Goal: Task Accomplishment & Management: Manage account settings

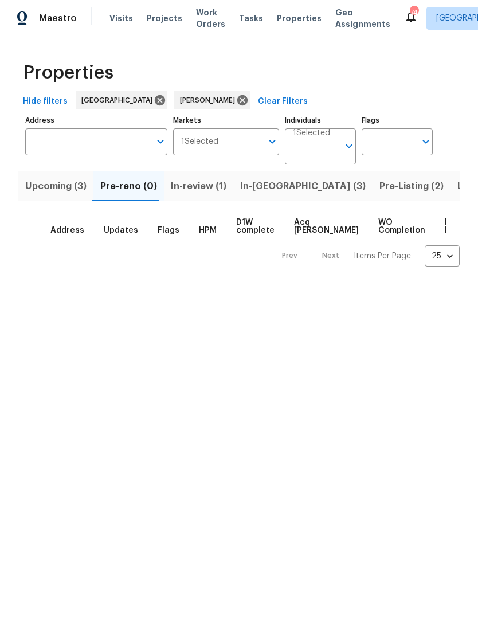
click at [200, 188] on span "In-review (1)" at bounding box center [199, 186] width 56 height 16
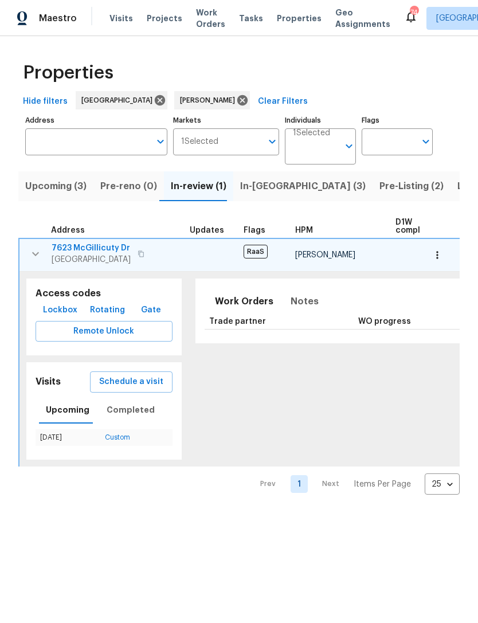
click at [92, 253] on span "7623 McGillicuty Dr" at bounding box center [91, 247] width 79 height 11
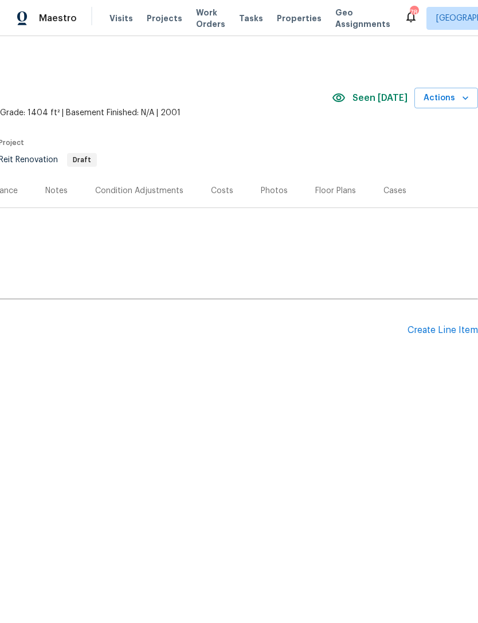
scroll to position [0, 170]
click at [450, 331] on div "Create Line Item" at bounding box center [442, 330] width 70 height 11
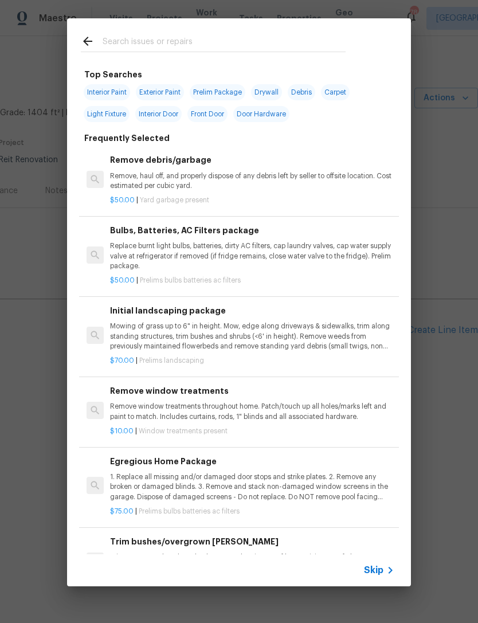
click at [187, 41] on input "text" at bounding box center [224, 42] width 243 height 17
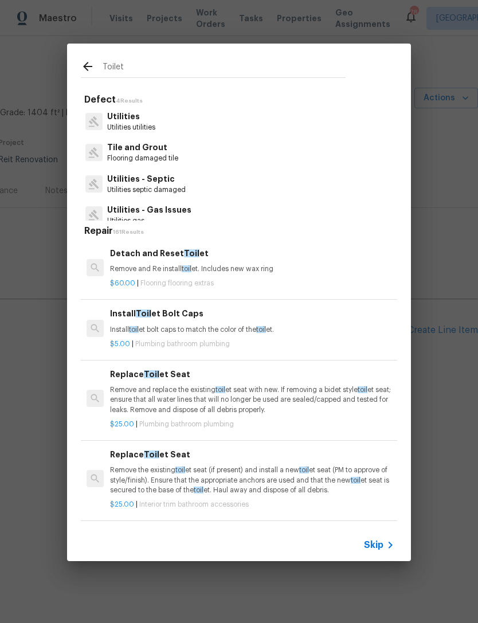
type input "Toilet"
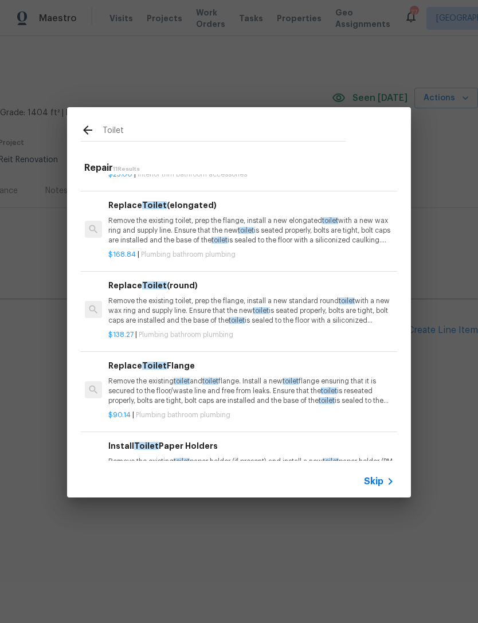
scroll to position [206, 2]
click at [128, 285] on h6 "Replace Toilet (round)" at bounding box center [250, 285] width 284 height 13
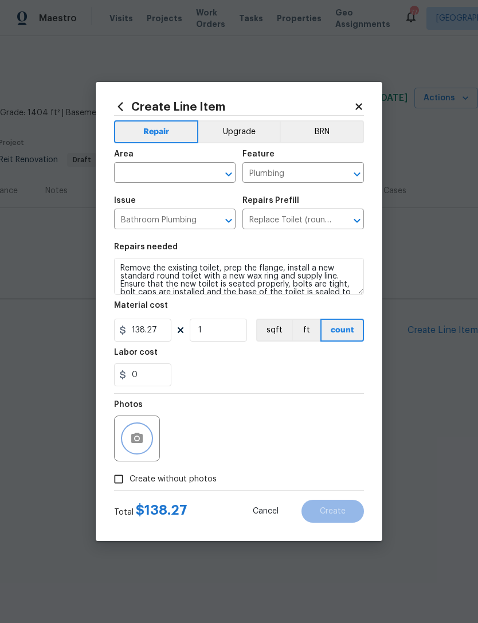
click at [147, 439] on button "button" at bounding box center [136, 437] width 27 height 27
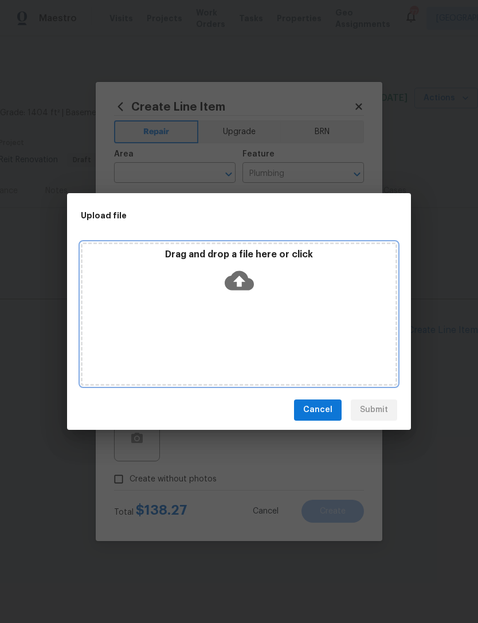
click at [240, 281] on icon at bounding box center [239, 280] width 29 height 29
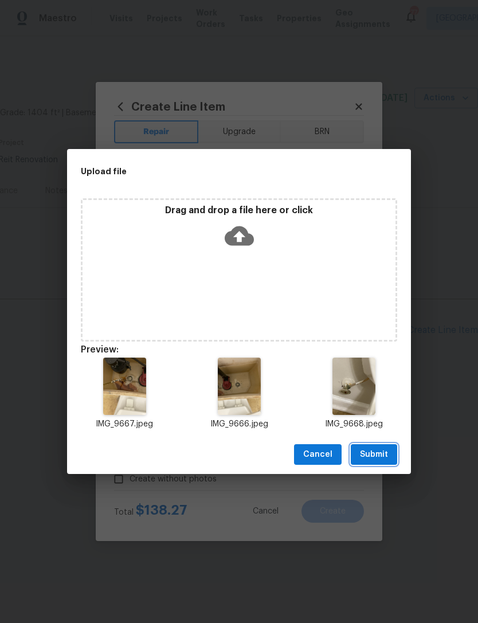
click at [384, 450] on span "Submit" at bounding box center [374, 454] width 28 height 14
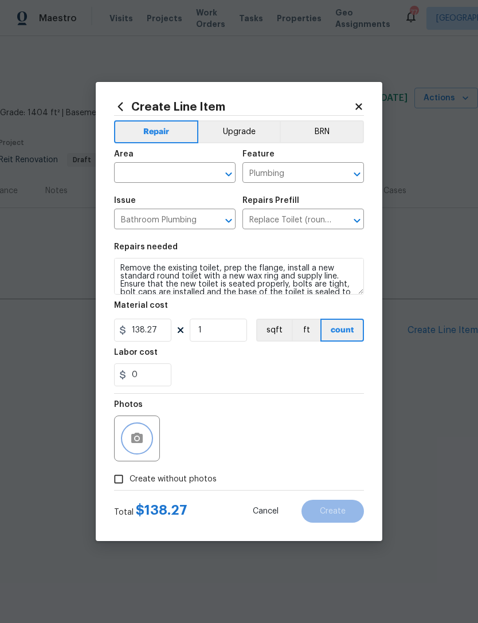
click at [176, 183] on span "Area ​" at bounding box center [174, 166] width 121 height 46
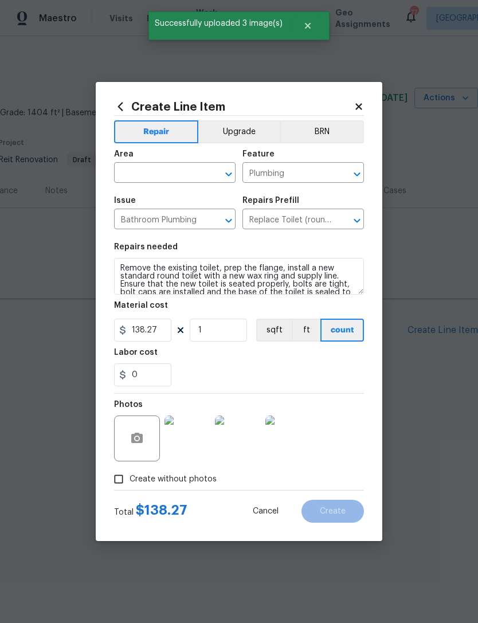
click at [167, 165] on input "text" at bounding box center [158, 174] width 89 height 18
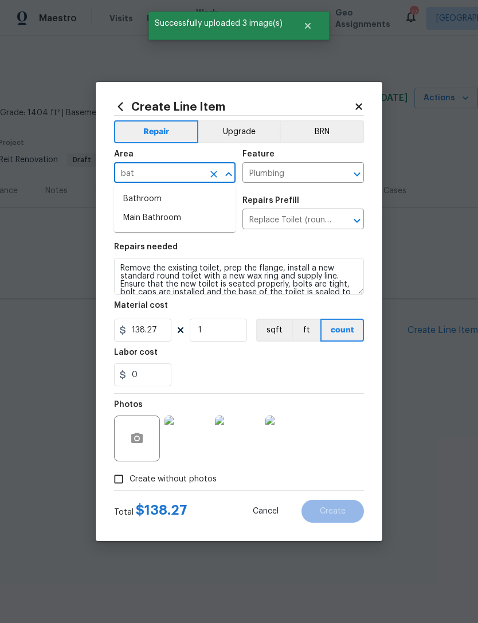
click at [166, 193] on li "Bathroom" at bounding box center [174, 199] width 121 height 19
type input "Bathroom"
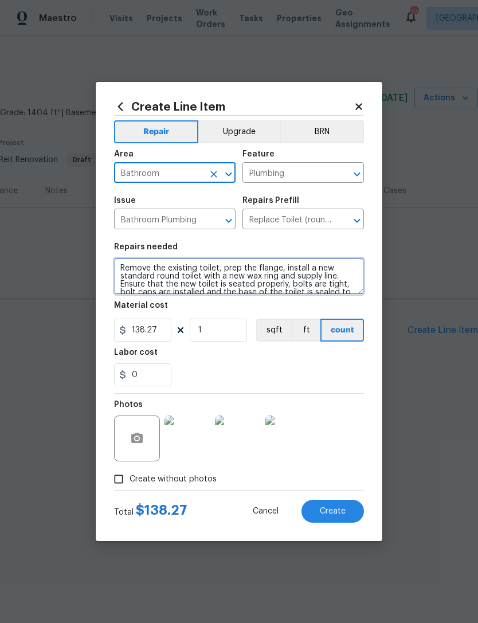
click at [116, 268] on textarea "Remove the existing toilet, prep the flange, install a new standard round toile…" at bounding box center [239, 276] width 250 height 37
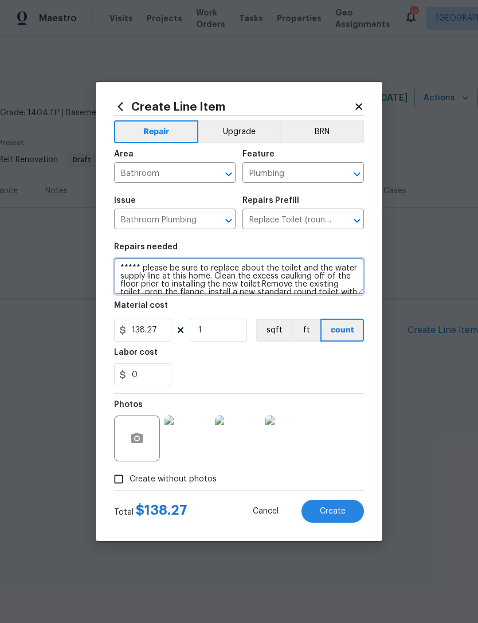
click at [251, 269] on textarea "***** please be sure to replace about the toilet and the water supply line at t…" at bounding box center [239, 276] width 250 height 37
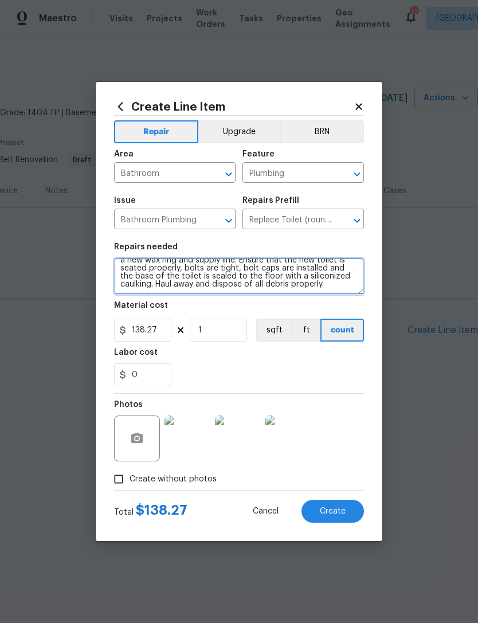
scroll to position [40, 0]
type textarea "***** please be sure to replace both the toilet and the water supply line at th…"
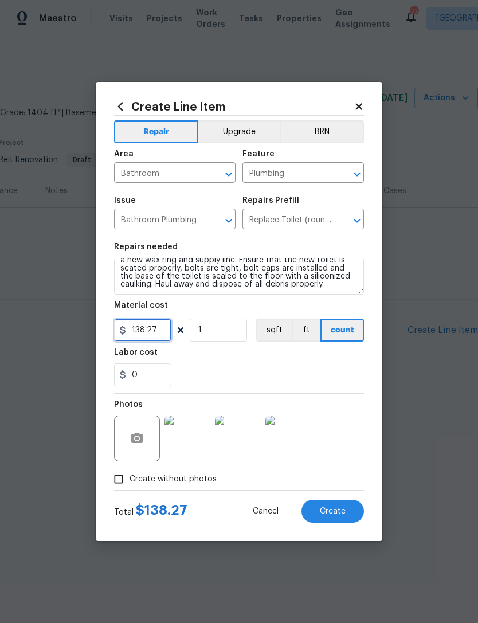
click at [161, 334] on input "138.27" at bounding box center [142, 329] width 57 height 23
type input "275"
click at [231, 365] on div "0" at bounding box center [239, 374] width 250 height 23
click at [336, 503] on button "Create" at bounding box center [332, 510] width 62 height 23
type input "0"
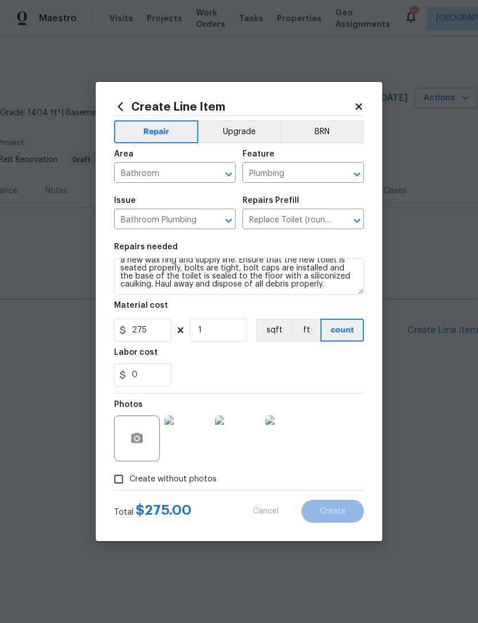
type input "0"
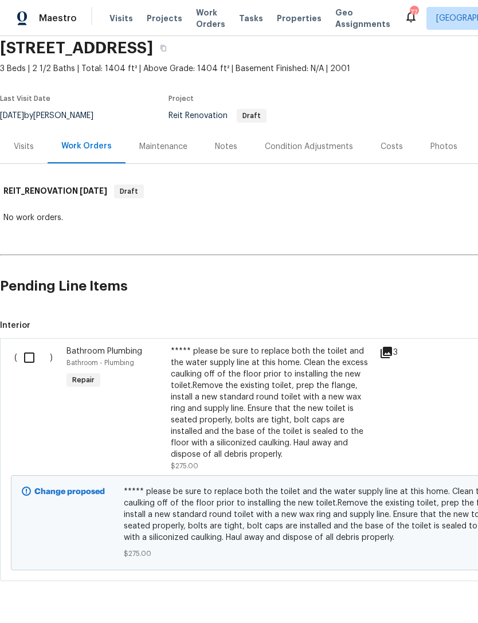
scroll to position [44, -1]
click at [28, 361] on input "checkbox" at bounding box center [33, 357] width 33 height 24
checkbox input "true"
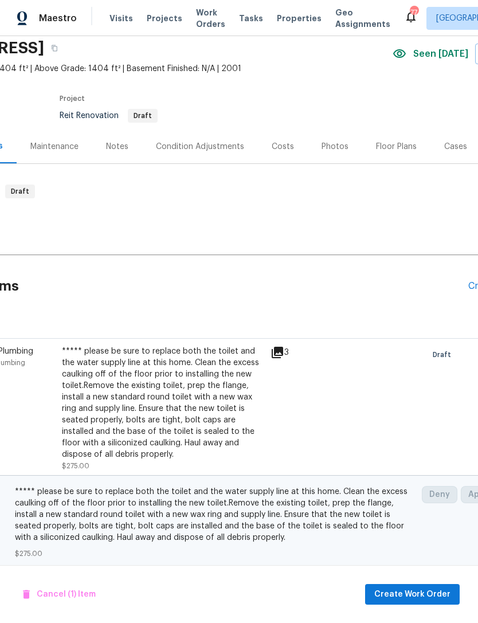
scroll to position [44, 109]
click at [414, 589] on span "Create Work Order" at bounding box center [412, 594] width 76 height 14
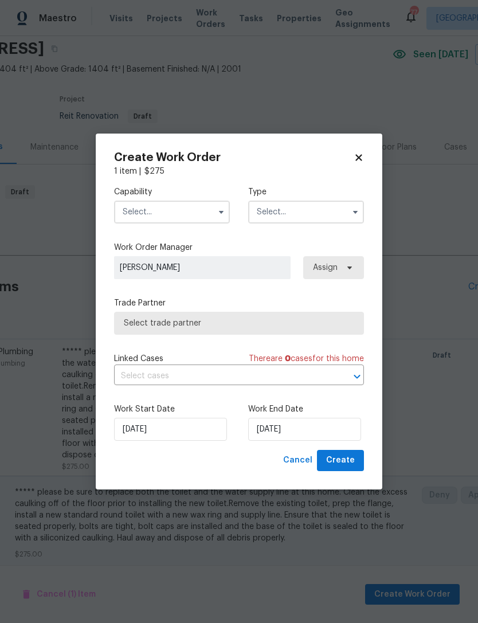
click at [185, 214] on input "text" at bounding box center [172, 211] width 116 height 23
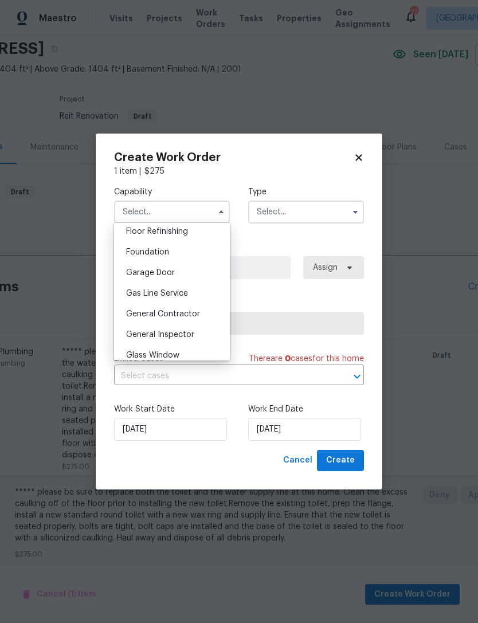
scroll to position [476, 0]
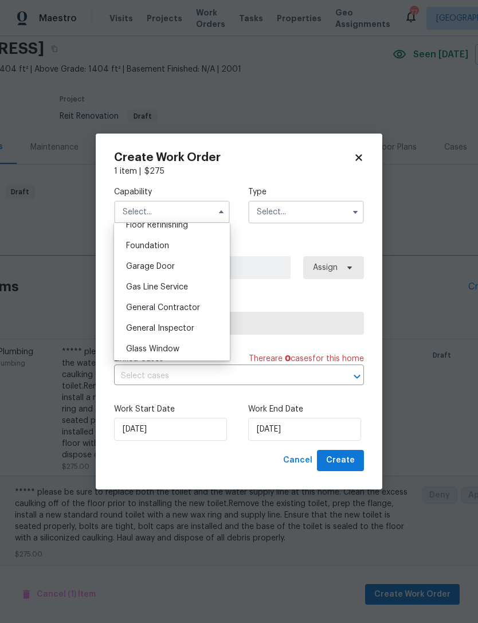
click at [199, 308] on div "General Contractor" at bounding box center [172, 307] width 110 height 21
type input "General Contractor"
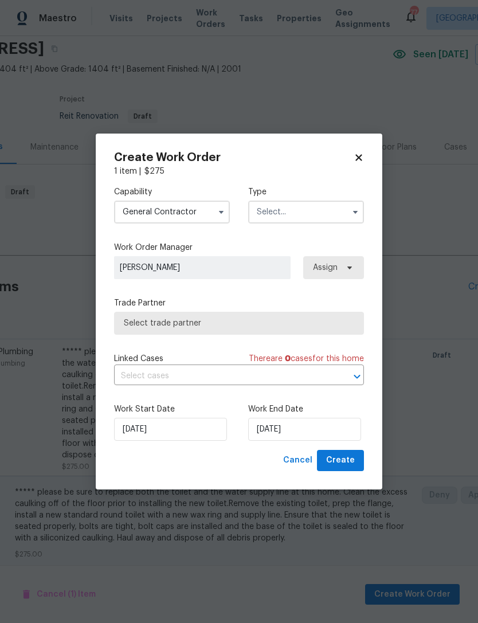
click at [318, 210] on input "text" at bounding box center [306, 211] width 116 height 23
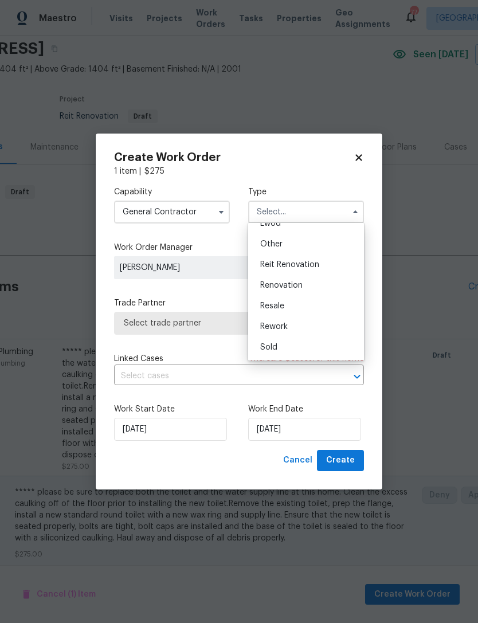
scroll to position [136, 0]
click at [313, 263] on span "Reit Renovation" at bounding box center [289, 265] width 59 height 8
type input "Reit Renovation"
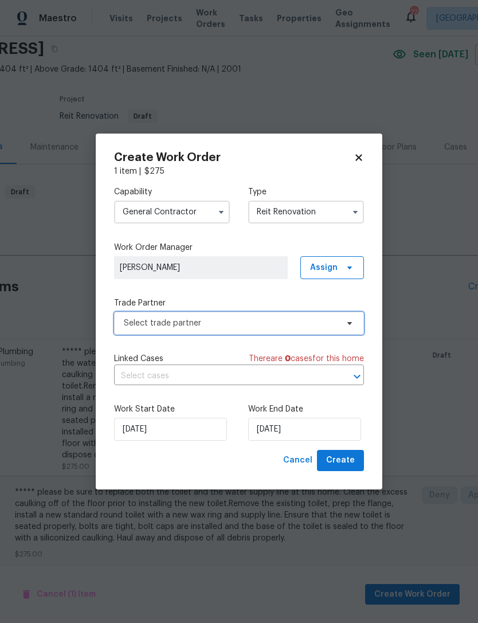
click at [265, 327] on span "Select trade partner" at bounding box center [231, 322] width 214 height 11
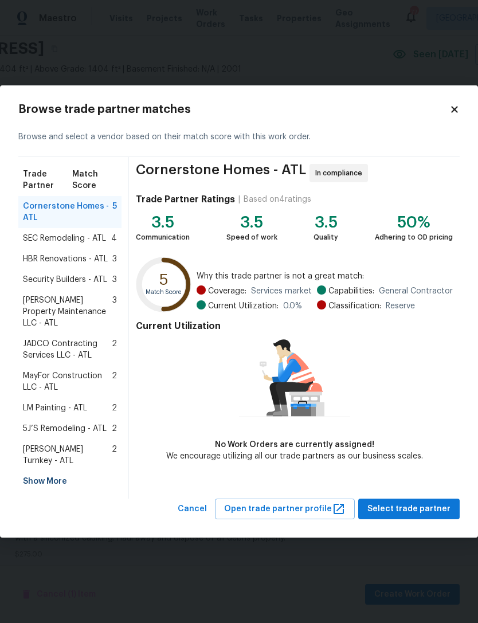
click at [88, 317] on span "Glen Property Maintenance LLC - ATL" at bounding box center [67, 311] width 89 height 34
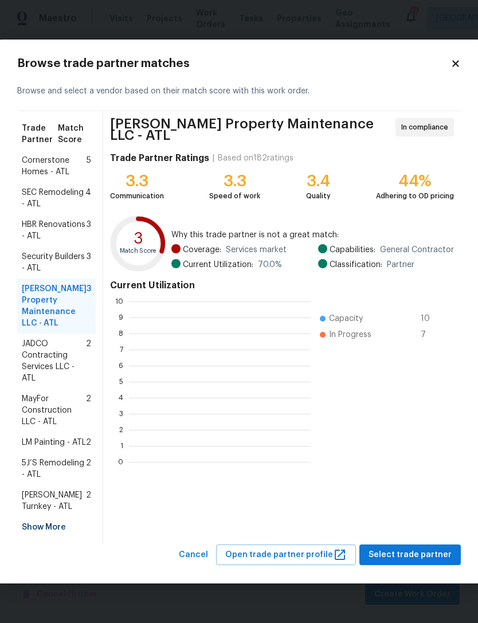
scroll to position [160, 182]
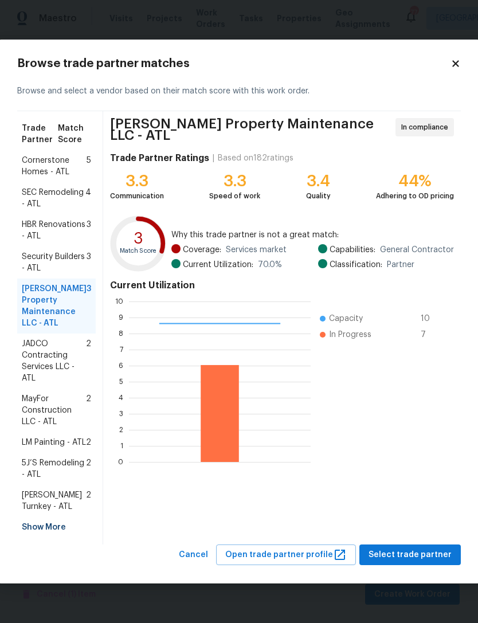
click at [415, 561] on span "Select trade partner" at bounding box center [409, 555] width 83 height 14
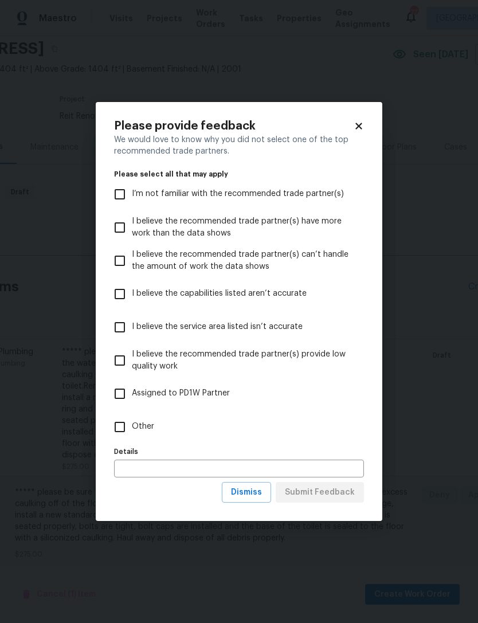
click at [121, 424] on input "Other" at bounding box center [120, 427] width 24 height 24
checkbox input "true"
click at [204, 463] on input "text" at bounding box center [239, 468] width 250 height 18
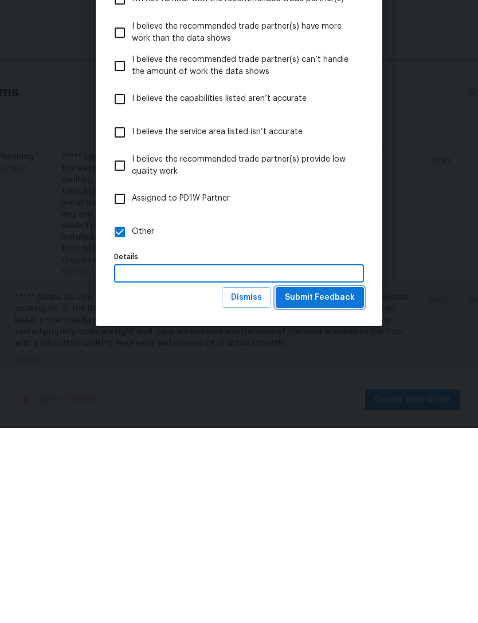
click at [328, 485] on span "Submit Feedback" at bounding box center [320, 492] width 70 height 14
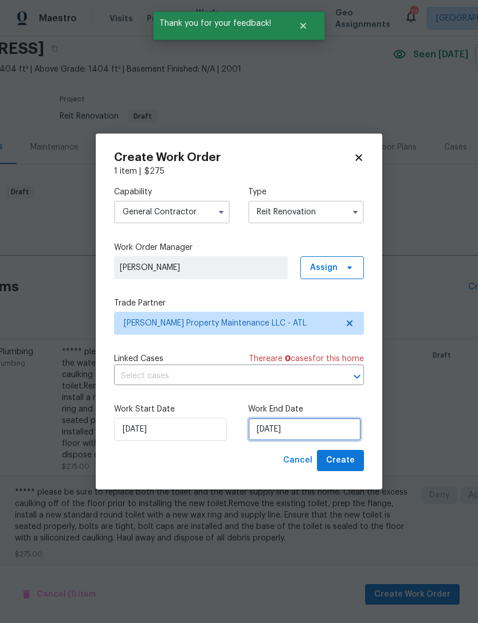
click at [286, 433] on input "[DATE]" at bounding box center [304, 429] width 113 height 23
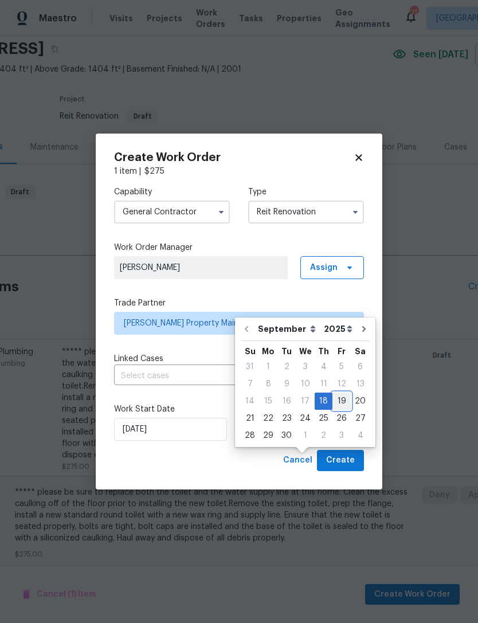
click at [340, 393] on div "19" at bounding box center [341, 401] width 18 height 16
type input "9/19/2025"
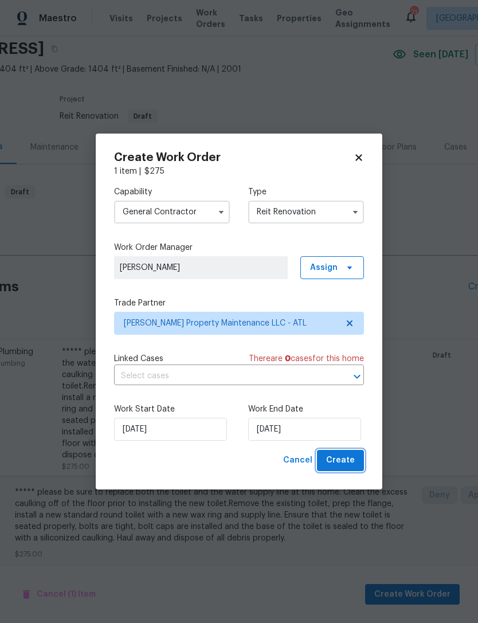
click at [345, 457] on span "Create" at bounding box center [340, 460] width 29 height 14
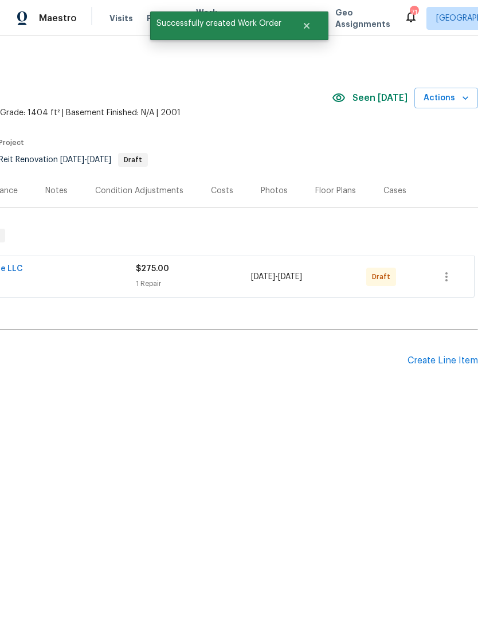
scroll to position [0, 170]
click at [447, 279] on icon "button" at bounding box center [446, 277] width 14 height 14
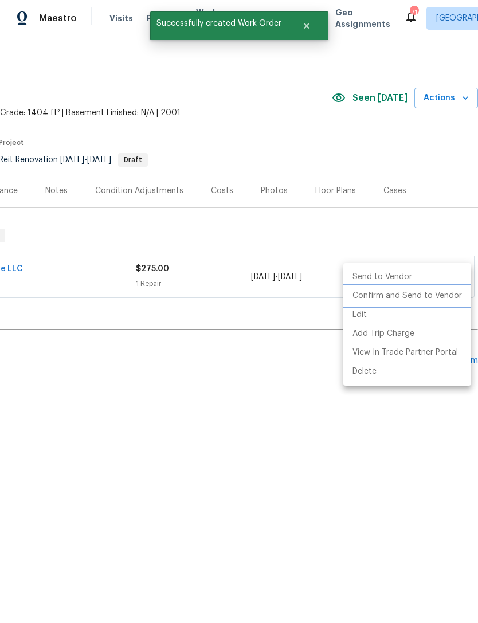
click at [426, 297] on li "Confirm and Send to Vendor" at bounding box center [407, 295] width 128 height 19
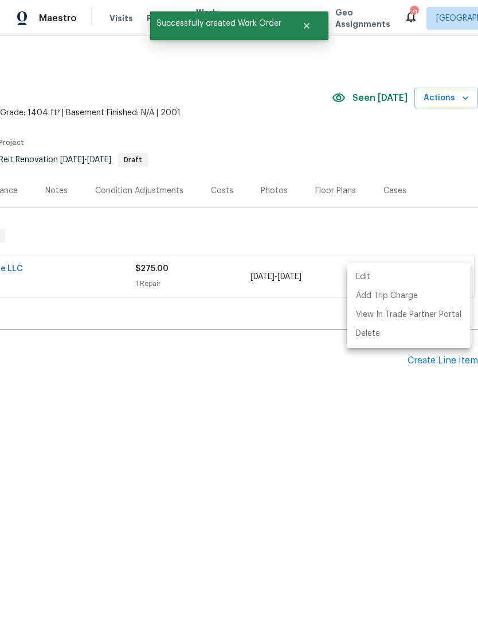
click at [301, 377] on div at bounding box center [239, 311] width 478 height 623
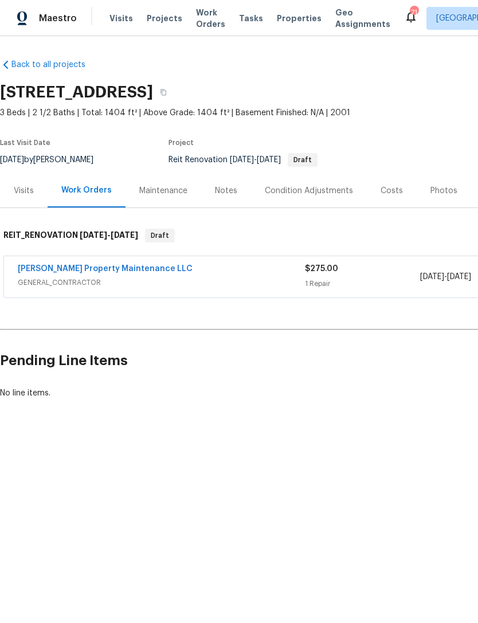
scroll to position [0, 0]
click at [223, 194] on div "Notes" at bounding box center [226, 190] width 22 height 11
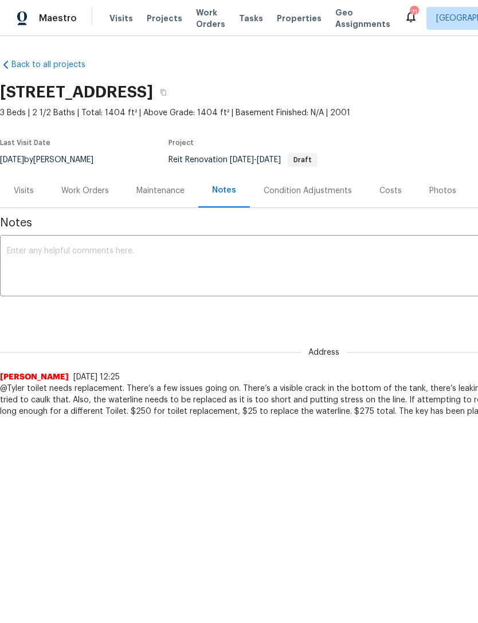
click at [251, 256] on textarea at bounding box center [324, 267] width 634 height 40
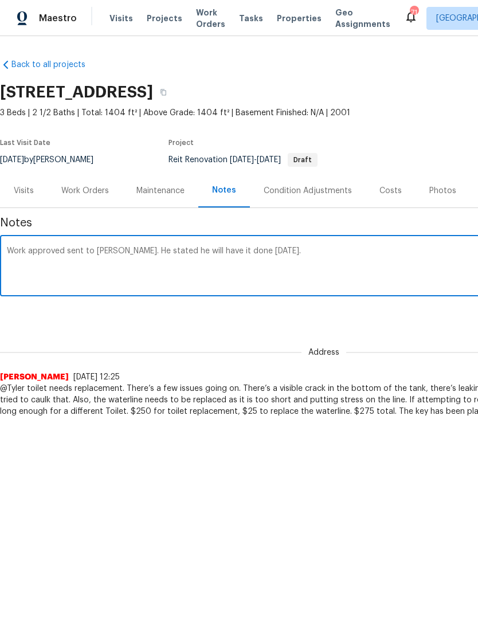
click at [141, 248] on textarea "Work approved sent to Danny Glenn. He stated he will have it done tomorrow." at bounding box center [324, 267] width 634 height 40
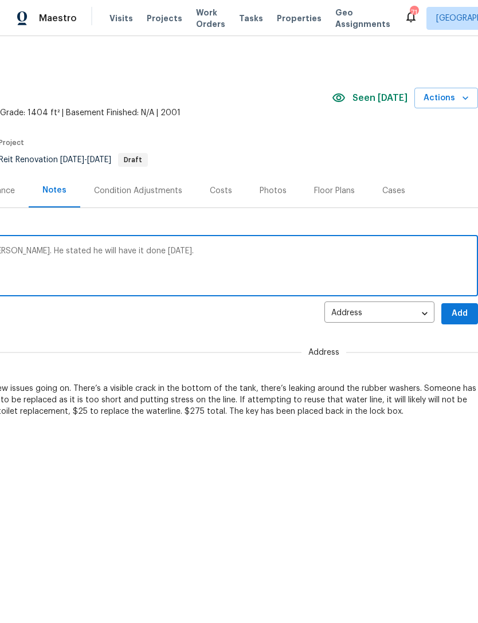
scroll to position [0, 170]
type textarea "Work approved sent to Danny Glen. He stated he will have it done tomorrow."
click at [457, 315] on span "Add" at bounding box center [459, 313] width 18 height 14
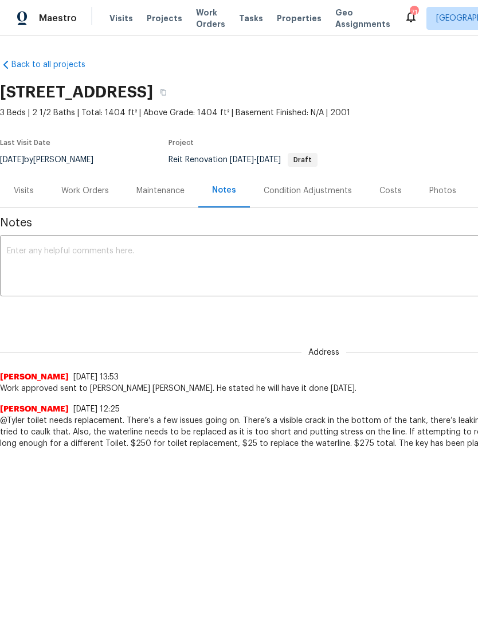
scroll to position [0, 0]
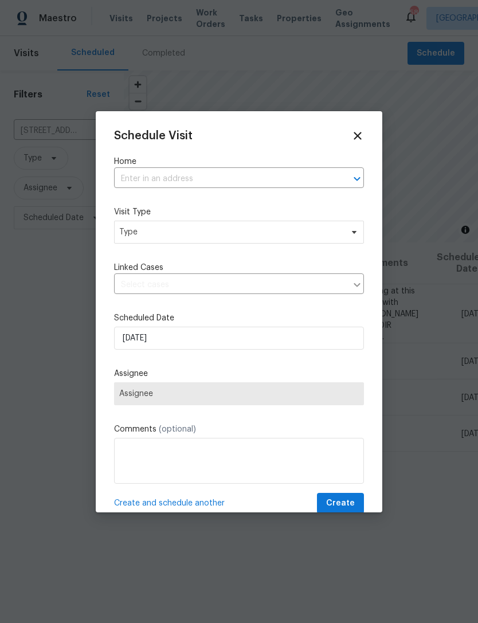
click at [222, 180] on input "text" at bounding box center [223, 179] width 218 height 18
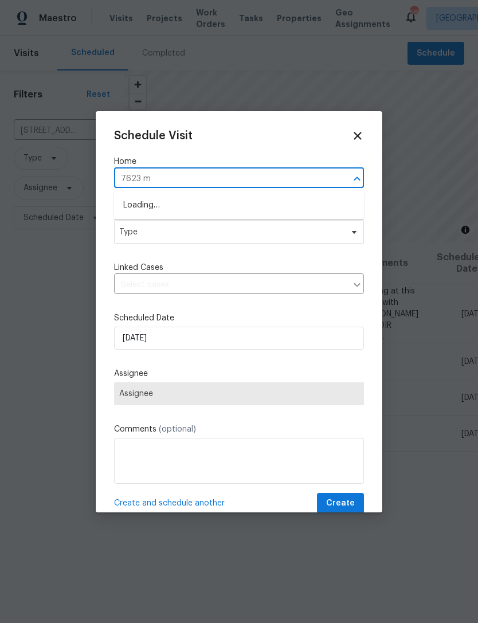
type input "7623 mc"
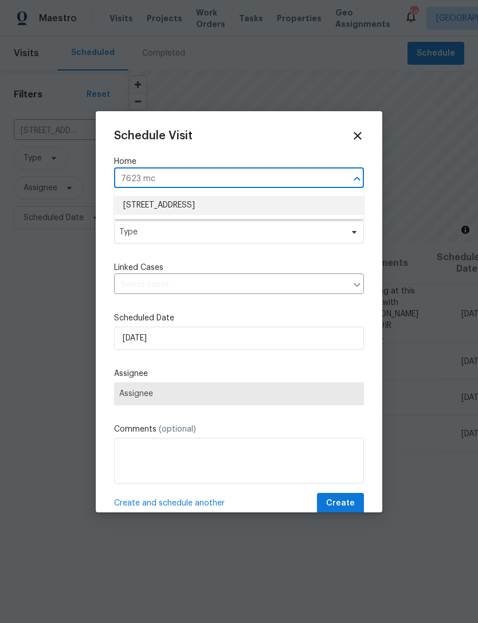
click at [239, 205] on li "7623 McGillicuty Dr, Union City, GA 30291" at bounding box center [239, 205] width 250 height 19
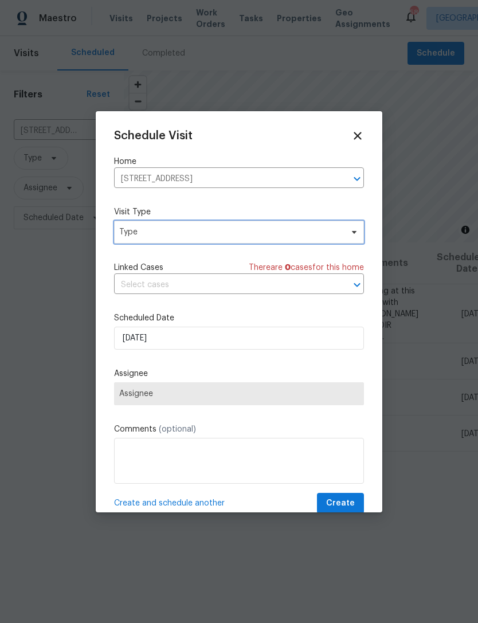
click at [315, 243] on span "Type" at bounding box center [239, 232] width 250 height 23
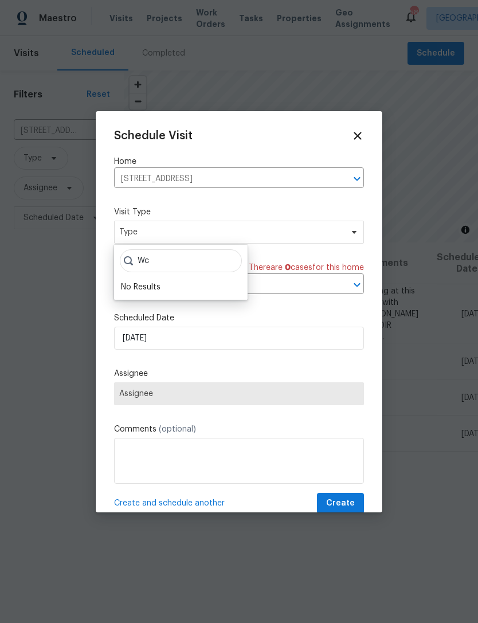
type input "W"
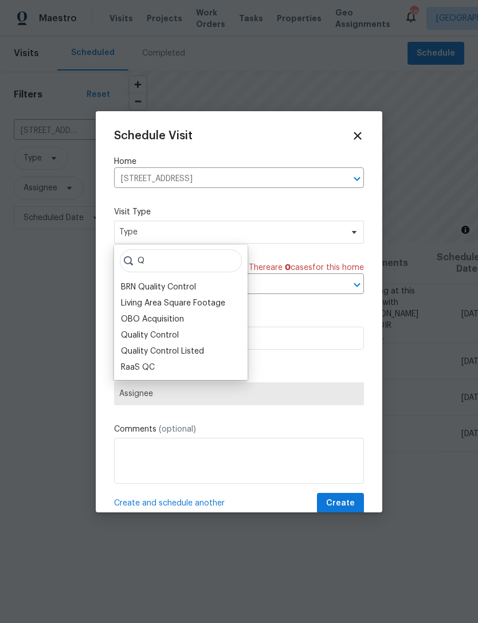
type input "Q"
click at [148, 368] on div "RaaS QC" at bounding box center [138, 366] width 34 height 11
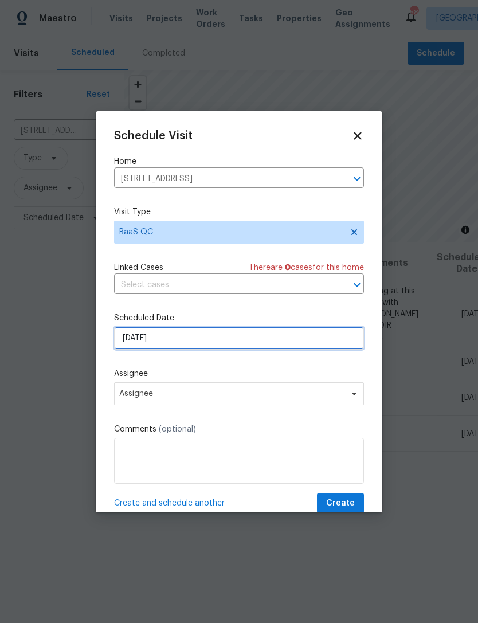
click at [238, 341] on input "9/18/2025" at bounding box center [239, 338] width 250 height 23
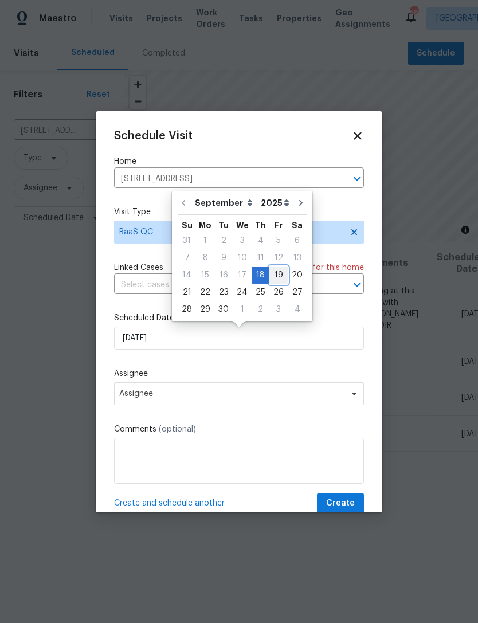
click at [277, 270] on div "19" at bounding box center [278, 275] width 18 height 16
type input "9/19/2025"
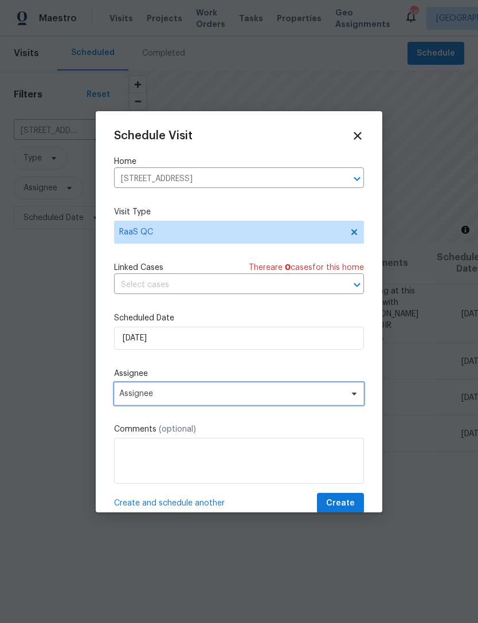
click at [274, 393] on span "Assignee" at bounding box center [231, 393] width 225 height 9
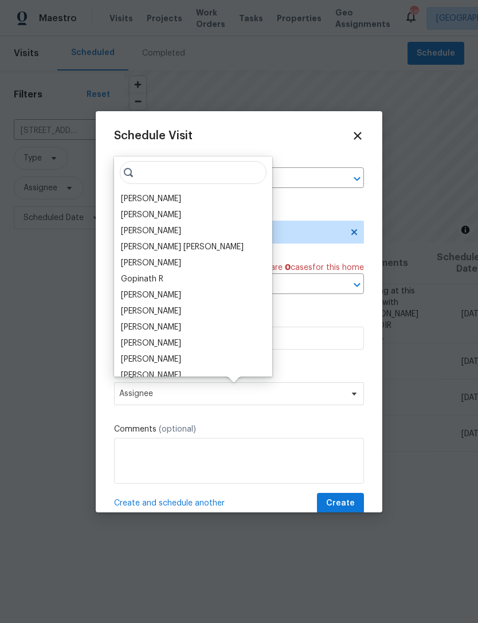
click at [174, 198] on div "[PERSON_NAME]" at bounding box center [151, 198] width 60 height 11
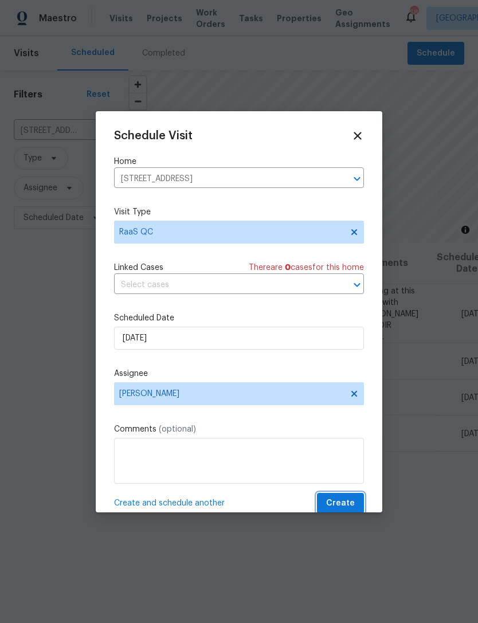
click at [339, 501] on span "Create" at bounding box center [340, 503] width 29 height 14
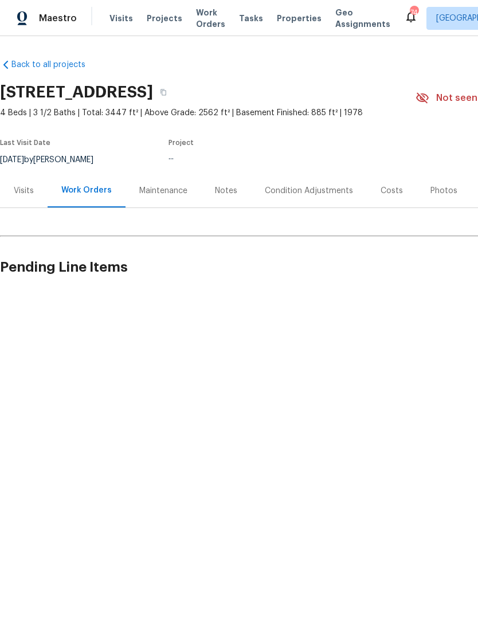
click at [53, 372] on html "Maestro Visits Projects Work Orders Tasks Properties Geo Assignments 74 Atlanta…" at bounding box center [239, 186] width 478 height 372
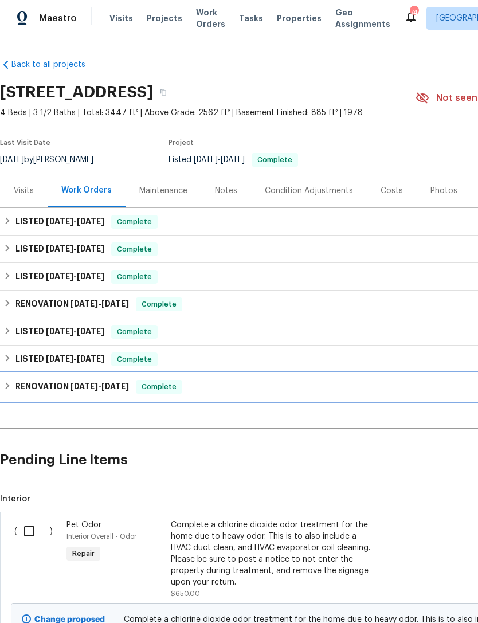
click at [42, 389] on h6 "RENOVATION [DATE] - [DATE]" at bounding box center [71, 387] width 113 height 14
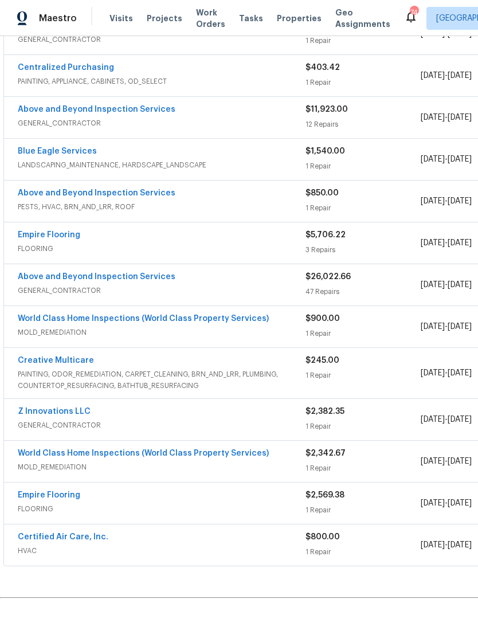
scroll to position [492, 1]
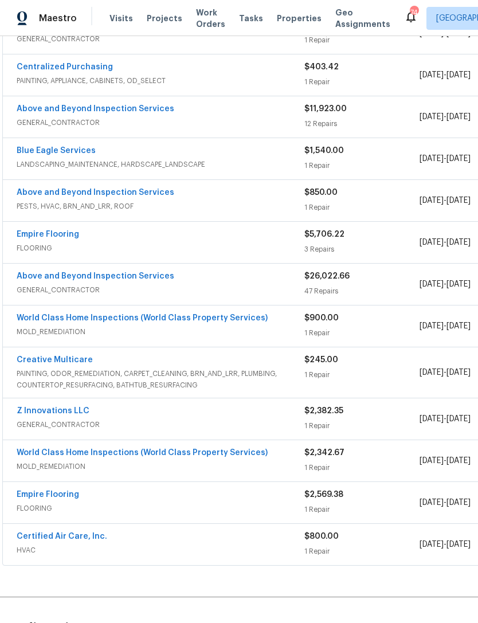
click at [102, 316] on link "World Class Home Inspections (World Class Property Services)" at bounding box center [142, 318] width 251 height 8
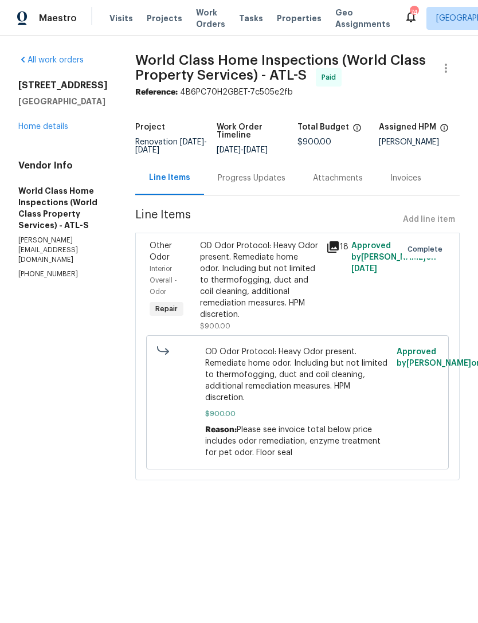
click at [281, 281] on div "OD Odor Protocol: Heavy Odor present. Remediate home odor. Including but not li…" at bounding box center [259, 280] width 119 height 80
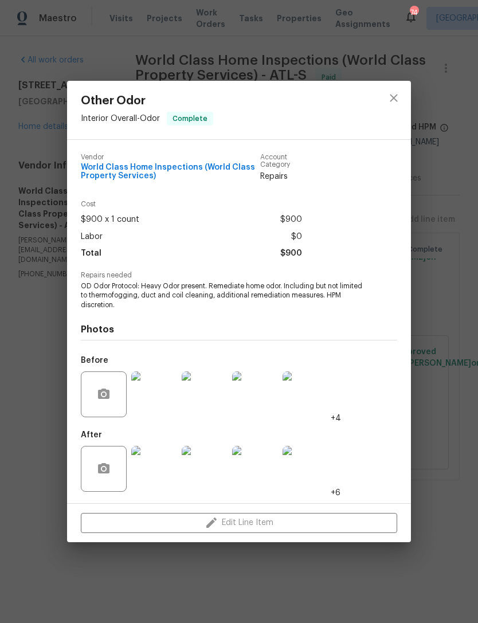
click at [162, 469] on img at bounding box center [154, 469] width 46 height 46
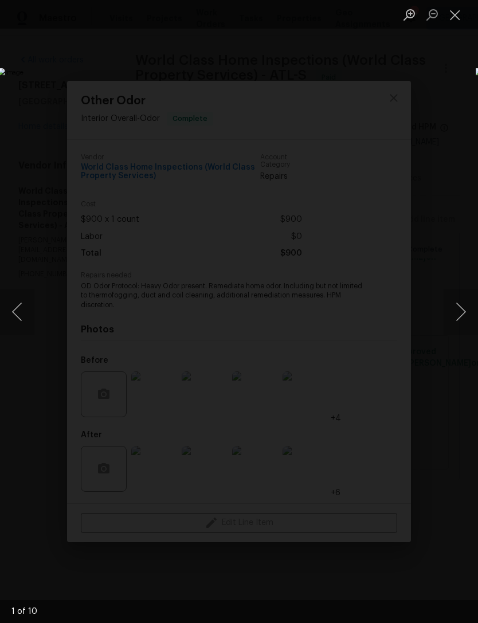
click at [458, 309] on button "Next image" at bounding box center [460, 312] width 34 height 46
click at [460, 304] on button "Next image" at bounding box center [460, 312] width 34 height 46
click at [458, 304] on button "Next image" at bounding box center [460, 312] width 34 height 46
click at [458, 302] on button "Next image" at bounding box center [460, 312] width 34 height 46
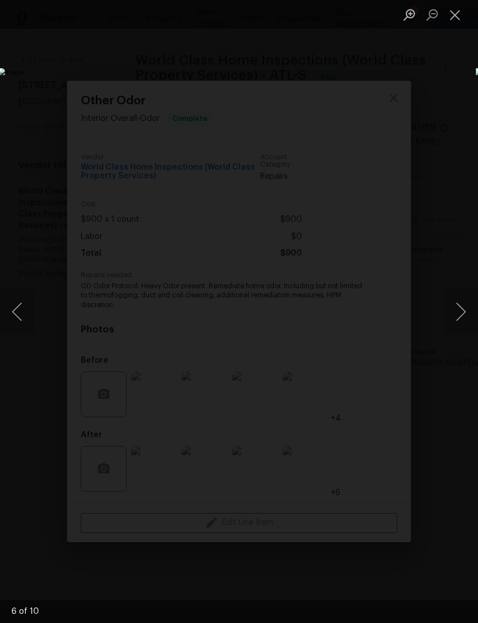
click at [453, 16] on button "Close lightbox" at bounding box center [454, 15] width 23 height 20
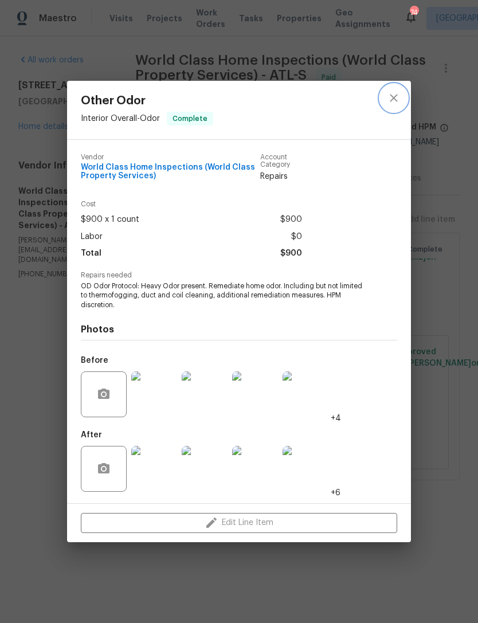
click at [388, 98] on icon "close" at bounding box center [394, 98] width 14 height 14
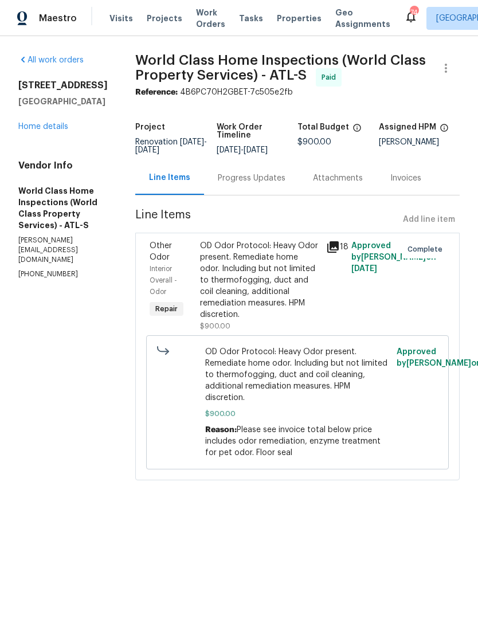
click at [60, 129] on link "Home details" at bounding box center [43, 127] width 50 height 8
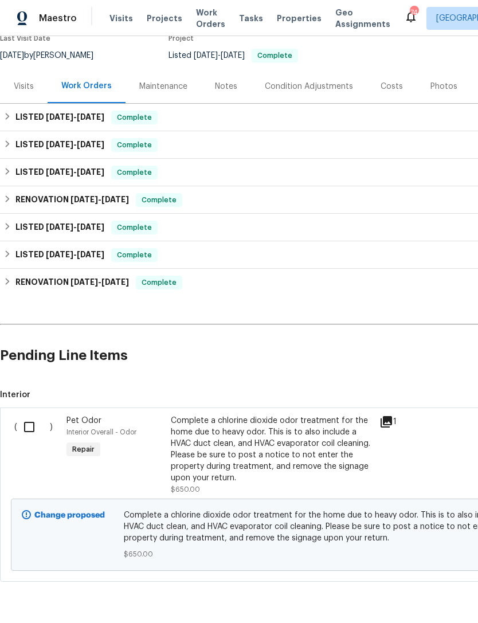
scroll to position [104, 0]
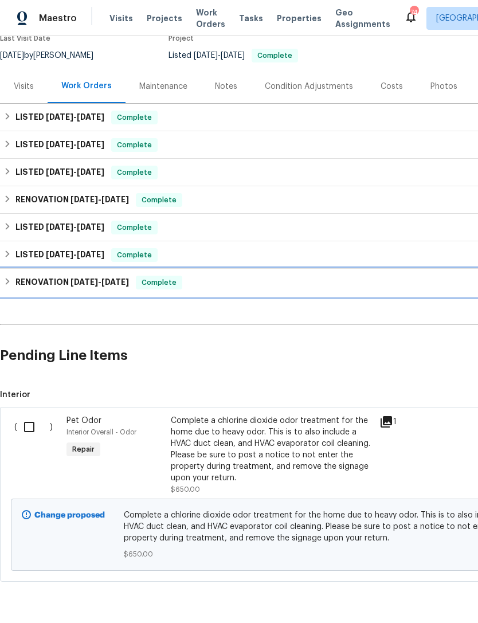
click at [44, 276] on h6 "RENOVATION 1/6/25 - 3/13/25" at bounding box center [71, 283] width 113 height 14
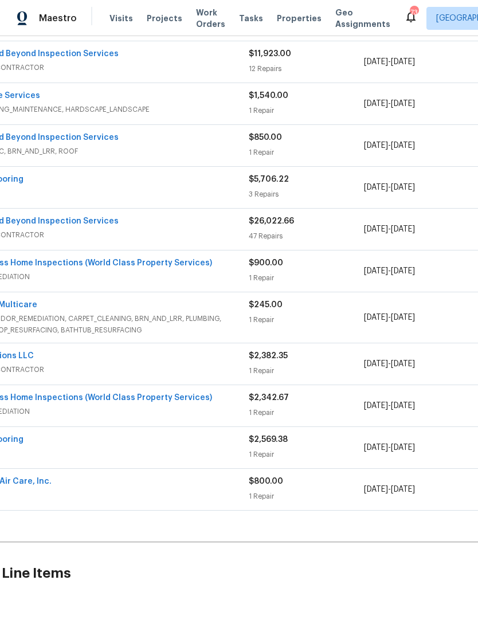
scroll to position [547, 65]
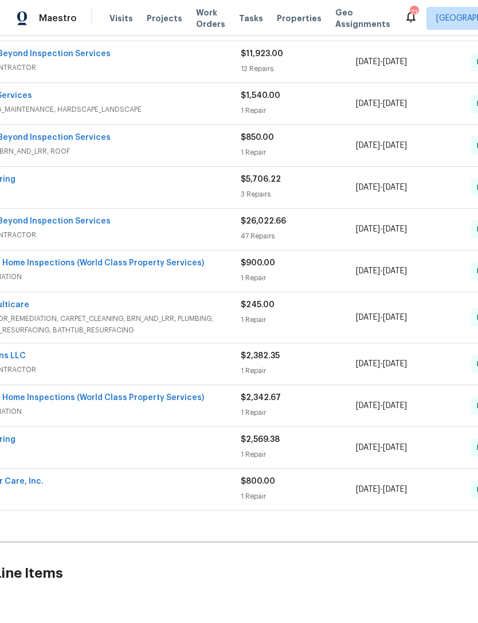
click at [68, 394] on link "World Class Home Inspections (World Class Property Services)" at bounding box center [78, 398] width 251 height 8
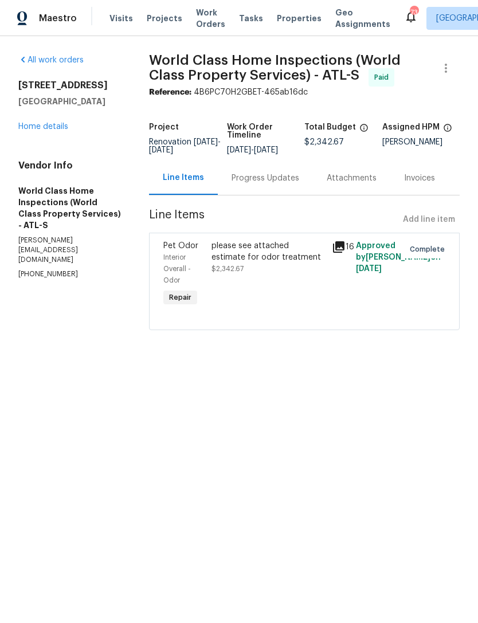
click at [273, 263] on div "please see attached estimate for odor treatment" at bounding box center [267, 251] width 113 height 23
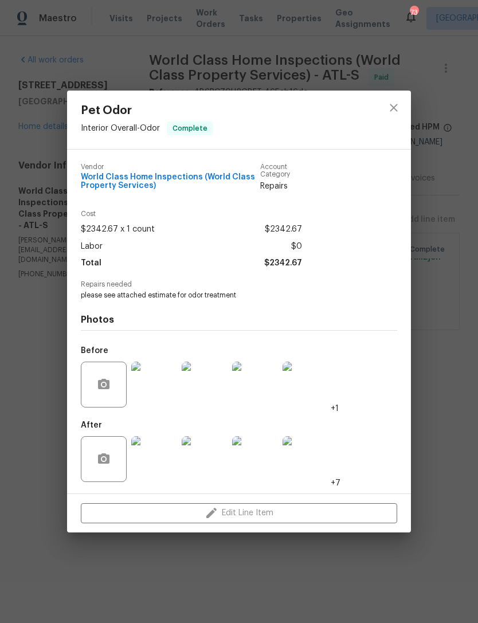
click at [158, 389] on img at bounding box center [154, 384] width 46 height 46
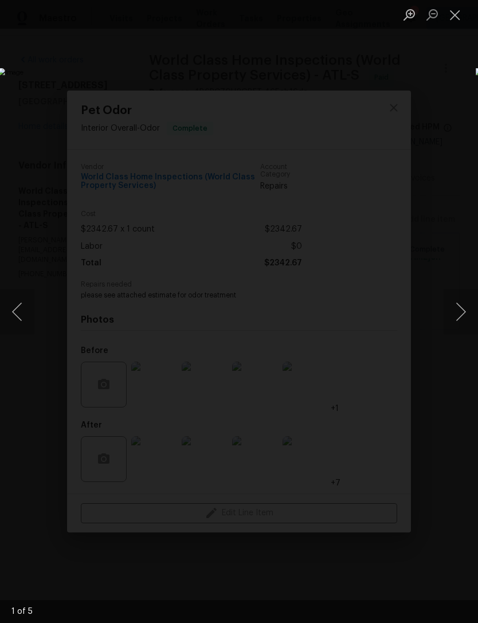
click at [457, 309] on button "Next image" at bounding box center [460, 312] width 34 height 46
click at [462, 316] on button "Next image" at bounding box center [460, 312] width 34 height 46
click at [460, 305] on button "Next image" at bounding box center [460, 312] width 34 height 46
click at [458, 313] on button "Next image" at bounding box center [460, 312] width 34 height 46
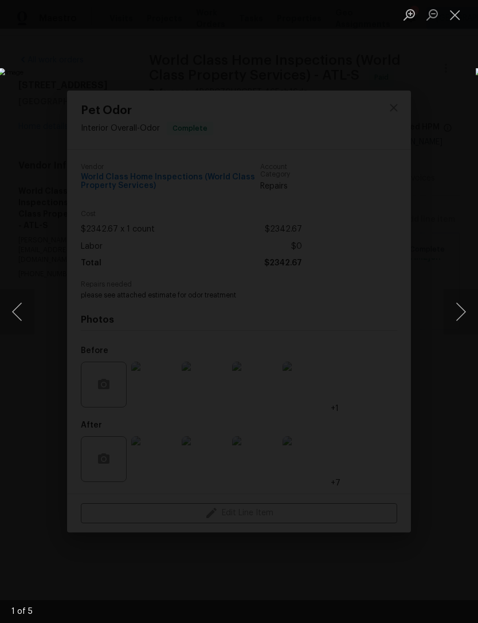
click at [466, 313] on button "Next image" at bounding box center [460, 312] width 34 height 46
click at [461, 313] on button "Next image" at bounding box center [460, 312] width 34 height 46
click at [454, 15] on button "Close lightbox" at bounding box center [454, 15] width 23 height 20
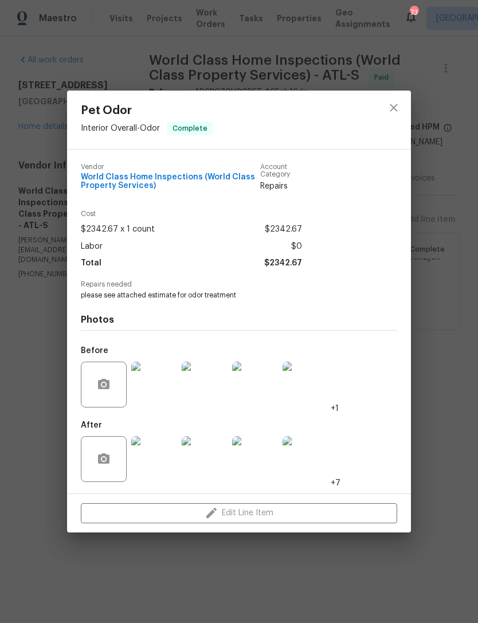
click at [159, 386] on img at bounding box center [154, 384] width 46 height 46
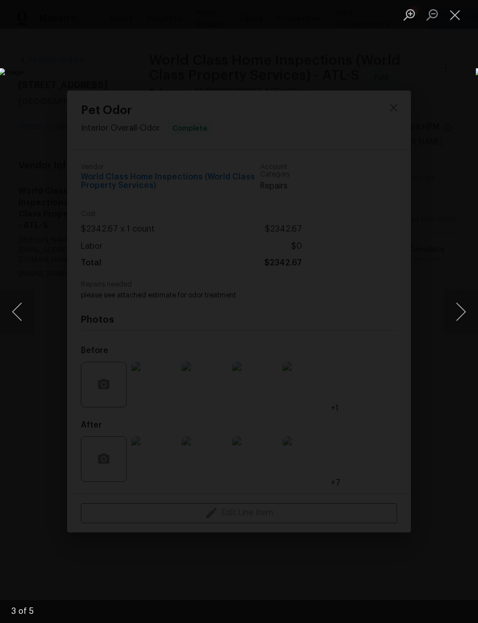
click at [458, 313] on button "Next image" at bounding box center [460, 312] width 34 height 46
click at [459, 308] on button "Next image" at bounding box center [460, 312] width 34 height 46
click at [438, 101] on div "Lightbox" at bounding box center [239, 311] width 478 height 623
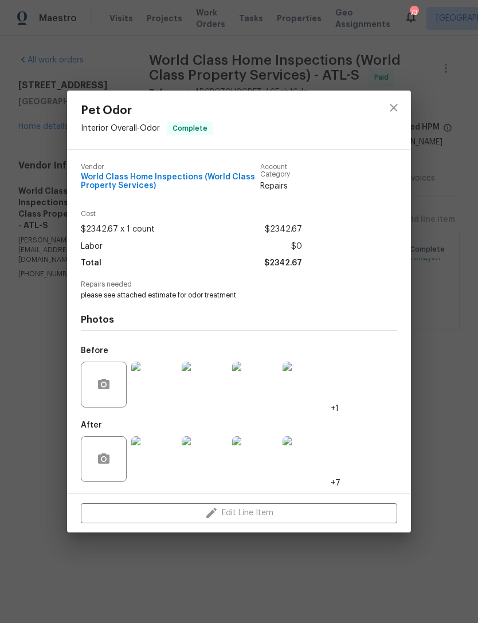
click at [312, 386] on img at bounding box center [305, 384] width 46 height 46
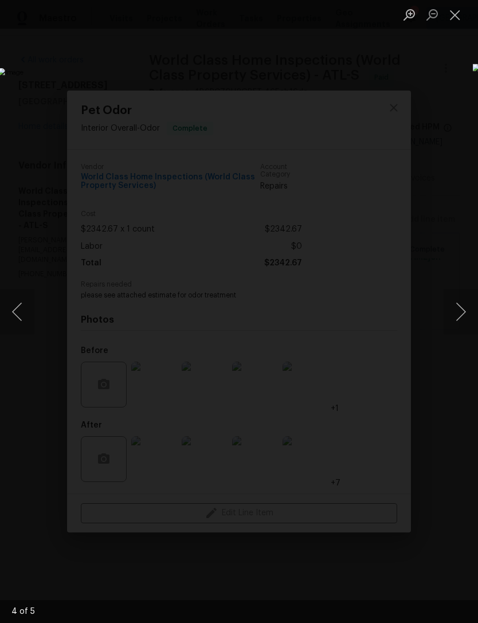
click at [456, 21] on button "Close lightbox" at bounding box center [454, 15] width 23 height 20
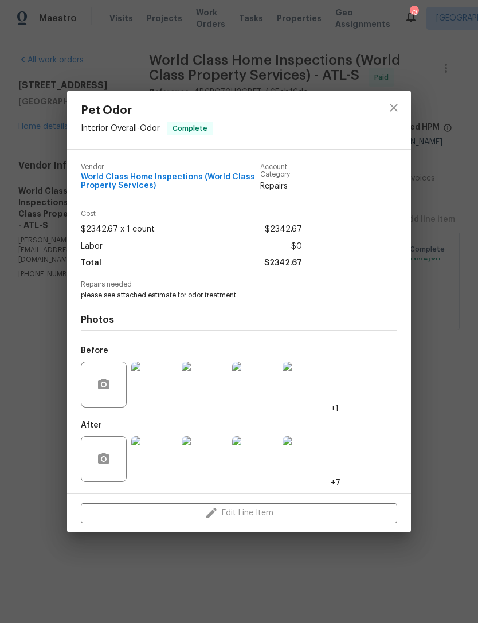
click at [155, 398] on img at bounding box center [154, 384] width 46 height 46
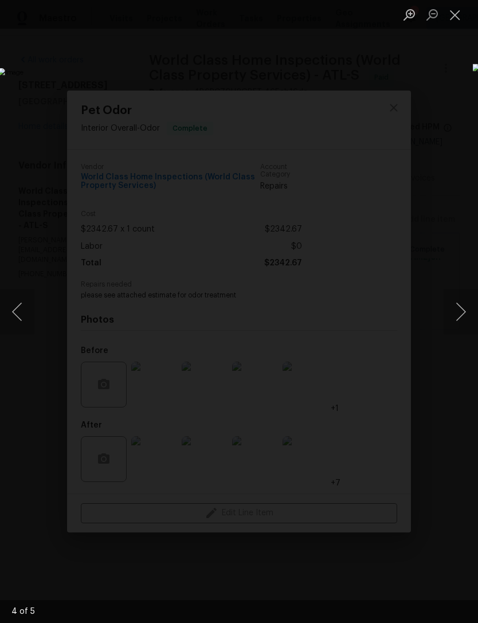
click at [459, 309] on button "Next image" at bounding box center [460, 312] width 34 height 46
click at [461, 305] on button "Next image" at bounding box center [460, 312] width 34 height 46
click at [460, 309] on button "Next image" at bounding box center [460, 312] width 34 height 46
click at [459, 313] on button "Next image" at bounding box center [460, 312] width 34 height 46
click at [462, 317] on button "Next image" at bounding box center [460, 312] width 34 height 46
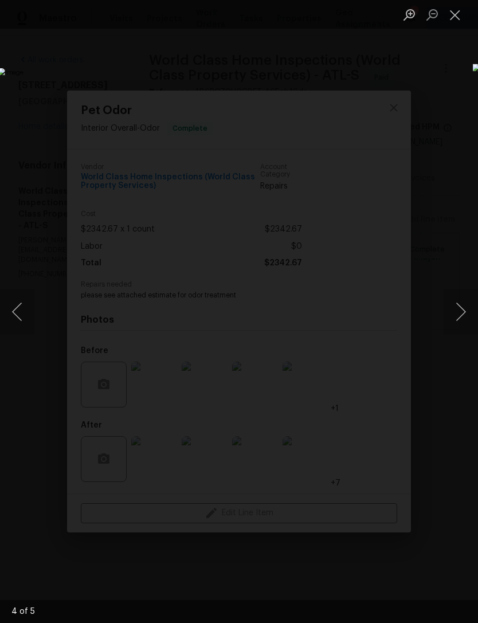
click at [462, 316] on button "Next image" at bounding box center [460, 312] width 34 height 46
click at [457, 314] on button "Next image" at bounding box center [460, 312] width 34 height 46
click at [447, 24] on button "Close lightbox" at bounding box center [454, 15] width 23 height 20
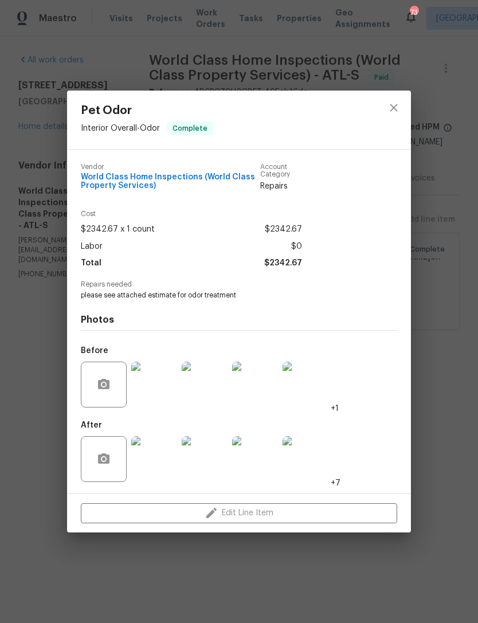
click at [387, 561] on div "Pet Odor Interior Overall - Odor Complete Vendor World Class Home Inspections (…" at bounding box center [239, 311] width 478 height 623
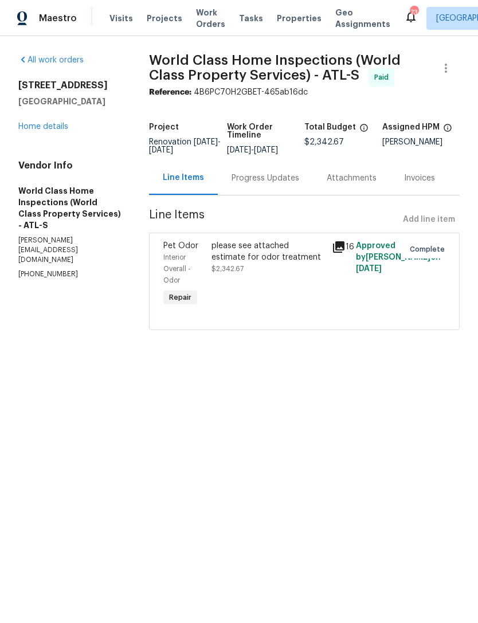
click at [263, 274] on div "please see attached estimate for odor treatment $2,342.67" at bounding box center [267, 257] width 113 height 34
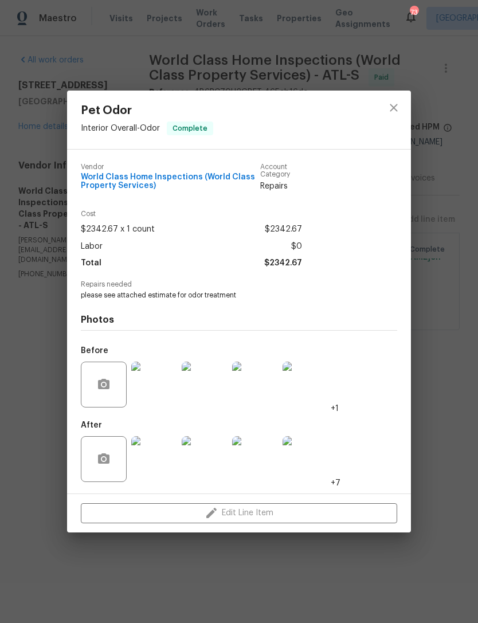
click at [158, 463] on img at bounding box center [154, 459] width 46 height 46
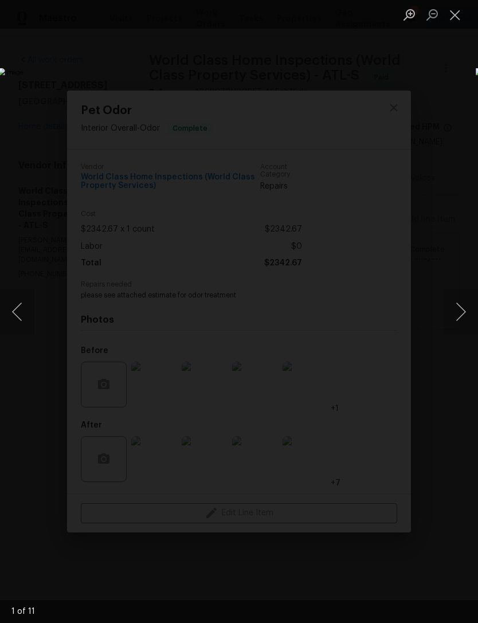
click at [461, 307] on button "Next image" at bounding box center [460, 312] width 34 height 46
click at [457, 311] on button "Next image" at bounding box center [460, 312] width 34 height 46
click at [27, 304] on button "Previous image" at bounding box center [17, 312] width 34 height 46
click at [462, 310] on button "Next image" at bounding box center [460, 312] width 34 height 46
click at [461, 310] on button "Next image" at bounding box center [460, 312] width 34 height 46
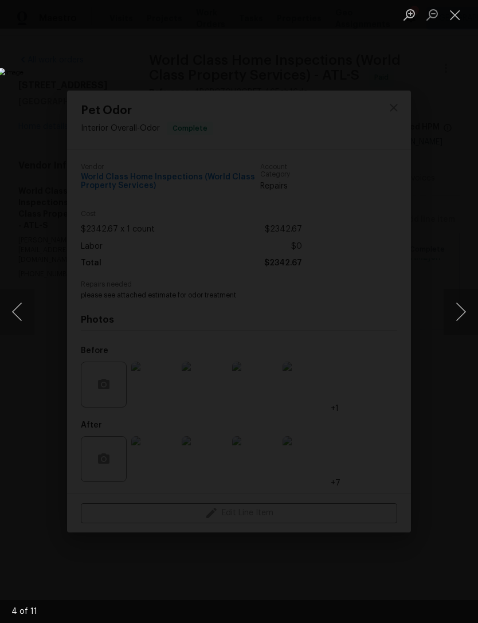
click at [462, 318] on button "Next image" at bounding box center [460, 312] width 34 height 46
click at [459, 312] on button "Next image" at bounding box center [460, 312] width 34 height 46
click at [458, 313] on button "Next image" at bounding box center [460, 312] width 34 height 46
click at [457, 315] on button "Next image" at bounding box center [460, 312] width 34 height 46
click at [457, 316] on button "Next image" at bounding box center [460, 312] width 34 height 46
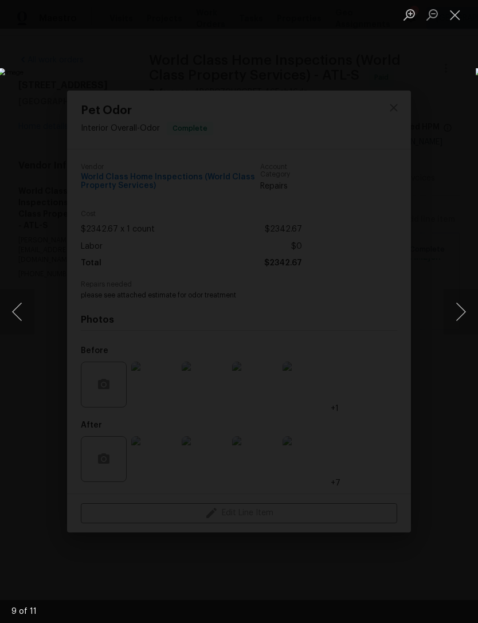
click at [458, 312] on button "Next image" at bounding box center [460, 312] width 34 height 46
click at [462, 310] on button "Next image" at bounding box center [460, 312] width 34 height 46
click at [459, 313] on button "Next image" at bounding box center [460, 312] width 34 height 46
click at [453, 321] on button "Next image" at bounding box center [460, 312] width 34 height 46
click at [454, 17] on button "Close lightbox" at bounding box center [454, 15] width 23 height 20
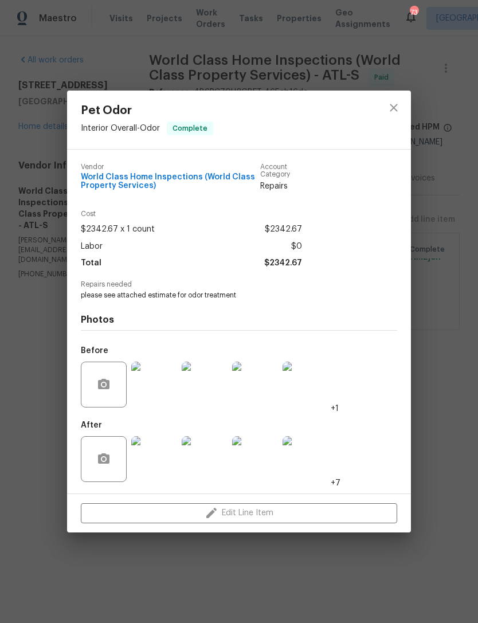
click at [166, 469] on img at bounding box center [154, 459] width 46 height 46
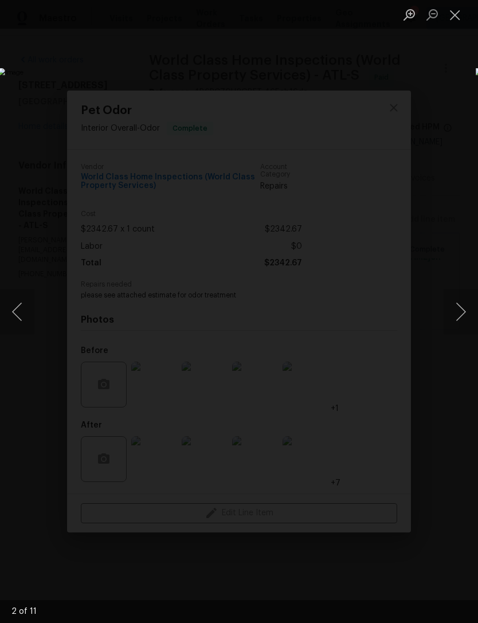
click at [457, 306] on button "Next image" at bounding box center [460, 312] width 34 height 46
click at [454, 304] on button "Next image" at bounding box center [460, 312] width 34 height 46
click at [457, 308] on button "Next image" at bounding box center [460, 312] width 34 height 46
click at [458, 302] on button "Next image" at bounding box center [460, 312] width 34 height 46
click at [458, 305] on button "Next image" at bounding box center [460, 312] width 34 height 46
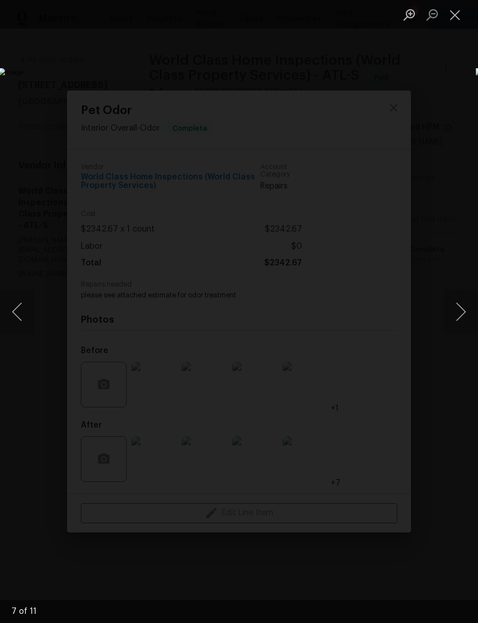
click at [464, 308] on button "Next image" at bounding box center [460, 312] width 34 height 46
click at [458, 14] on button "Close lightbox" at bounding box center [454, 15] width 23 height 20
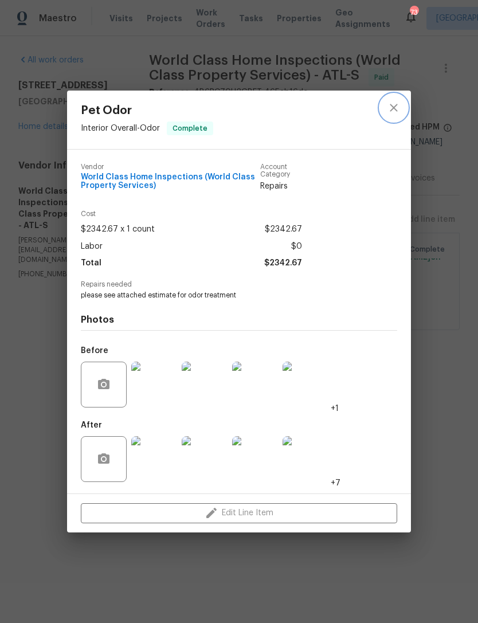
click at [394, 101] on icon "close" at bounding box center [394, 108] width 14 height 14
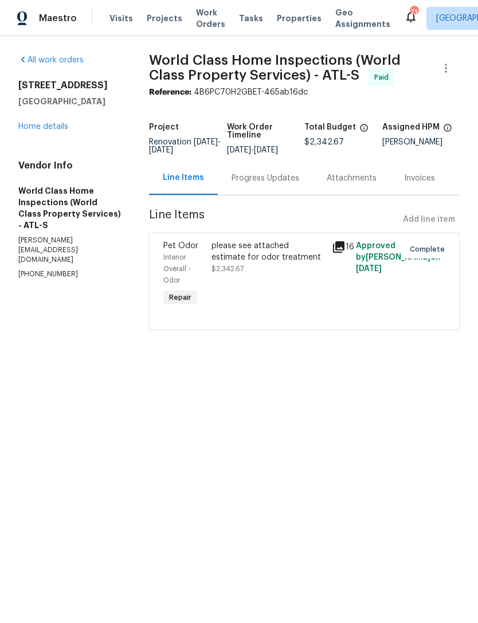
click at [50, 129] on link "Home details" at bounding box center [43, 127] width 50 height 8
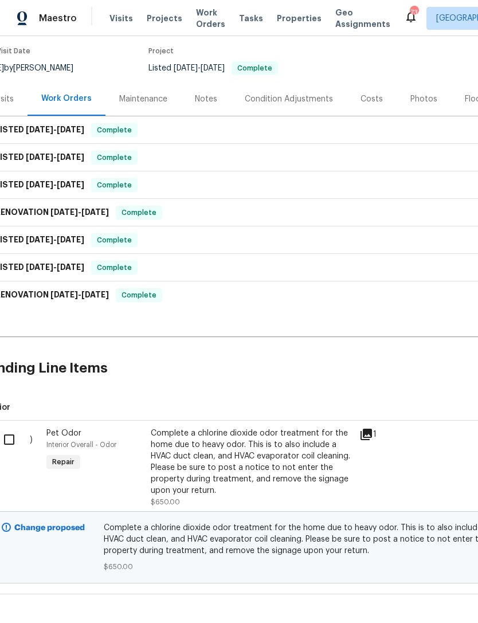
scroll to position [92, 21]
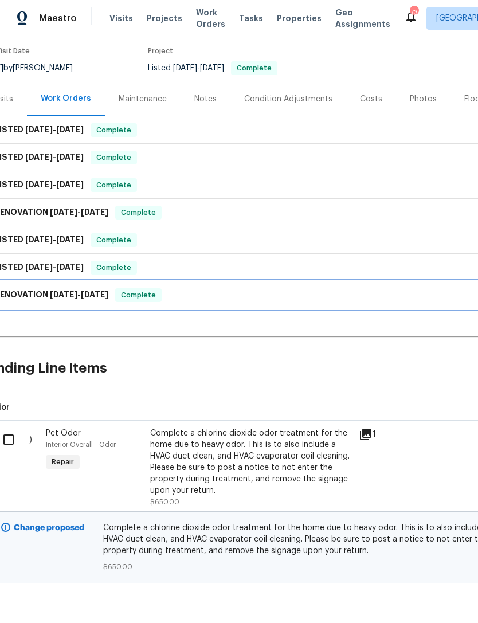
click at [25, 297] on h6 "RENOVATION 1/6/25 - 3/13/25" at bounding box center [51, 295] width 113 height 14
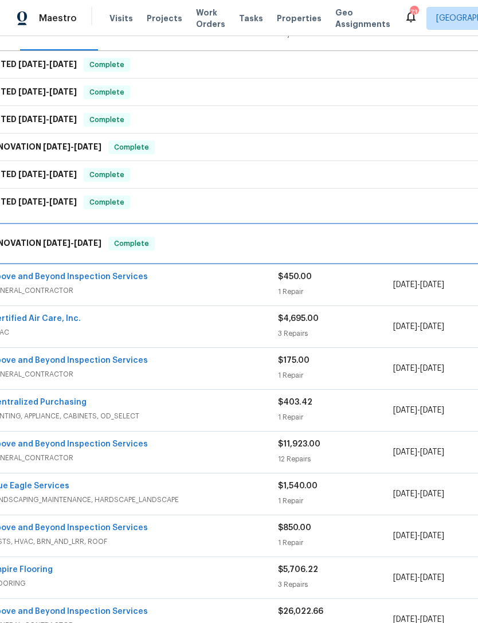
scroll to position [157, 29]
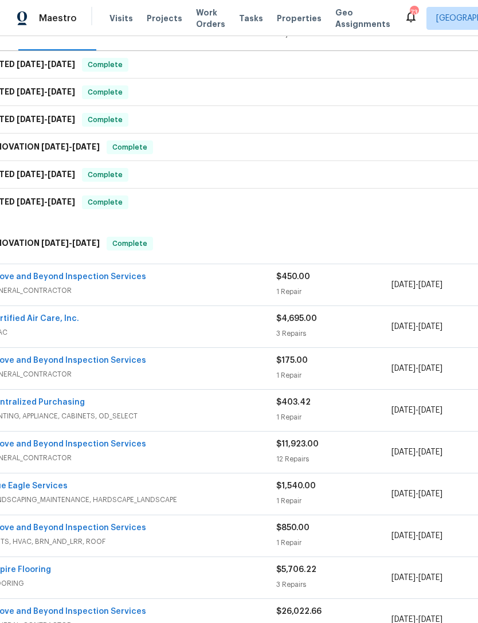
click at [89, 274] on link "Above and Beyond Inspection Services" at bounding box center [68, 277] width 158 height 8
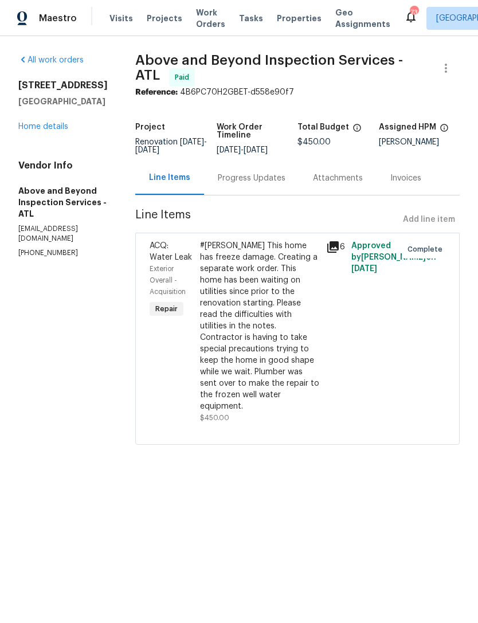
click at [339, 252] on icon at bounding box center [332, 246] width 11 height 11
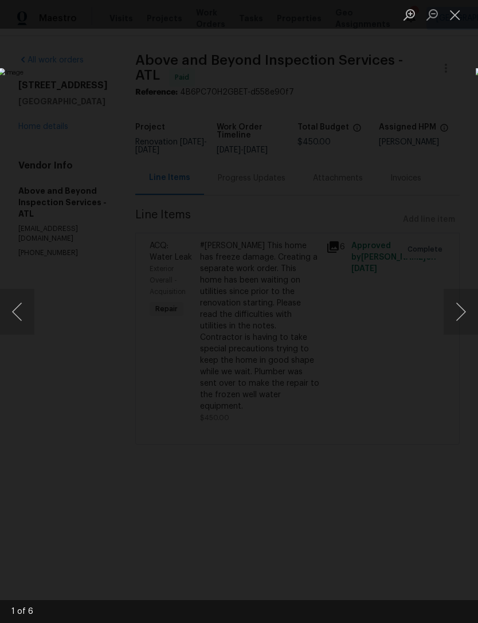
click at [459, 310] on button "Next image" at bounding box center [460, 312] width 34 height 46
click at [458, 312] on button "Next image" at bounding box center [460, 312] width 34 height 46
click at [455, 15] on button "Close lightbox" at bounding box center [454, 15] width 23 height 20
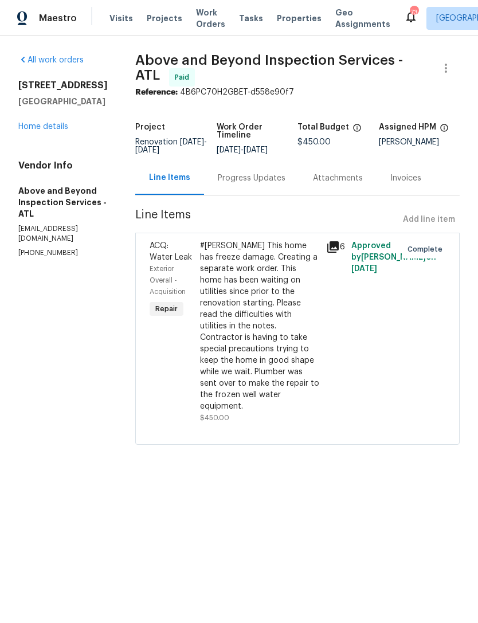
click at [36, 129] on link "Home details" at bounding box center [43, 127] width 50 height 8
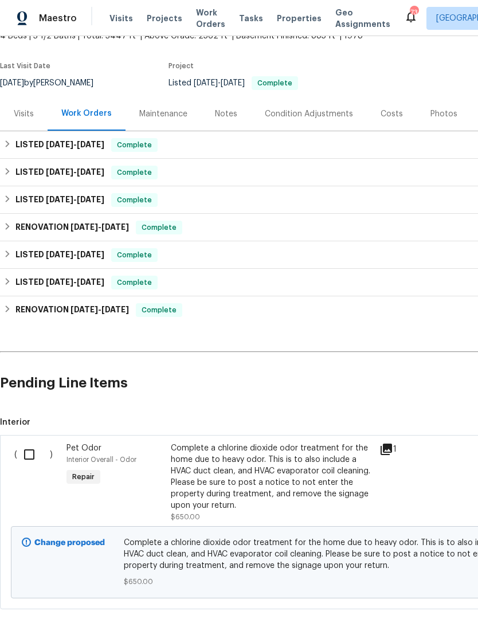
scroll to position [77, 0]
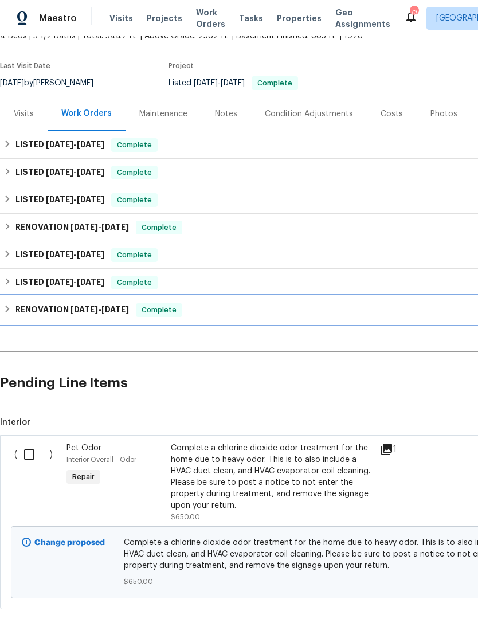
click at [49, 310] on h6 "RENOVATION 1/6/25 - 3/13/25" at bounding box center [71, 310] width 113 height 14
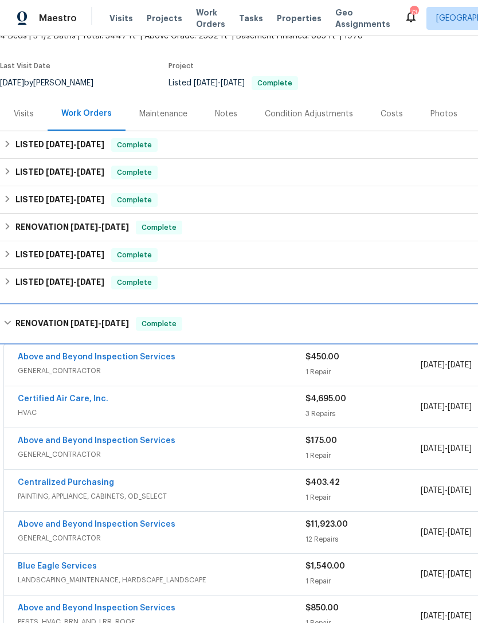
click at [49, 310] on div "RENOVATION 1/6/25 - 3/13/25 Complete" at bounding box center [323, 323] width 647 height 37
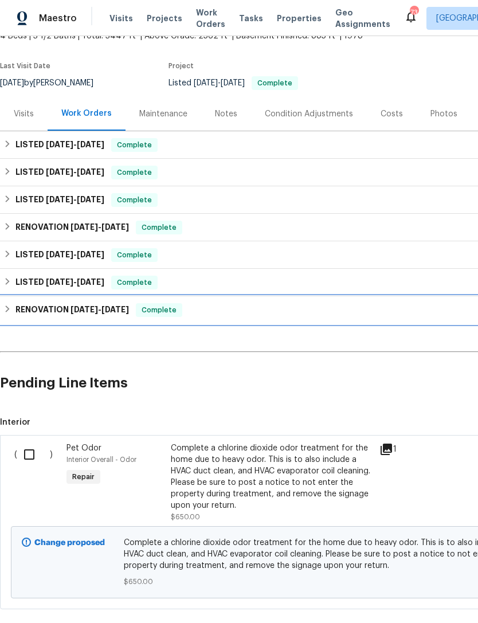
click at [48, 311] on h6 "RENOVATION 1/6/25 - 3/13/25" at bounding box center [71, 310] width 113 height 14
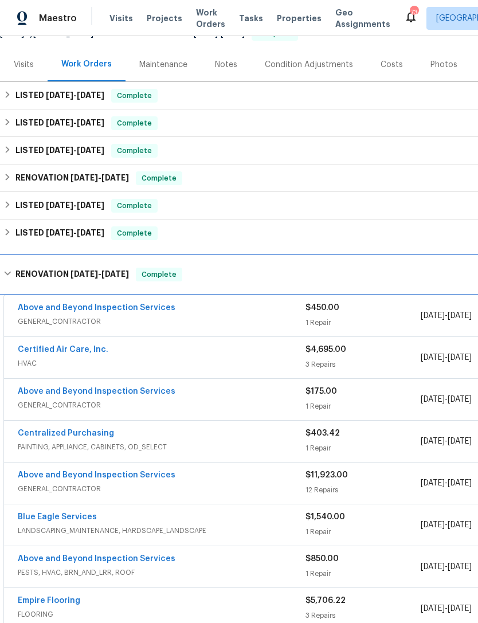
scroll to position [126, 0]
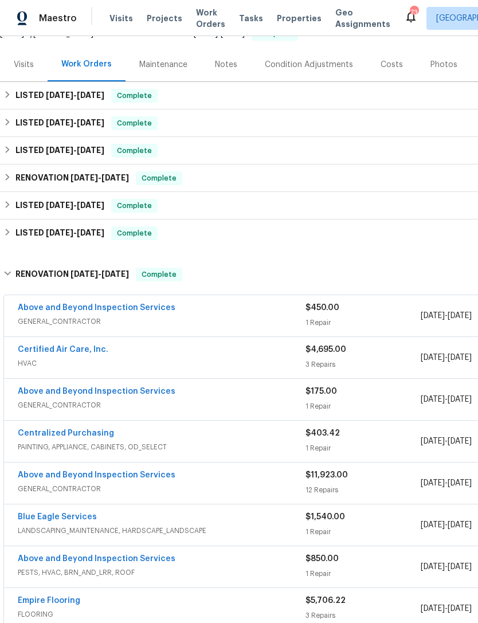
click at [62, 349] on link "Certified Air Care, Inc." at bounding box center [63, 349] width 91 height 8
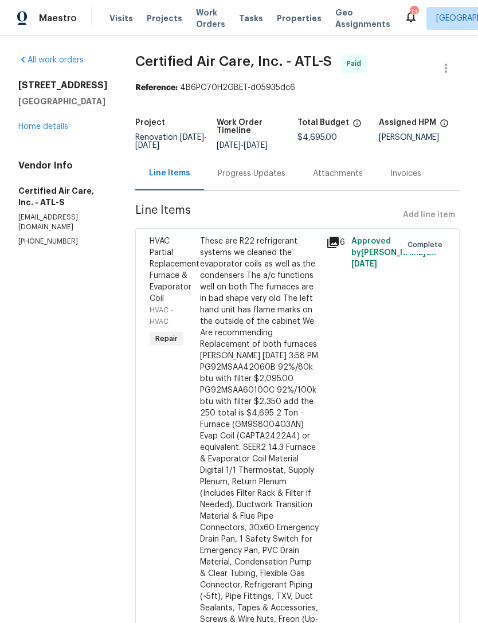
scroll to position [23, 0]
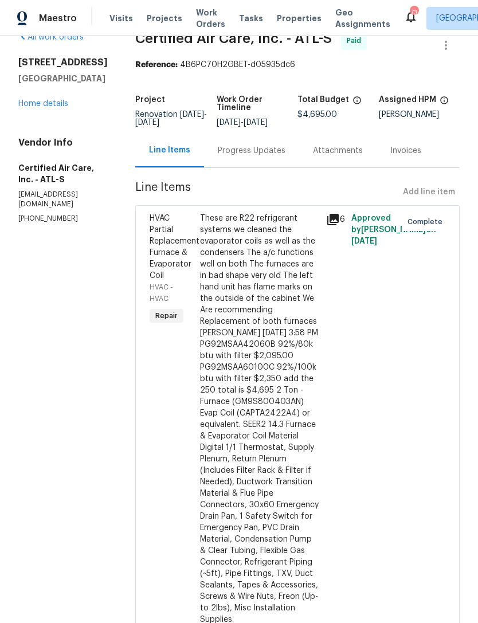
click at [330, 223] on icon at bounding box center [333, 220] width 14 height 14
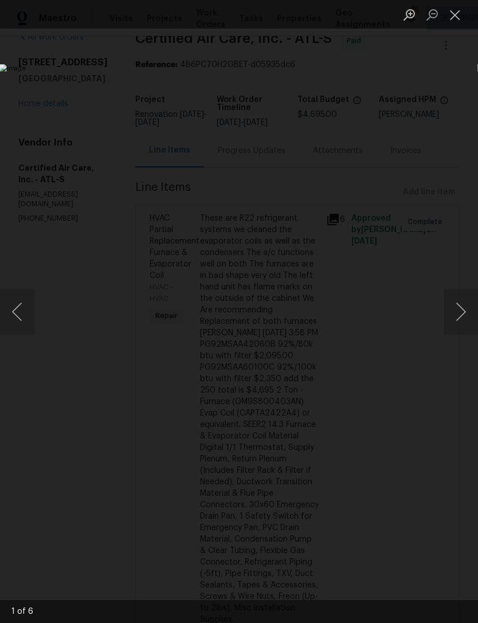
click at [459, 315] on button "Next image" at bounding box center [460, 312] width 34 height 46
click at [458, 316] on button "Next image" at bounding box center [460, 312] width 34 height 46
click at [459, 315] on button "Next image" at bounding box center [460, 312] width 34 height 46
click at [459, 310] on button "Next image" at bounding box center [460, 312] width 34 height 46
click at [457, 311] on button "Next image" at bounding box center [460, 312] width 34 height 46
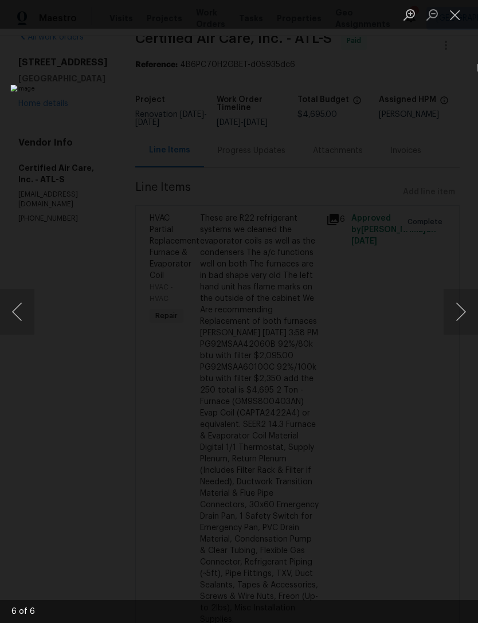
click at [454, 314] on button "Next image" at bounding box center [460, 312] width 34 height 46
click at [456, 316] on button "Next image" at bounding box center [460, 312] width 34 height 46
click at [456, 21] on button "Close lightbox" at bounding box center [454, 15] width 23 height 20
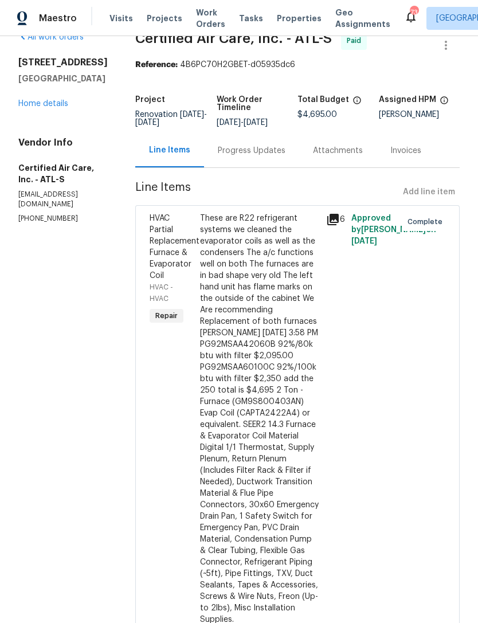
click at [333, 222] on icon at bounding box center [332, 219] width 11 height 11
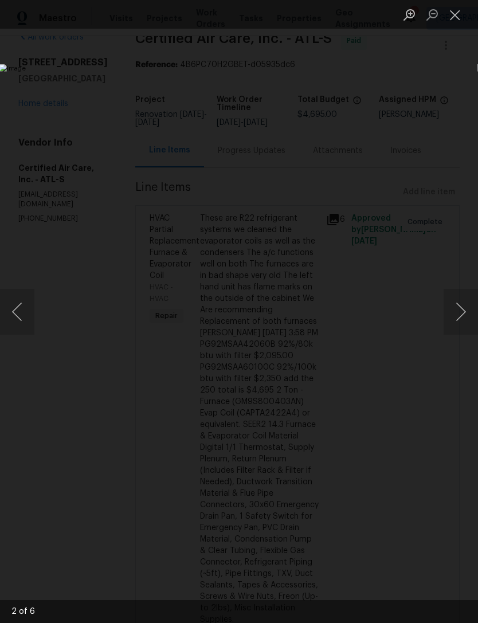
click at [458, 23] on button "Close lightbox" at bounding box center [454, 15] width 23 height 20
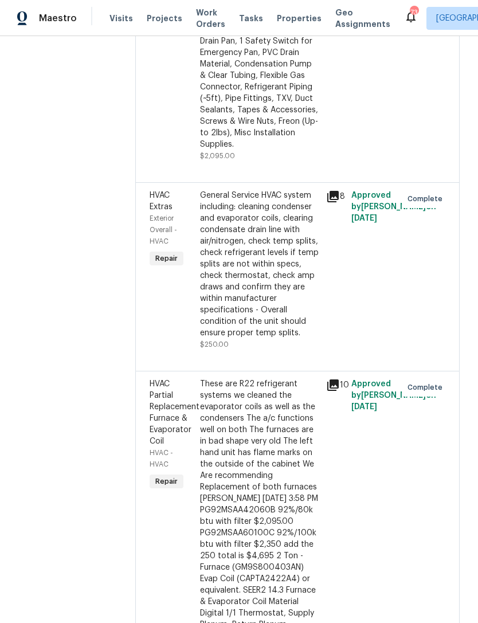
scroll to position [498, 0]
click at [280, 490] on div "These are R22 refrigerant systems we cleaned the evaporator coils as well as th…" at bounding box center [259, 583] width 119 height 412
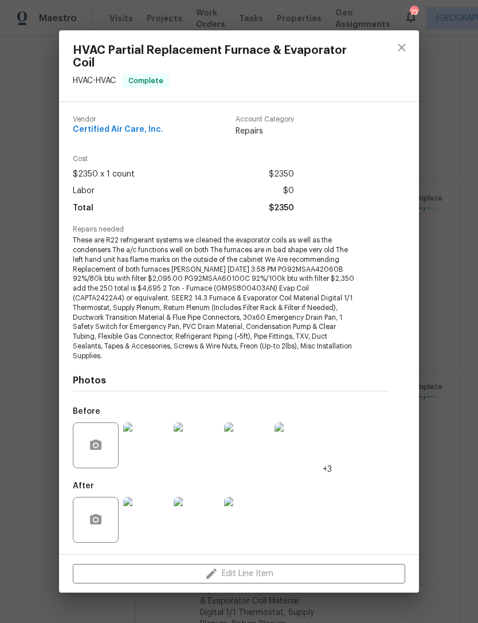
click at [143, 517] on img at bounding box center [146, 520] width 46 height 46
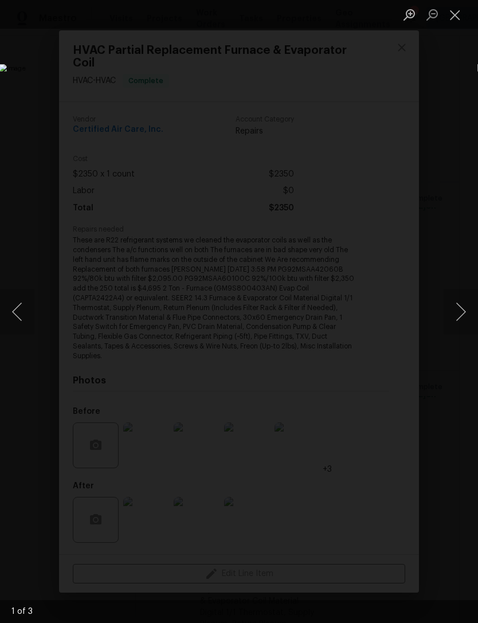
click at [463, 307] on button "Next image" at bounding box center [460, 312] width 34 height 46
click at [466, 308] on button "Next image" at bounding box center [460, 312] width 34 height 46
click at [461, 316] on button "Next image" at bounding box center [460, 312] width 34 height 46
click at [460, 312] on button "Next image" at bounding box center [460, 312] width 34 height 46
click at [463, 309] on button "Next image" at bounding box center [460, 312] width 34 height 46
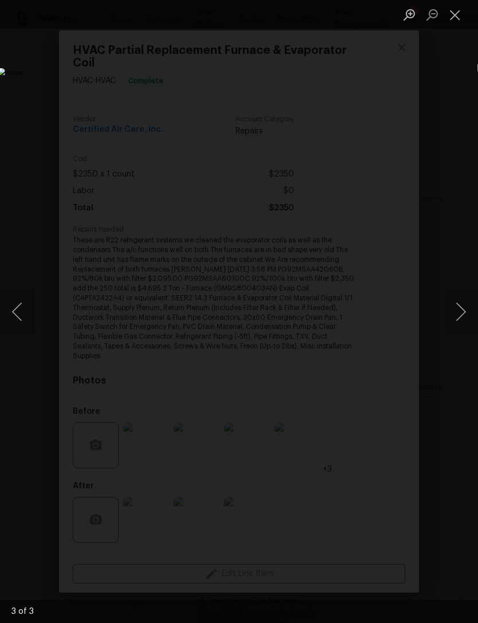
click at [455, 25] on button "Close lightbox" at bounding box center [454, 15] width 23 height 20
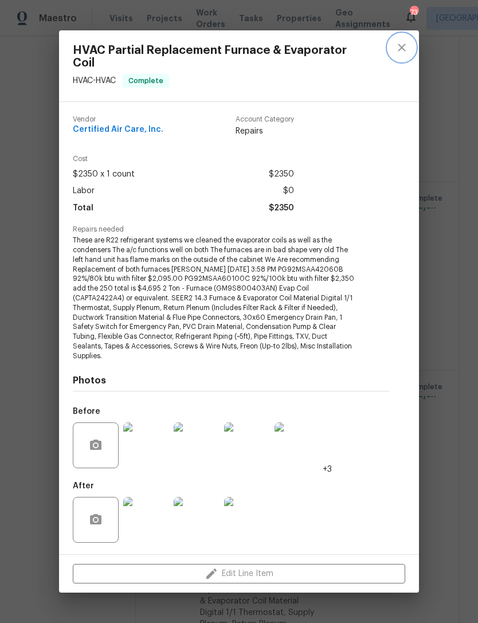
click at [402, 48] on icon "close" at bounding box center [402, 48] width 14 height 14
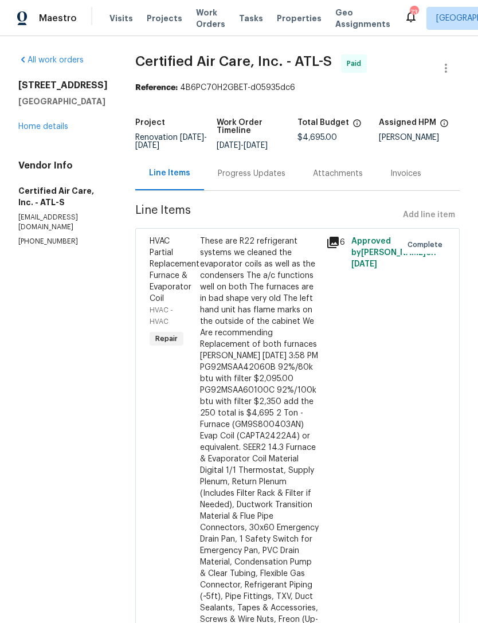
scroll to position [0, 0]
click at [54, 123] on link "Home details" at bounding box center [43, 127] width 50 height 8
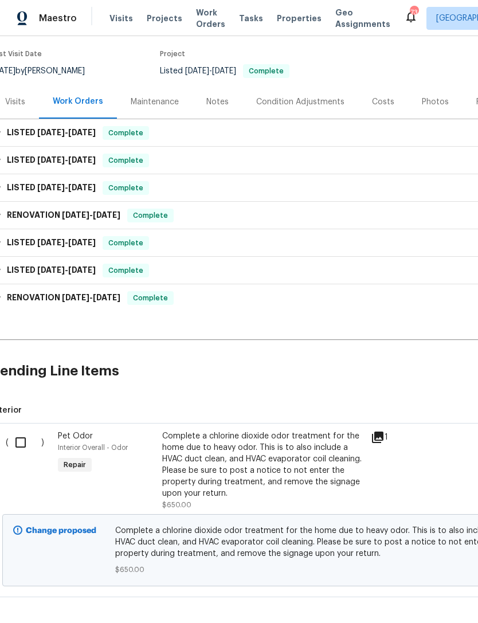
scroll to position [91, 9]
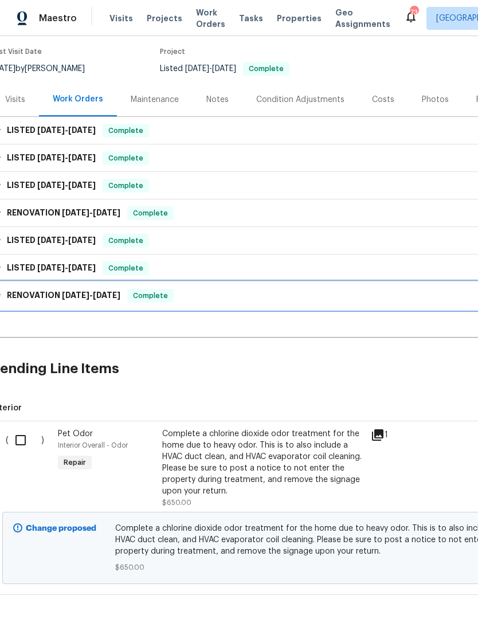
click at [37, 292] on h6 "RENOVATION 1/6/25 - 3/13/25" at bounding box center [63, 296] width 113 height 14
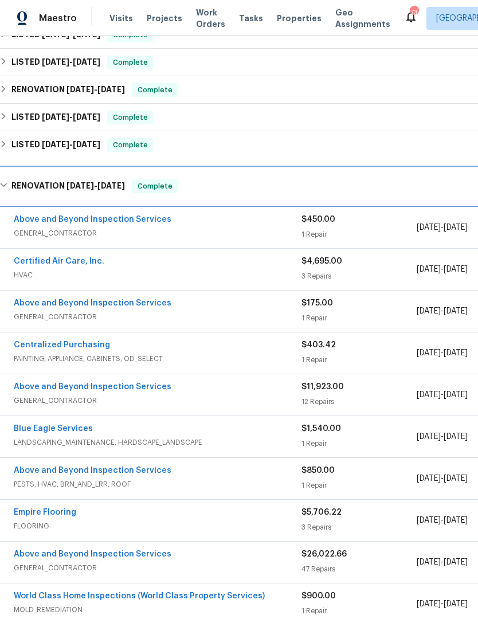
scroll to position [215, 5]
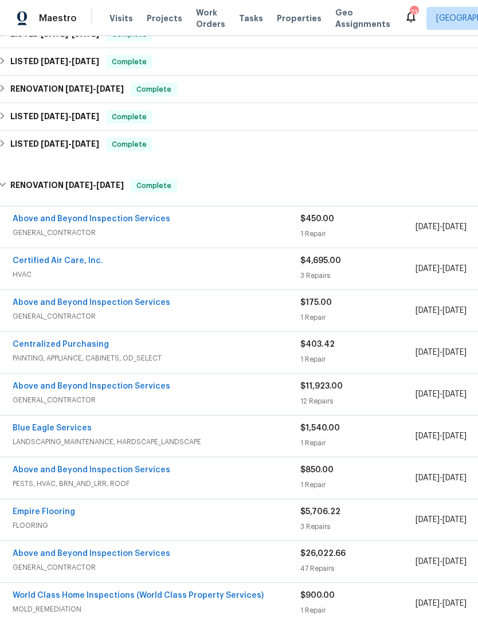
click at [125, 301] on link "Above and Beyond Inspection Services" at bounding box center [92, 302] width 158 height 8
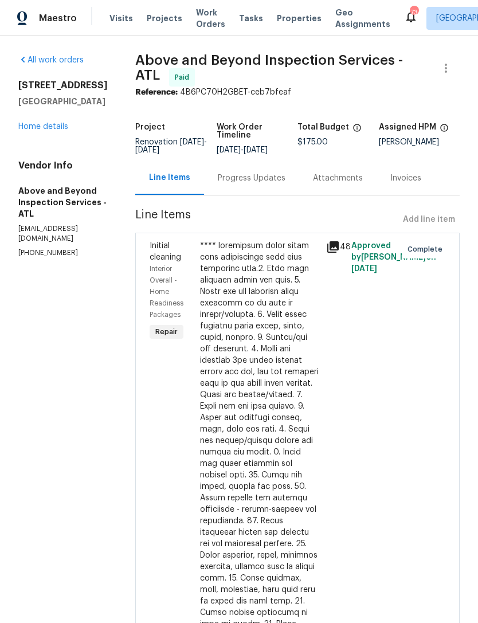
click at [53, 125] on link "Home details" at bounding box center [43, 127] width 50 height 8
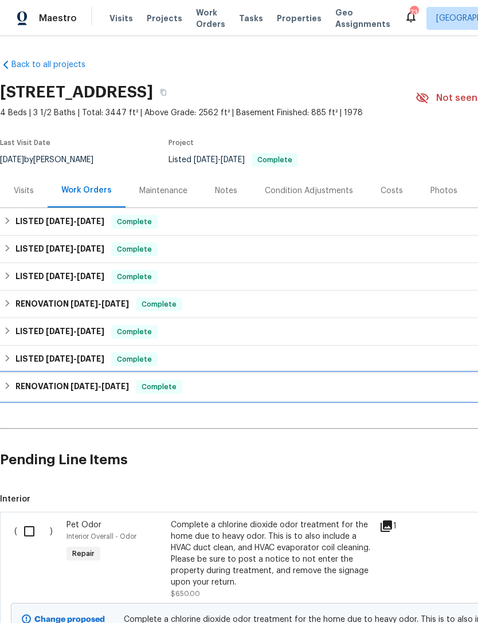
click at [52, 392] on h6 "RENOVATION 1/6/25 - 3/13/25" at bounding box center [71, 387] width 113 height 14
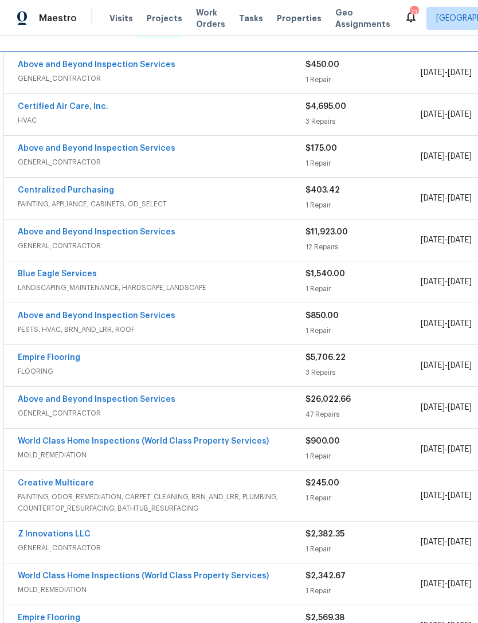
scroll to position [369, 0]
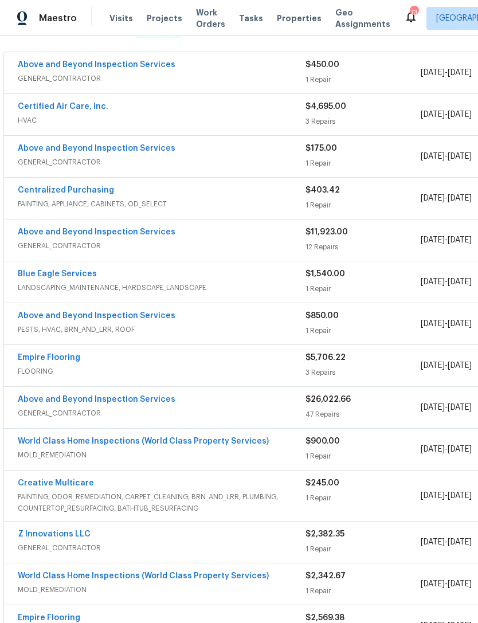
click at [117, 234] on link "Above and Beyond Inspection Services" at bounding box center [97, 232] width 158 height 8
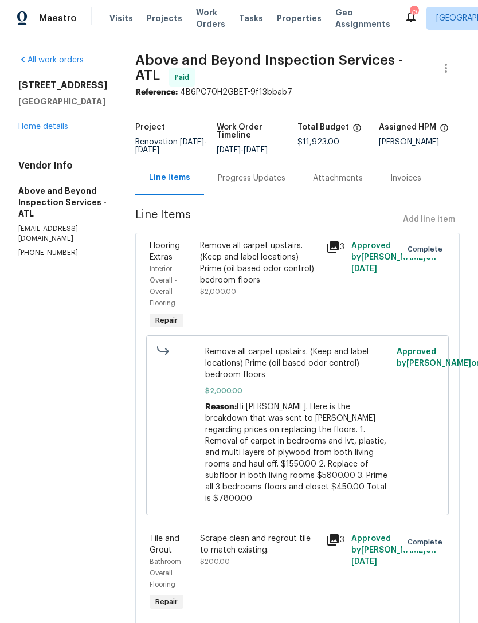
click at [36, 124] on link "Home details" at bounding box center [43, 127] width 50 height 8
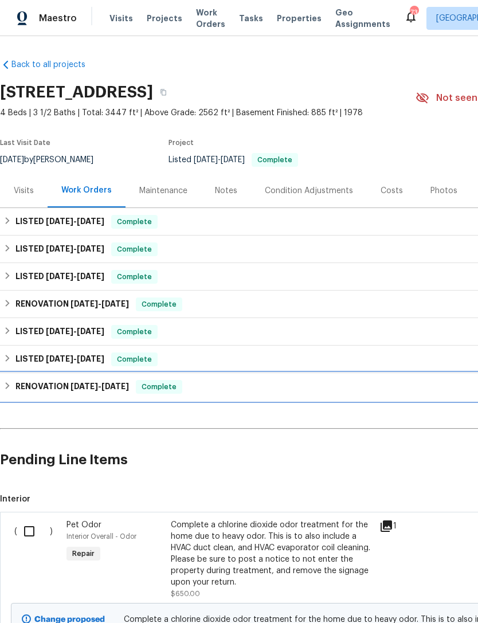
click at [41, 384] on h6 "RENOVATION 1/6/25 - 3/13/25" at bounding box center [71, 387] width 113 height 14
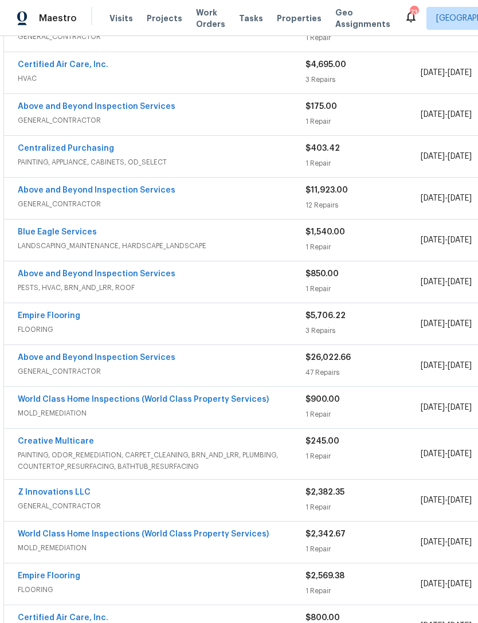
scroll to position [411, 0]
click at [57, 356] on link "Above and Beyond Inspection Services" at bounding box center [97, 357] width 158 height 8
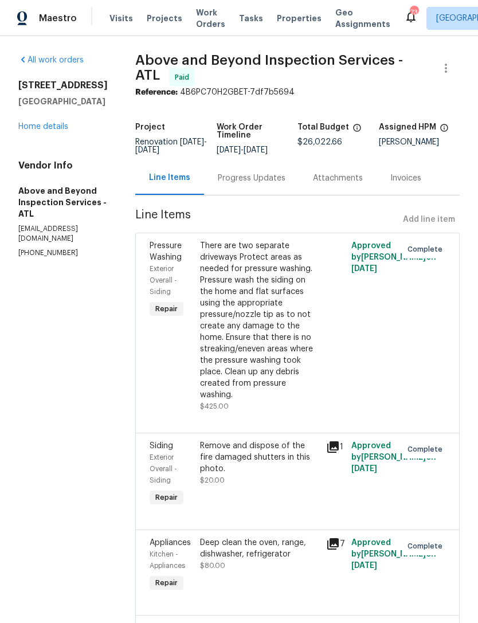
click at [44, 125] on link "Home details" at bounding box center [43, 127] width 50 height 8
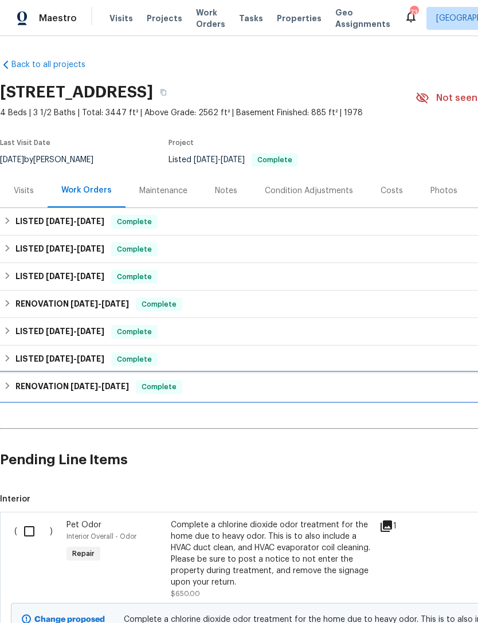
click at [34, 385] on h6 "RENOVATION 1/6/25 - 3/13/25" at bounding box center [71, 387] width 113 height 14
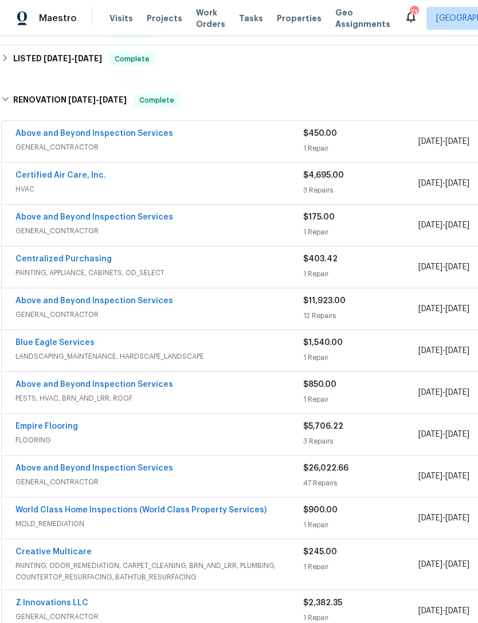
click at [57, 300] on link "Above and Beyond Inspection Services" at bounding box center [94, 301] width 158 height 8
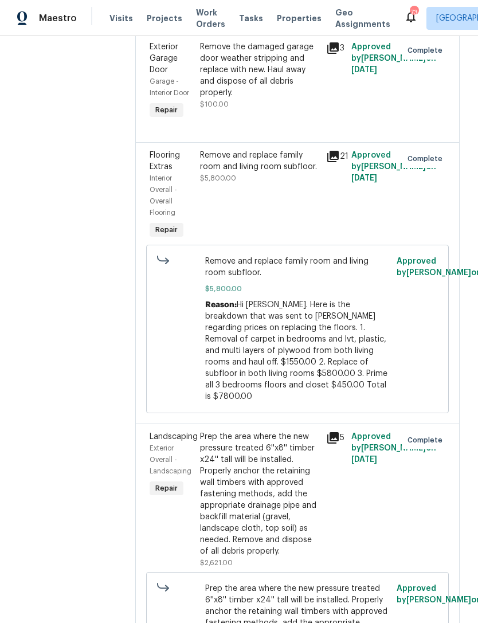
scroll to position [1102, 0]
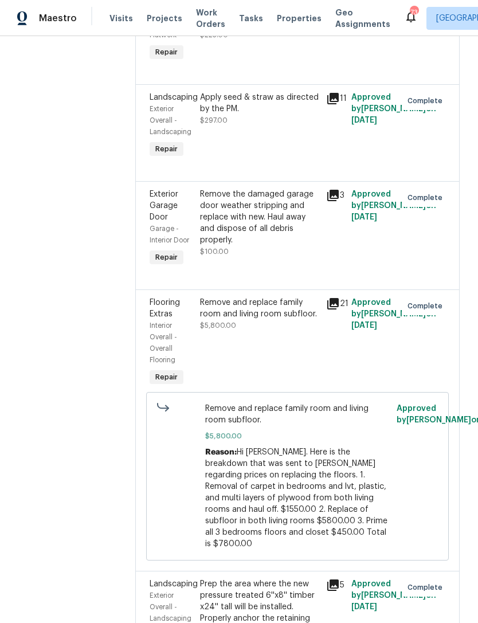
click at [322, 377] on div "Remove and replace family room and living room subfloor. $5,800.00" at bounding box center [259, 342] width 126 height 99
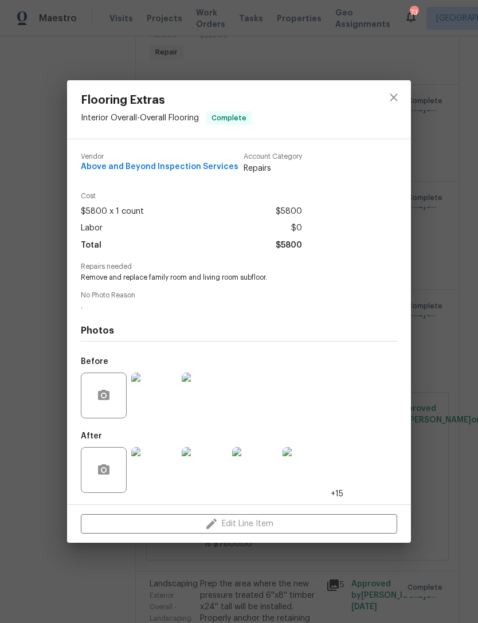
click at [438, 395] on div "Flooring Extras Interior Overall - Overall Flooring Complete Vendor Above and B…" at bounding box center [239, 311] width 478 height 623
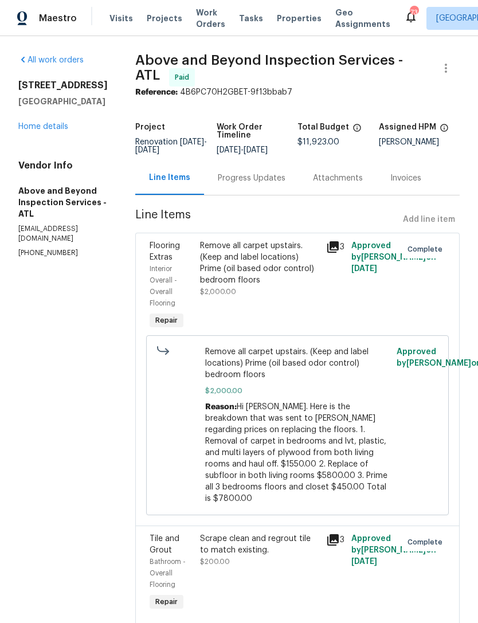
scroll to position [0, 0]
click at [39, 129] on link "Home details" at bounding box center [43, 127] width 50 height 8
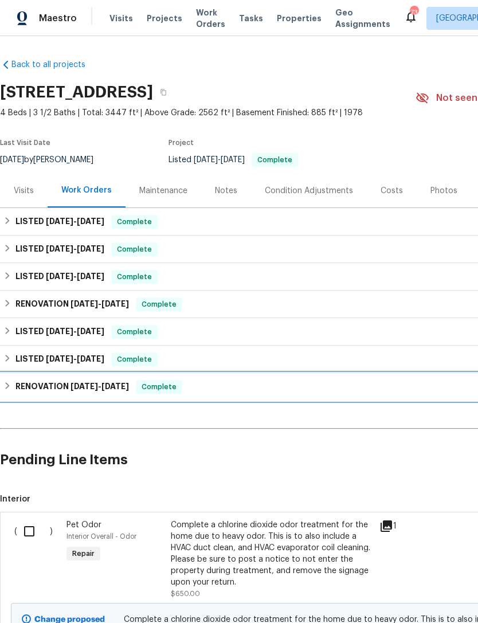
click at [45, 384] on h6 "RENOVATION 1/6/25 - 3/13/25" at bounding box center [71, 387] width 113 height 14
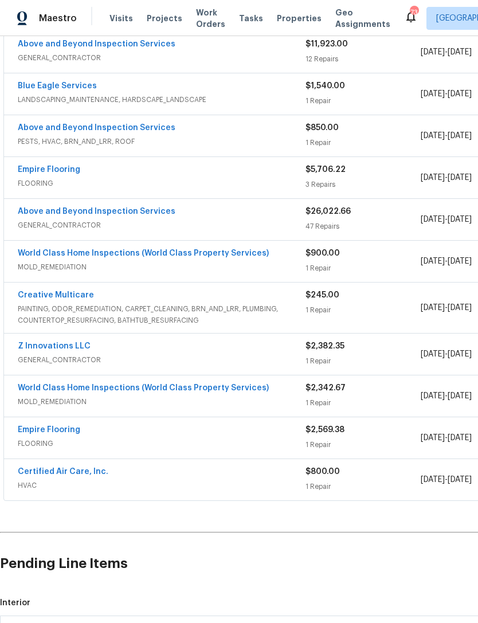
scroll to position [557, 0]
click at [60, 293] on link "Creative Multicare" at bounding box center [56, 294] width 76 height 8
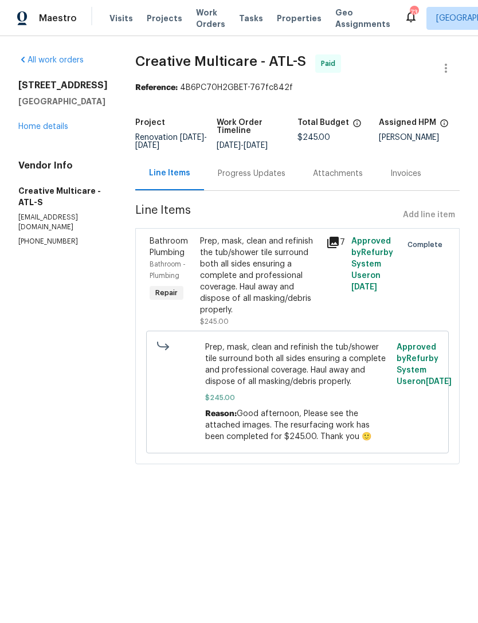
click at [60, 126] on link "Home details" at bounding box center [43, 127] width 50 height 8
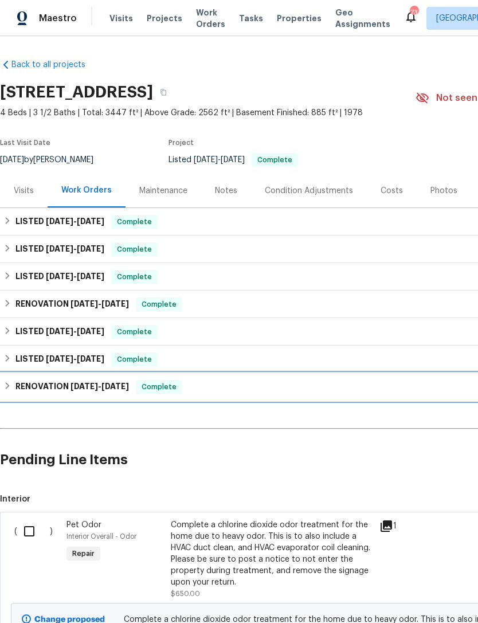
click at [50, 384] on h6 "RENOVATION 1/6/25 - 3/13/25" at bounding box center [71, 387] width 113 height 14
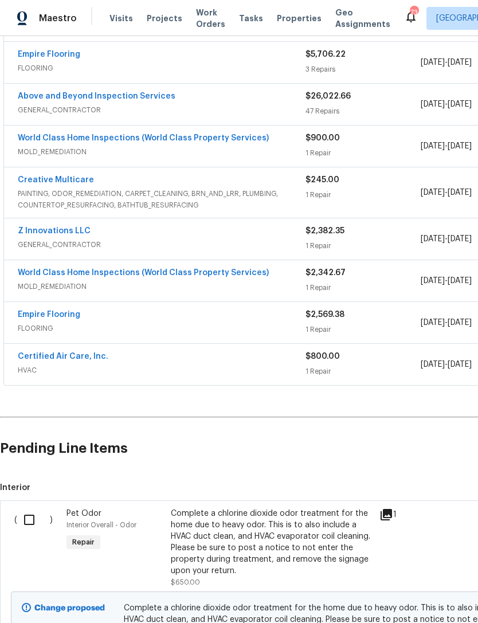
scroll to position [678, 0]
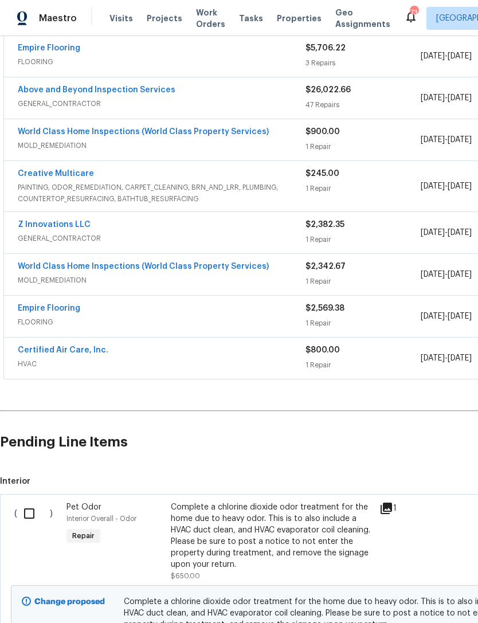
click at [57, 348] on link "Certified Air Care, Inc." at bounding box center [63, 350] width 91 height 8
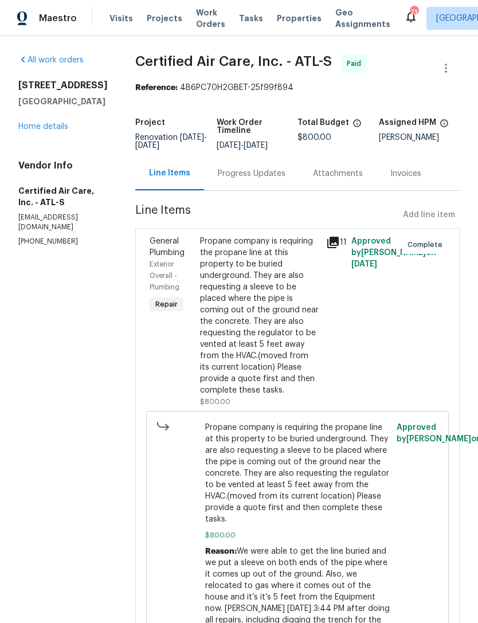
click at [50, 126] on link "Home details" at bounding box center [43, 127] width 50 height 8
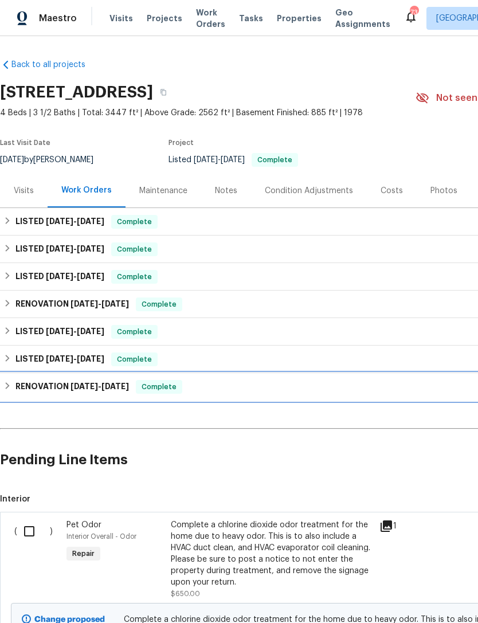
click at [52, 381] on h6 "RENOVATION 1/6/25 - 3/13/25" at bounding box center [71, 387] width 113 height 14
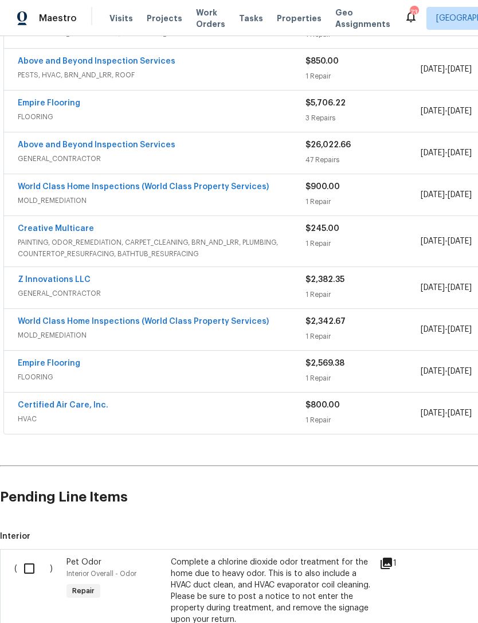
scroll to position [624, 0]
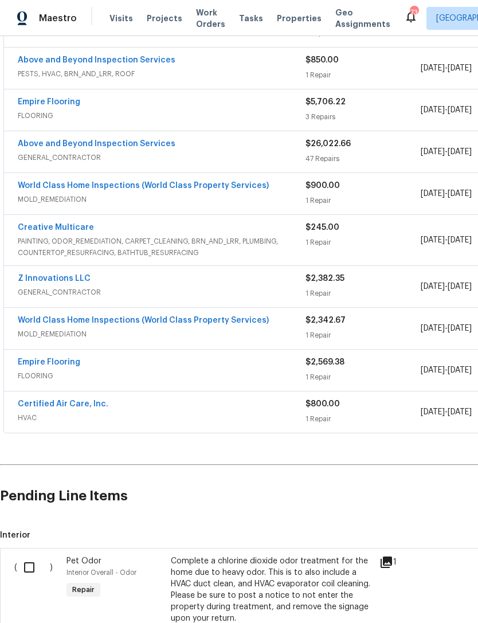
click at [53, 365] on link "Empire Flooring" at bounding box center [49, 362] width 62 height 8
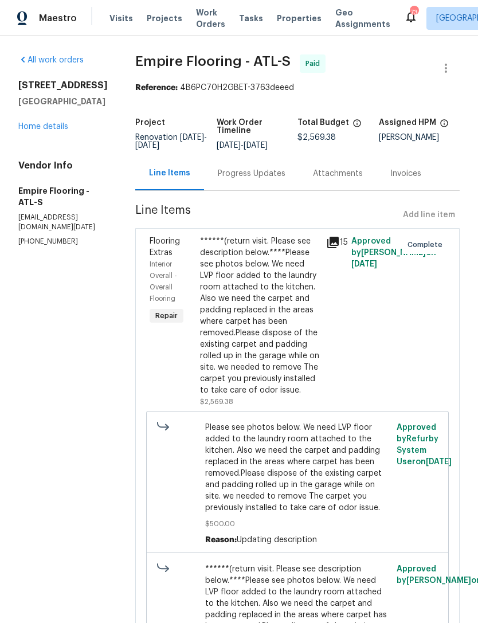
click at [46, 124] on link "Home details" at bounding box center [43, 127] width 50 height 8
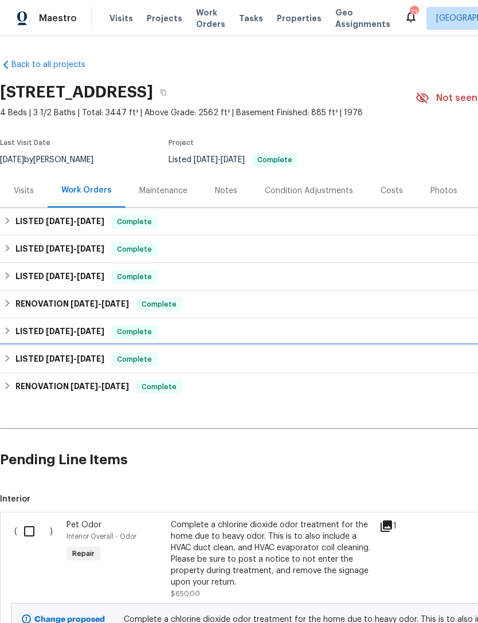
click at [34, 349] on div "LISTED 3/25/25 - 3/27/25 Complete" at bounding box center [323, 358] width 647 height 27
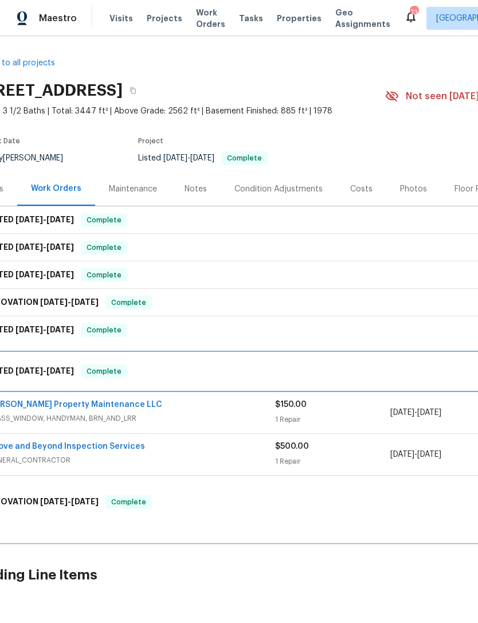
scroll to position [2, 33]
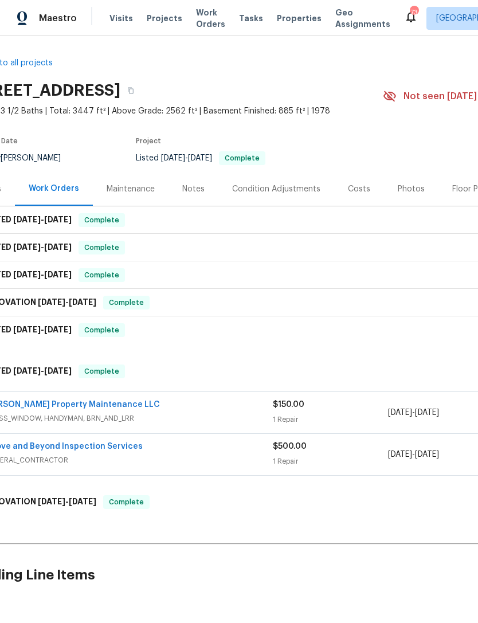
click at [78, 447] on link "Above and Beyond Inspection Services" at bounding box center [64, 446] width 158 height 8
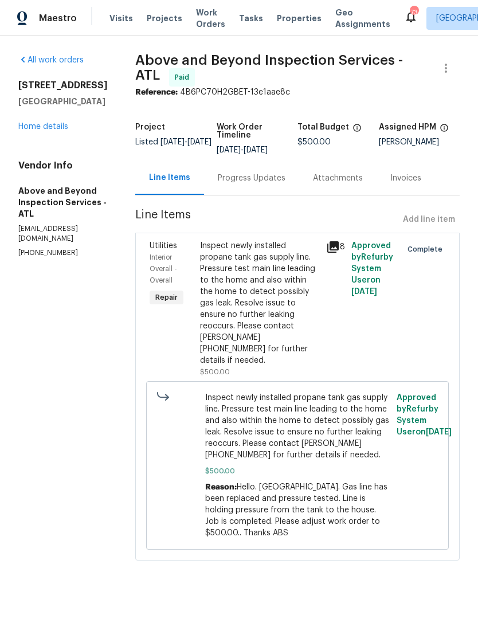
click at [48, 139] on div "All work orders 121 Northwoods Rd Sharpsburg, GA 30277 Home details Vendor Info…" at bounding box center [62, 155] width 89 height 203
click at [42, 123] on link "Home details" at bounding box center [43, 127] width 50 height 8
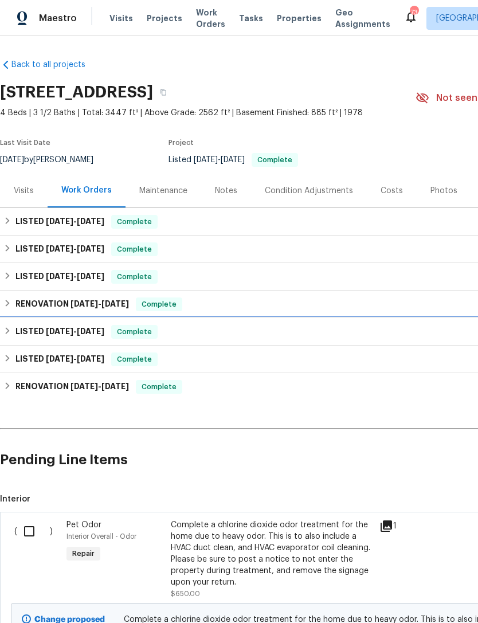
click at [38, 336] on h6 "LISTED 4/9/25 - 5/2/25" at bounding box center [59, 332] width 89 height 14
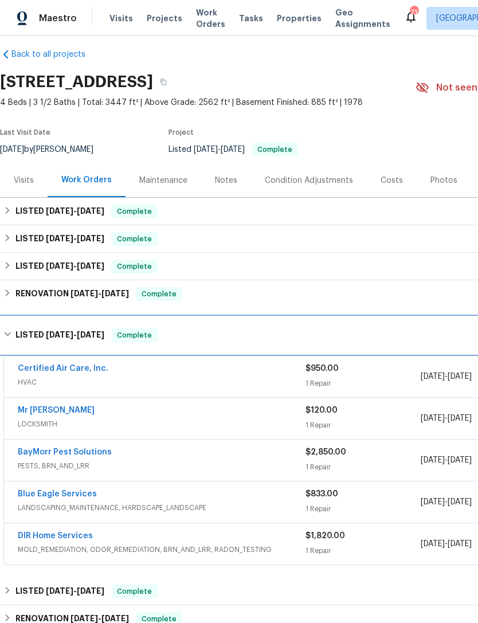
scroll to position [10, 0]
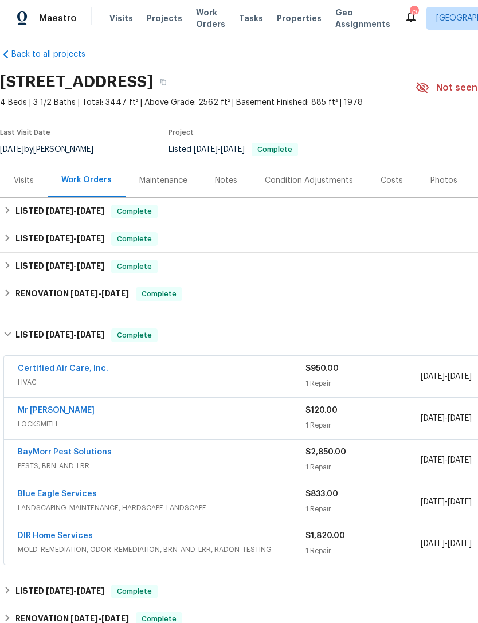
click at [60, 364] on link "Certified Air Care, Inc." at bounding box center [63, 368] width 91 height 8
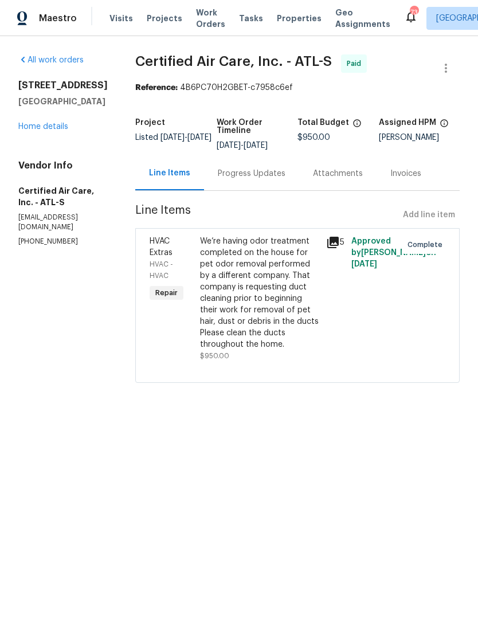
click at [57, 130] on link "Home details" at bounding box center [43, 127] width 50 height 8
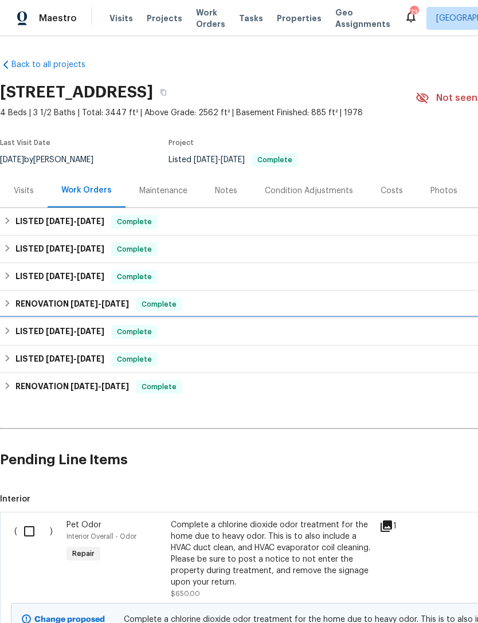
click at [38, 332] on h6 "LISTED 4/9/25 - 5/2/25" at bounding box center [59, 332] width 89 height 14
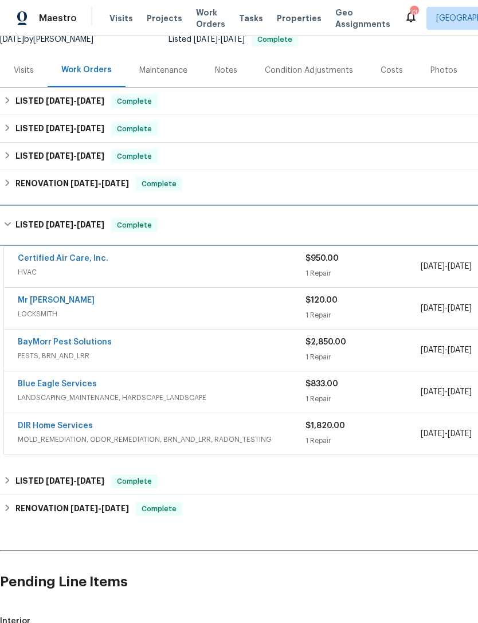
scroll to position [120, 0]
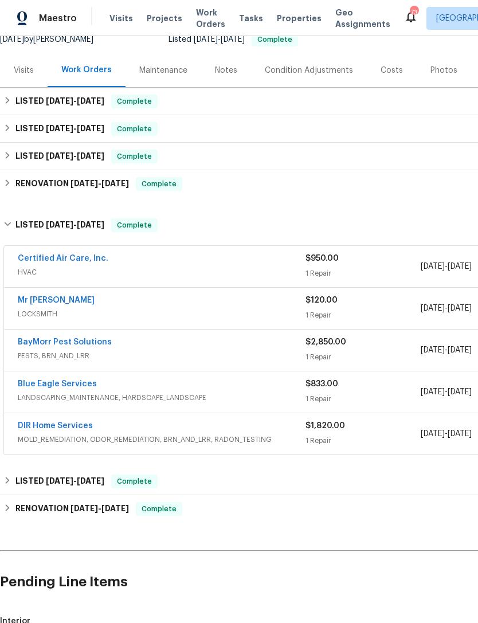
click at [82, 344] on link "BayMorr Pest Solutions" at bounding box center [65, 342] width 94 height 8
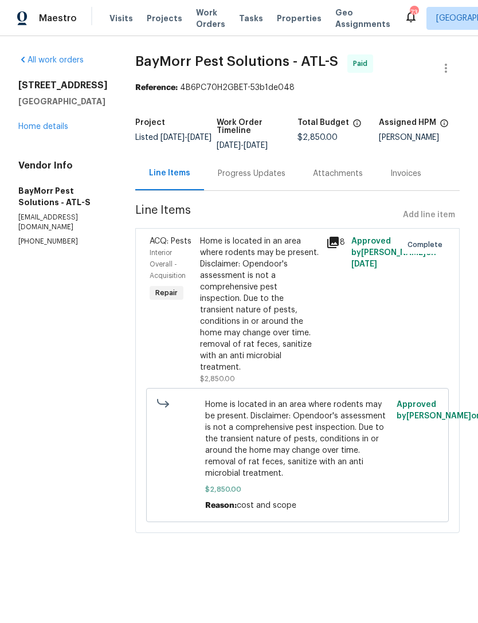
click at [278, 565] on html "Maestro Visits Projects Work Orders Tasks Properties Geo Assignments 73 Atlanta…" at bounding box center [239, 282] width 478 height 565
click at [73, 420] on section "All work orders 121 Northwoods Rd Sharpsburg, GA 30277 Home details Vendor Info…" at bounding box center [62, 300] width 89 height 492
click at [49, 131] on link "Home details" at bounding box center [43, 127] width 50 height 8
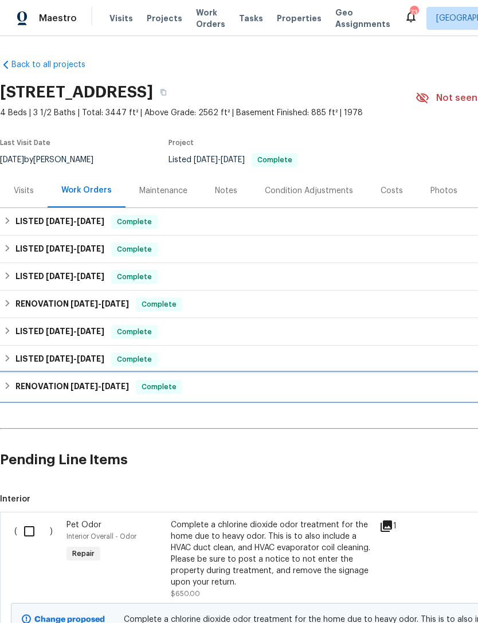
click at [48, 383] on h6 "RENOVATION 1/6/25 - 3/13/25" at bounding box center [71, 387] width 113 height 14
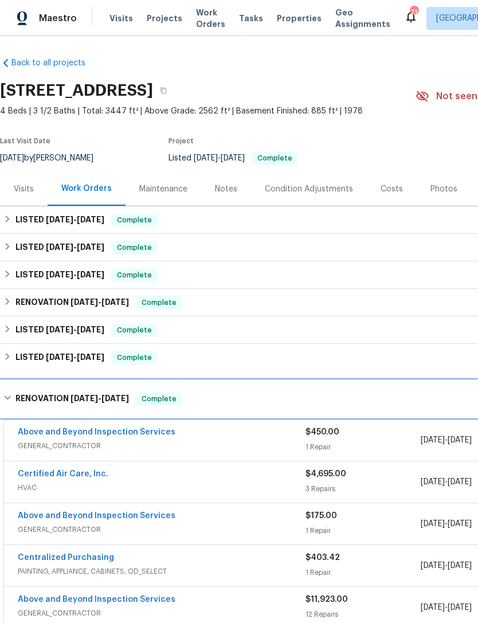
scroll to position [2, 0]
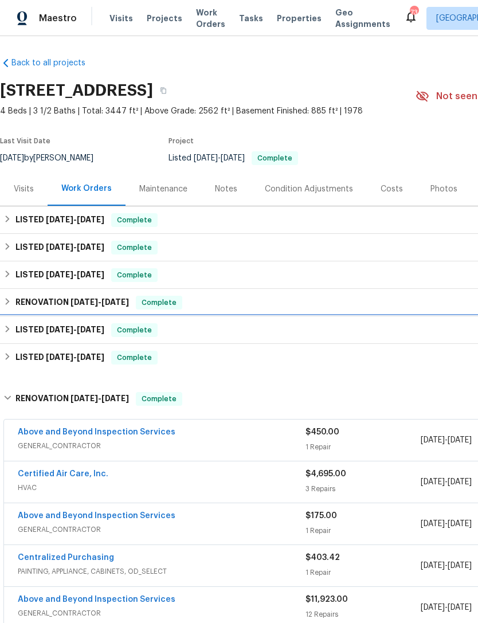
click at [39, 322] on div "LISTED 4/9/25 - 5/2/25 Complete" at bounding box center [323, 329] width 647 height 27
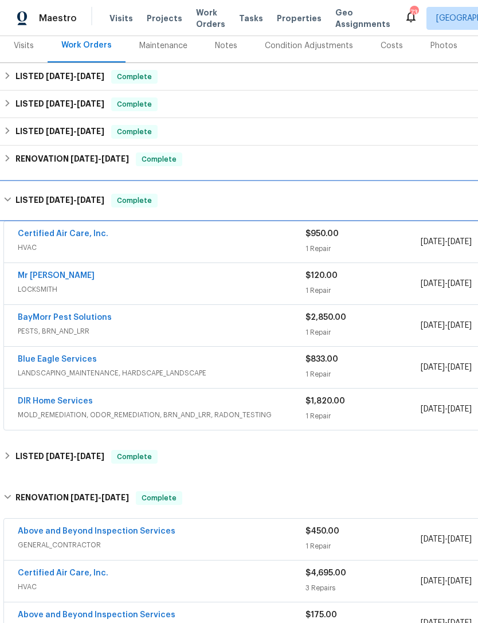
scroll to position [144, 0]
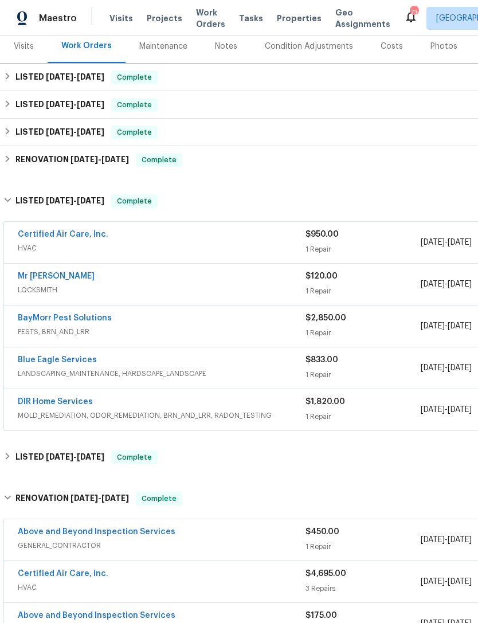
click at [84, 316] on link "BayMorr Pest Solutions" at bounding box center [65, 318] width 94 height 8
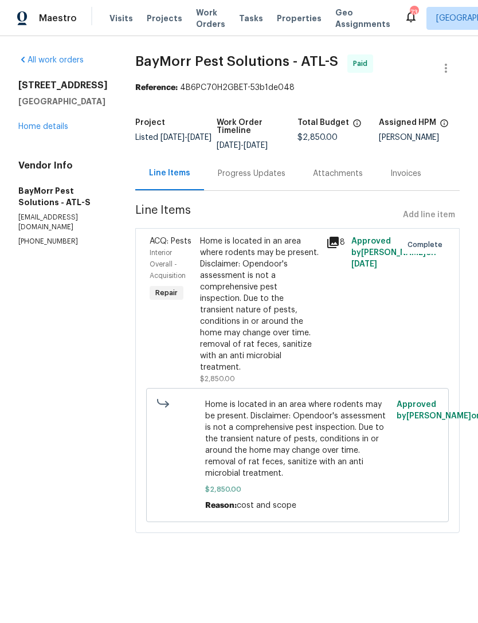
click at [56, 131] on link "Home details" at bounding box center [43, 127] width 50 height 8
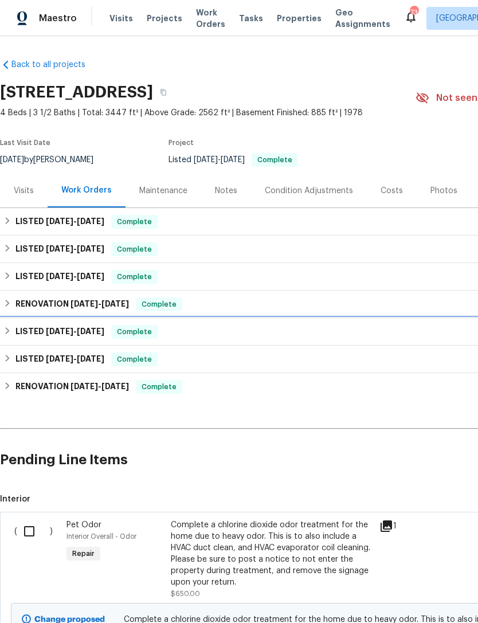
click at [36, 336] on h6 "LISTED 4/9/25 - 5/2/25" at bounding box center [59, 332] width 89 height 14
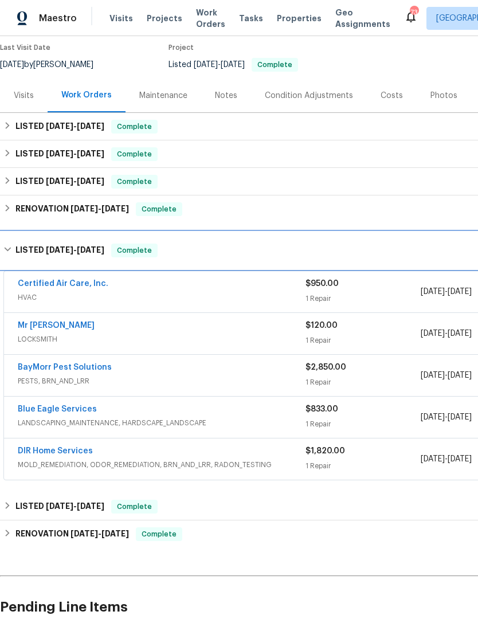
scroll to position [96, 0]
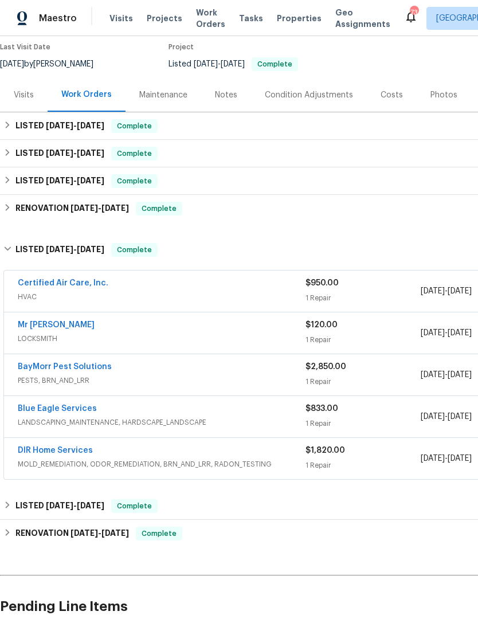
click at [58, 452] on link "DIR Home Services" at bounding box center [55, 450] width 75 height 8
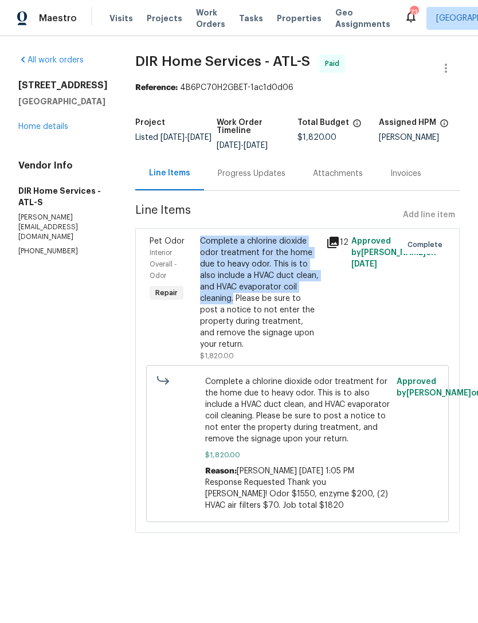
click at [53, 128] on link "Home details" at bounding box center [43, 127] width 50 height 8
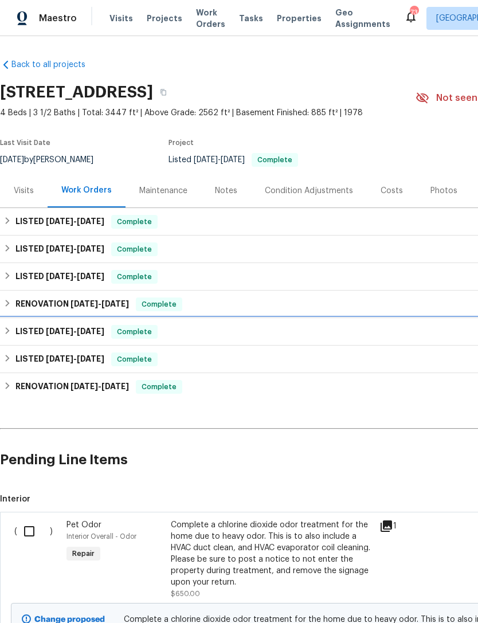
click at [32, 335] on h6 "LISTED 4/9/25 - 5/2/25" at bounding box center [59, 332] width 89 height 14
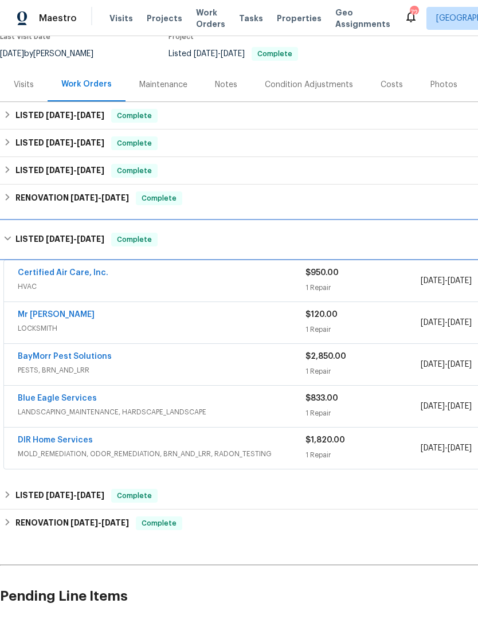
scroll to position [107, 0]
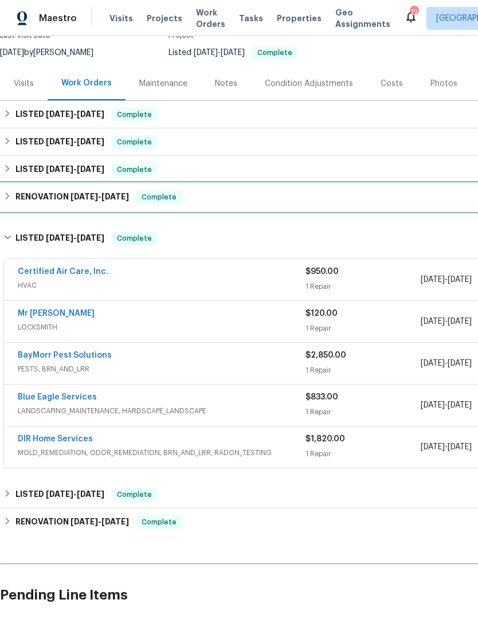
click at [36, 195] on h6 "RENOVATION 4/11/25 - 4/15/25" at bounding box center [71, 197] width 113 height 14
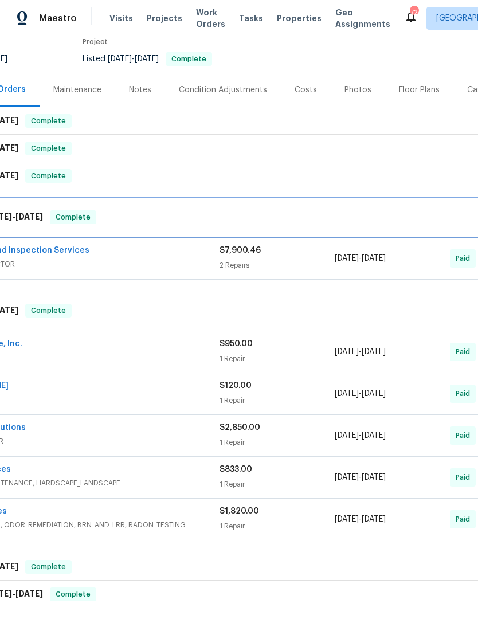
scroll to position [111, 34]
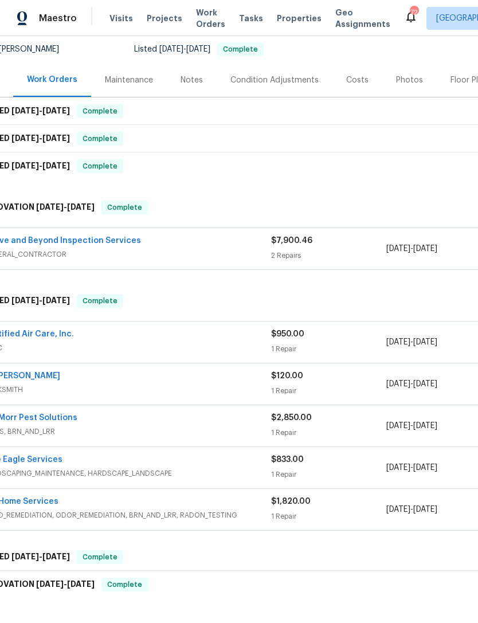
click at [69, 241] on link "Above and Beyond Inspection Services" at bounding box center [62, 241] width 158 height 8
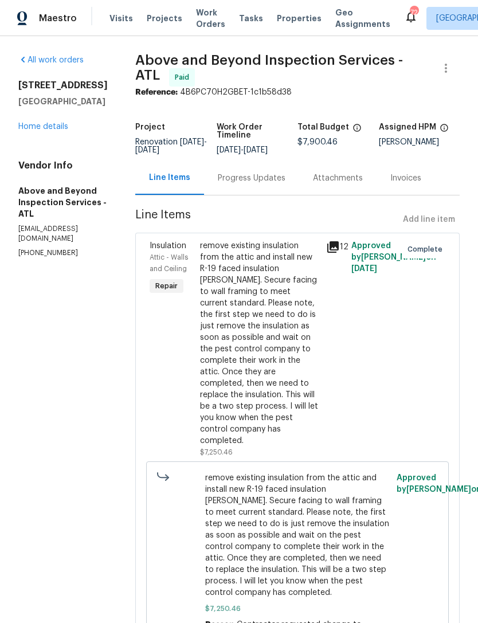
click at [42, 127] on link "Home details" at bounding box center [43, 127] width 50 height 8
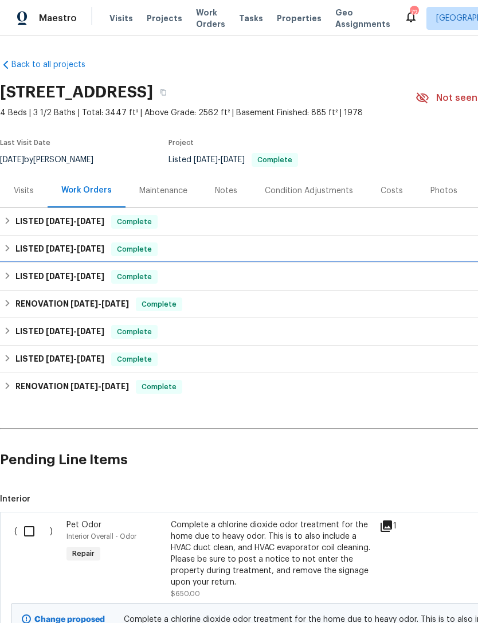
click at [36, 273] on h6 "LISTED 5/28/25 - 6/18/25" at bounding box center [59, 277] width 89 height 14
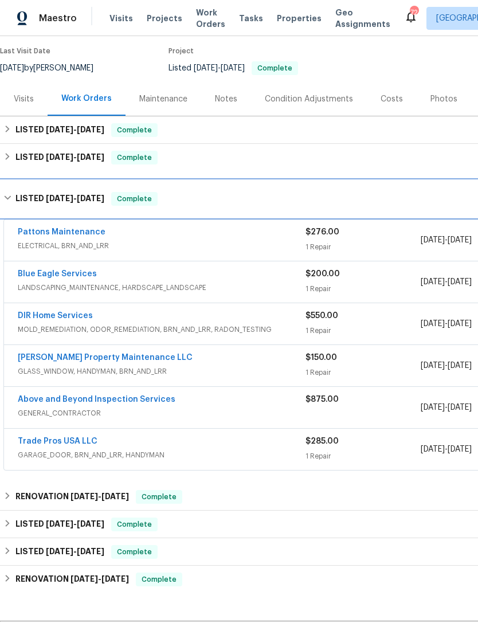
scroll to position [92, 0]
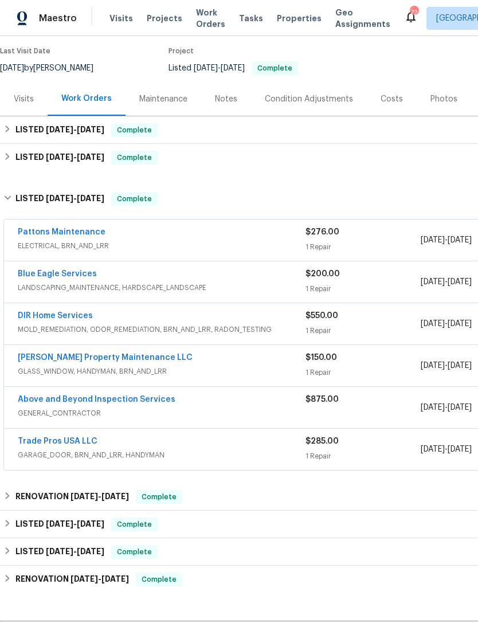
click at [66, 233] on link "Pattons Maintenance" at bounding box center [62, 232] width 88 height 8
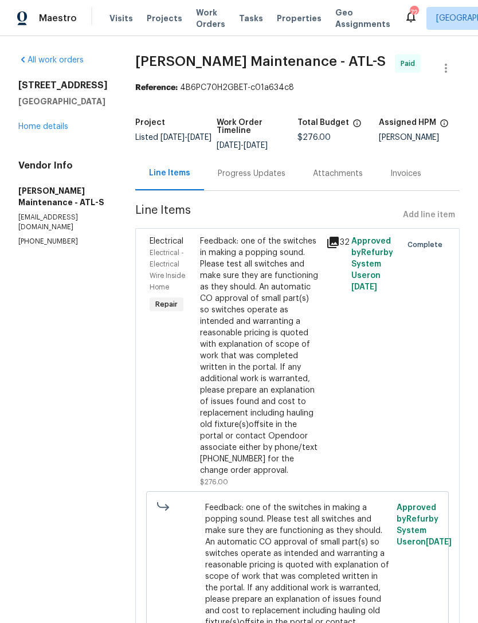
click at [58, 131] on link "Home details" at bounding box center [43, 127] width 50 height 8
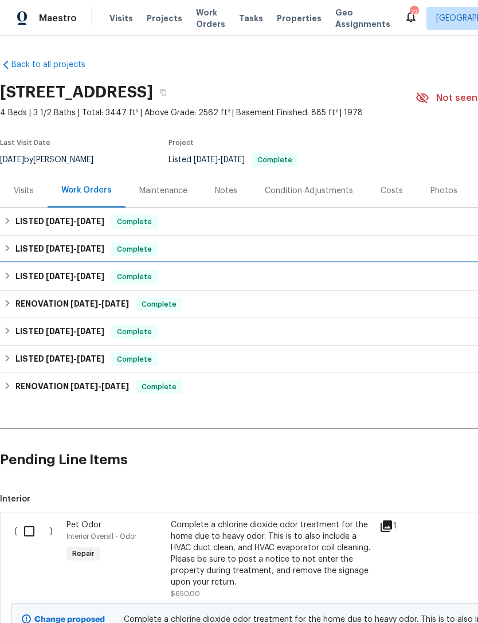
click at [38, 278] on h6 "LISTED 5/28/25 - 6/18/25" at bounding box center [59, 277] width 89 height 14
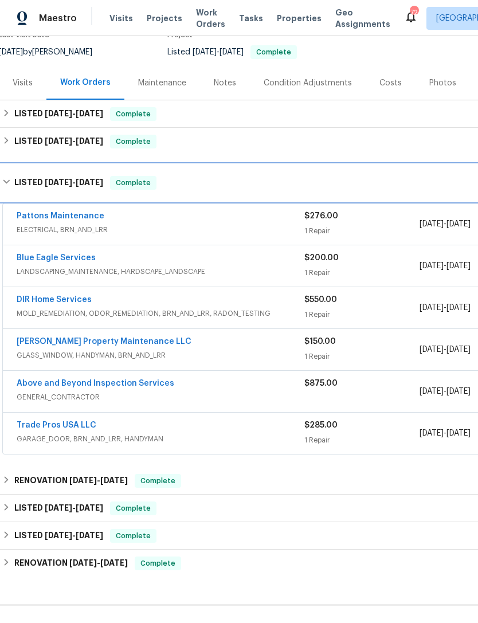
scroll to position [108, 7]
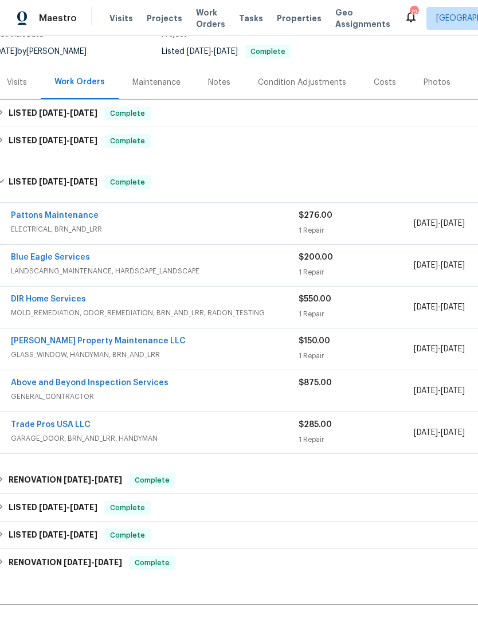
click at [56, 299] on link "DIR Home Services" at bounding box center [48, 299] width 75 height 8
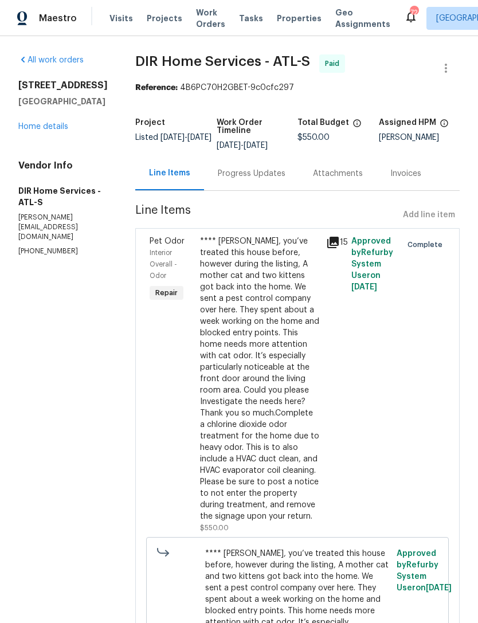
click at [265, 179] on div "Progress Updates" at bounding box center [252, 173] width 68 height 11
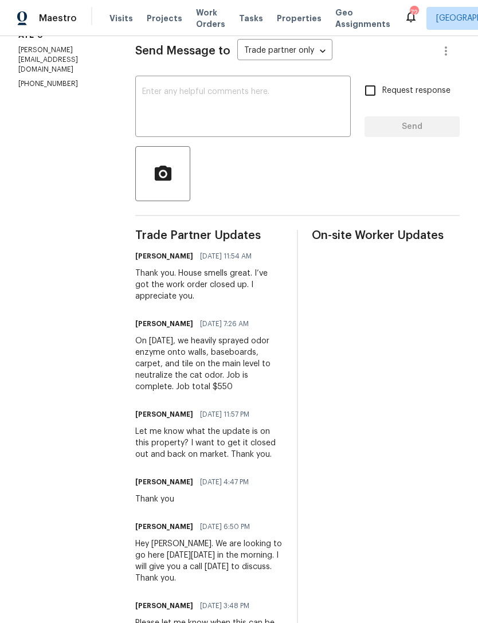
scroll to position [174, 0]
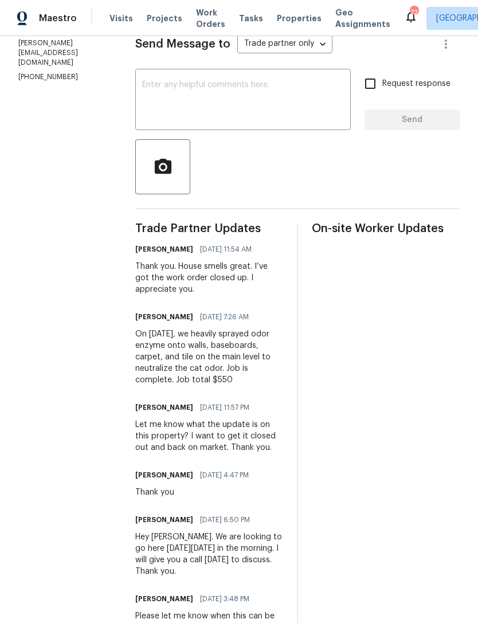
copy div "On 6/18/2025, we heavily sprayed odor enzyme onto walls, baseboards, carpet, an…"
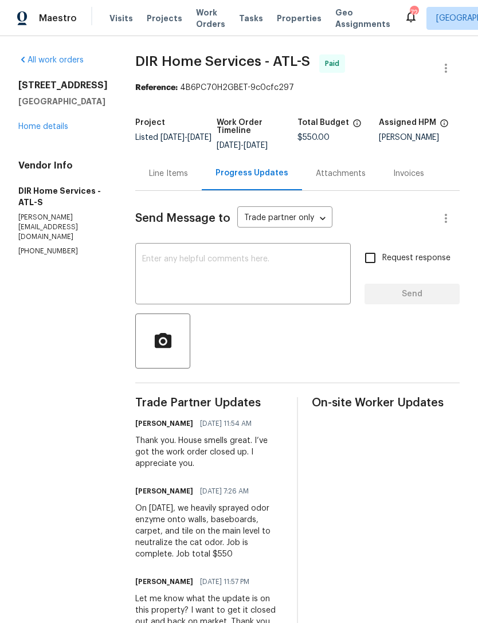
scroll to position [0, 0]
click at [45, 129] on link "Home details" at bounding box center [43, 127] width 50 height 8
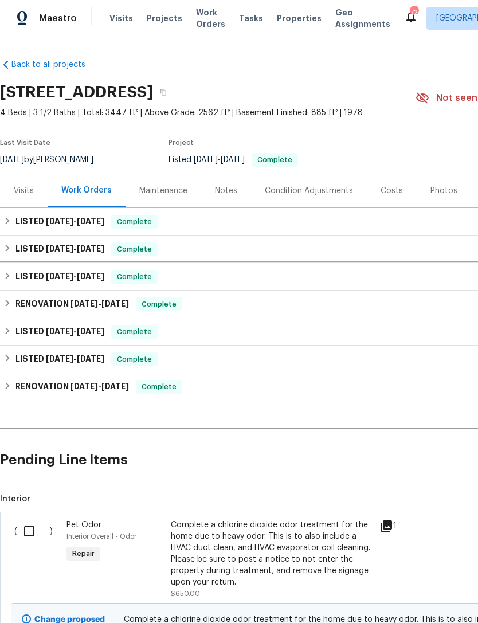
click at [37, 280] on h6 "LISTED 5/28/25 - 6/18/25" at bounding box center [59, 277] width 89 height 14
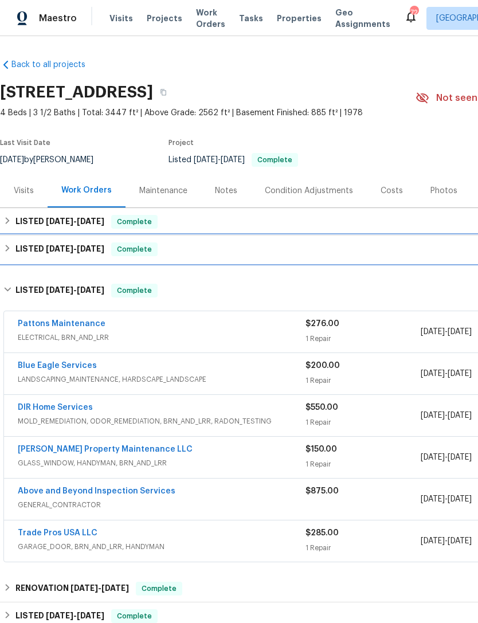
click at [33, 246] on h6 "LISTED 6/26/25 - 7/28/25" at bounding box center [59, 249] width 89 height 14
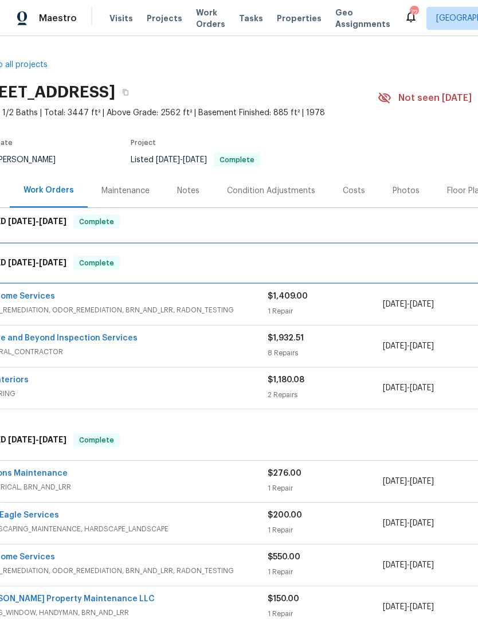
scroll to position [0, 38]
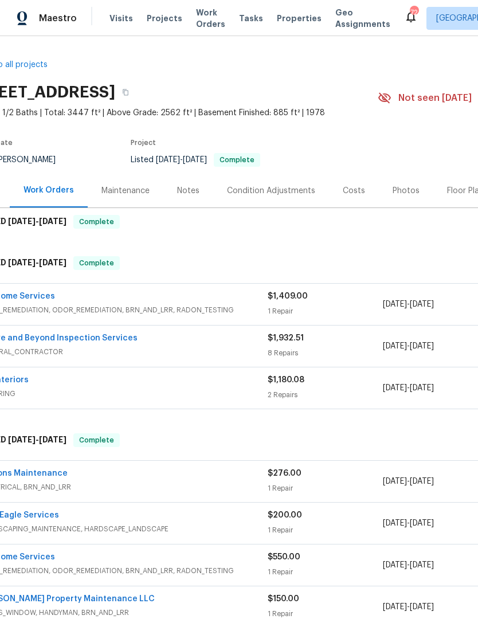
click at [38, 295] on link "DIR Home Services" at bounding box center [17, 296] width 75 height 8
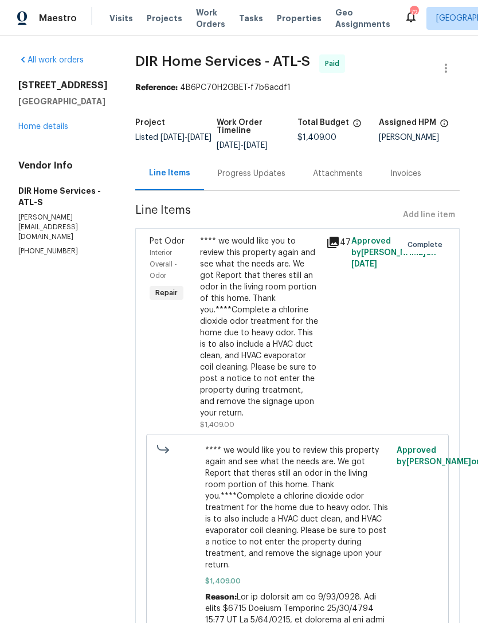
click at [263, 179] on div "Progress Updates" at bounding box center [252, 173] width 68 height 11
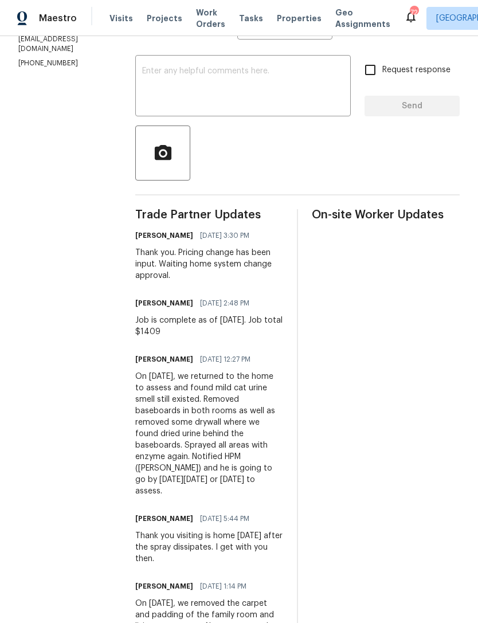
scroll to position [191, 0]
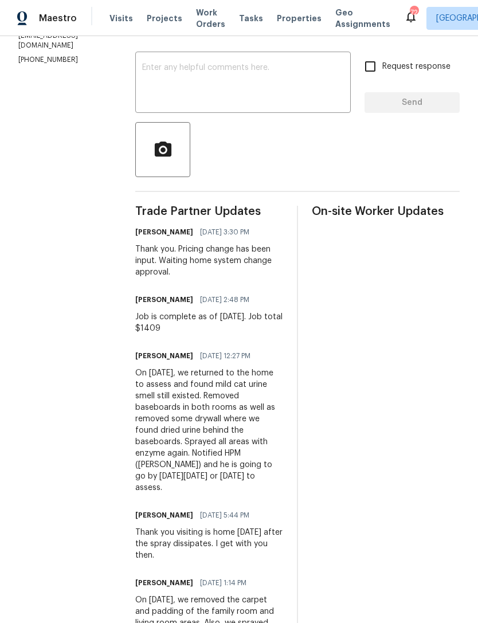
click at [220, 398] on div "On 7/11/2025, we returned to the home to assess and found mild cat urine smell …" at bounding box center [209, 430] width 148 height 126
click at [237, 409] on div "On 7/11/2025, we returned to the home to assess and found mild cat urine smell …" at bounding box center [209, 430] width 148 height 126
copy div "On 7/11/2025, we returned to the home to assess and found mild cat urine smell …"
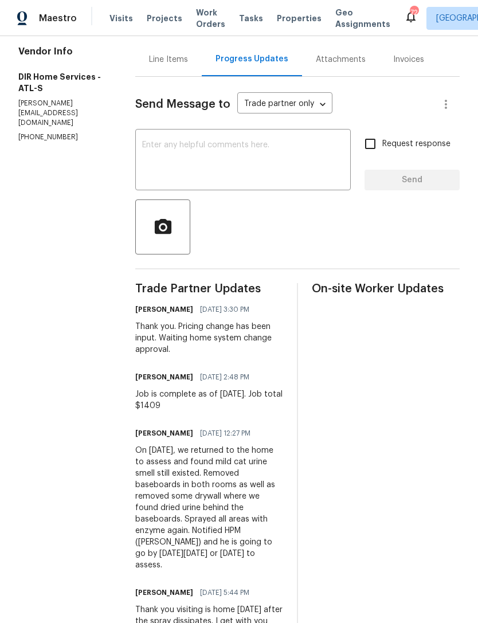
scroll to position [112, 0]
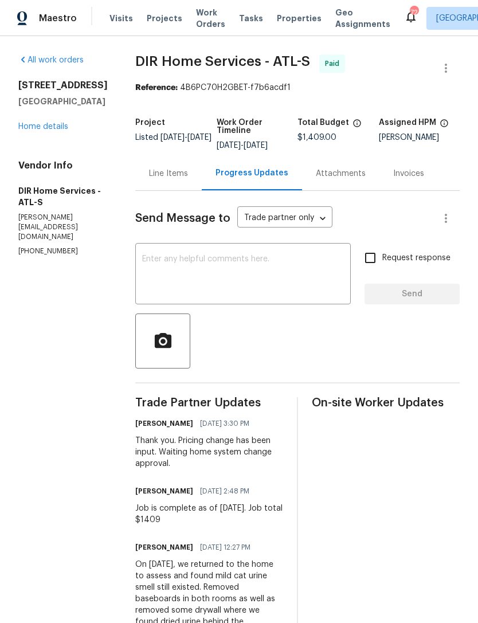
scroll to position [0, 0]
click at [44, 129] on link "Home details" at bounding box center [43, 127] width 50 height 8
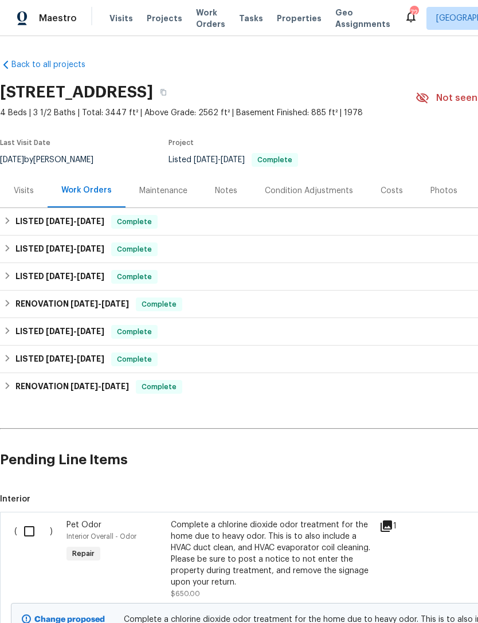
click at [32, 250] on h6 "LISTED 6/26/25 - 7/28/25" at bounding box center [59, 249] width 89 height 14
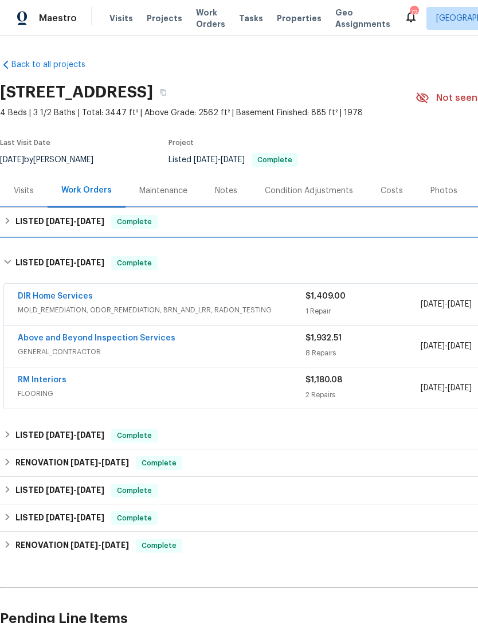
click at [34, 219] on h6 "LISTED 9/14/25 - 9/15/25" at bounding box center [59, 222] width 89 height 14
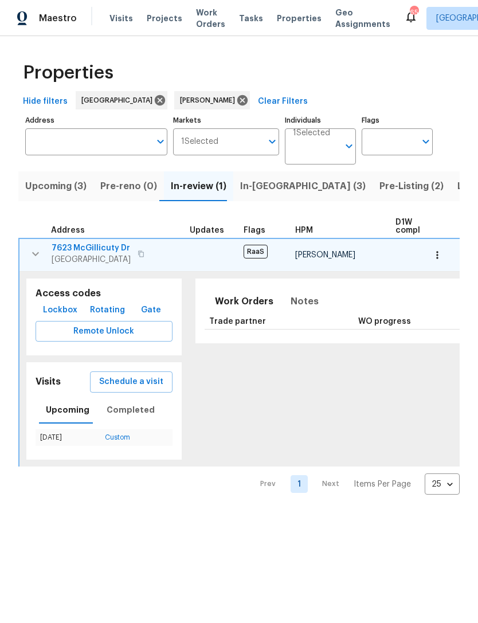
click at [109, 139] on input "Address" at bounding box center [87, 141] width 125 height 27
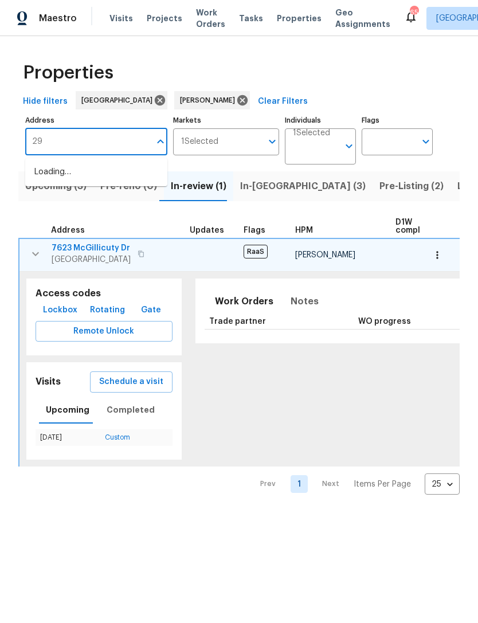
type input "2"
type input "19"
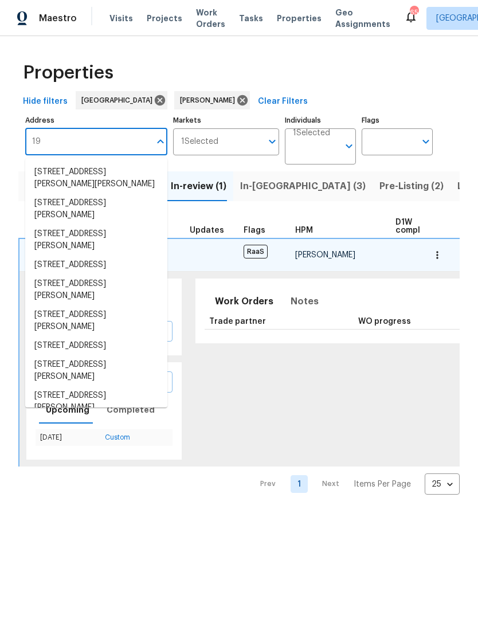
click at [379, 188] on span "Pre-Listing (2)" at bounding box center [411, 186] width 64 height 16
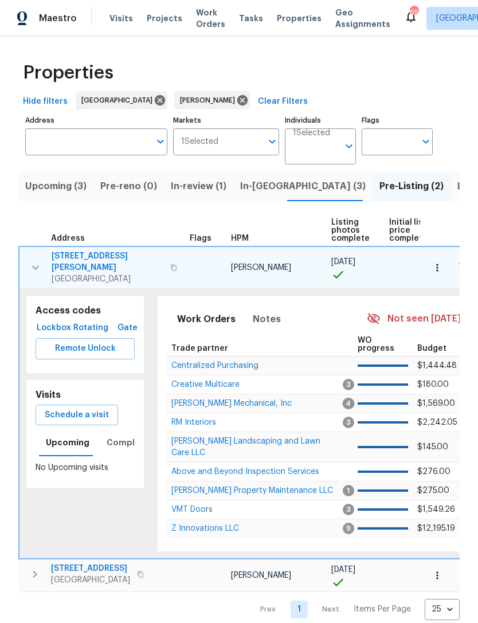
click at [457, 190] on span "Listed (14)" at bounding box center [481, 186] width 48 height 16
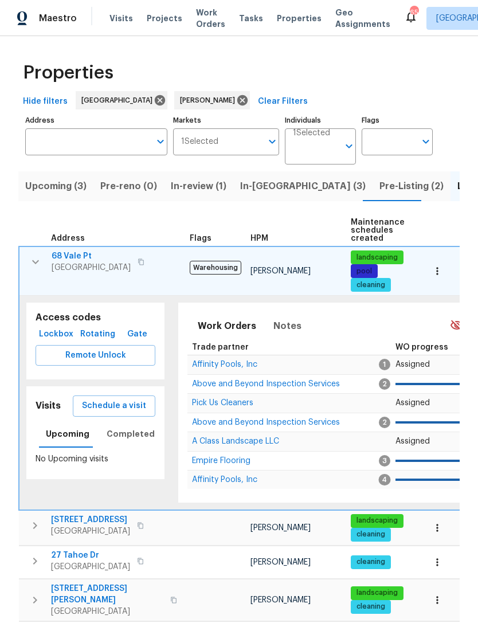
click at [40, 265] on icon "button" at bounding box center [36, 262] width 14 height 14
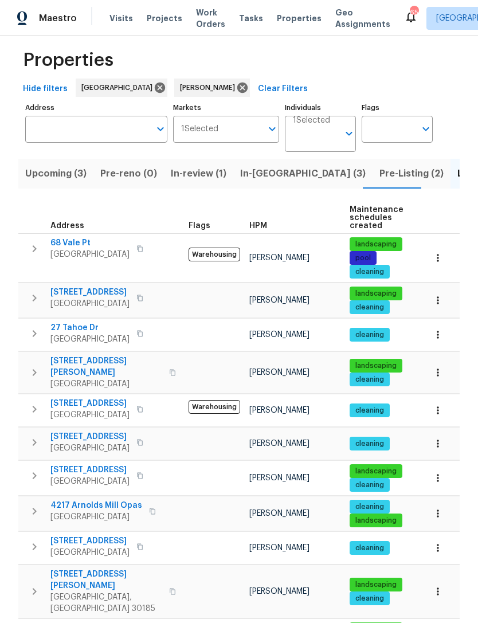
scroll to position [12, 0]
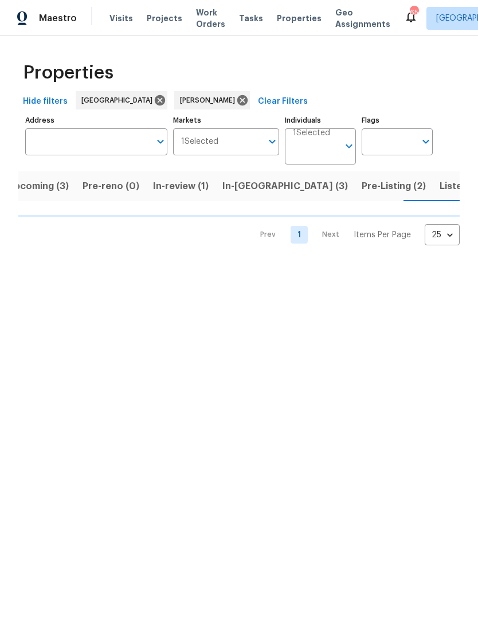
scroll to position [0, 18]
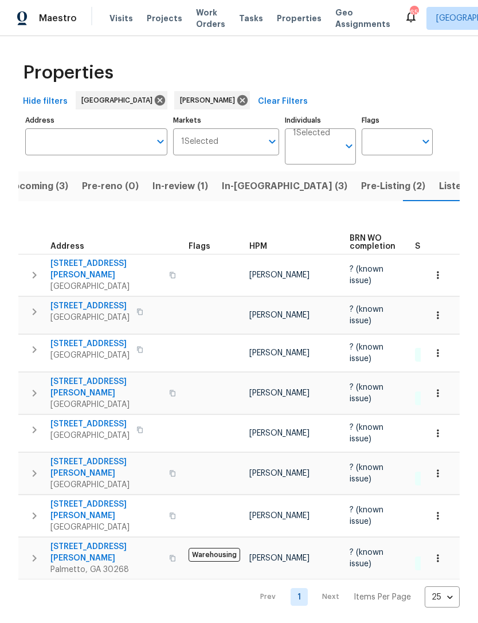
click at [439, 187] on span "Listed (14)" at bounding box center [463, 186] width 48 height 16
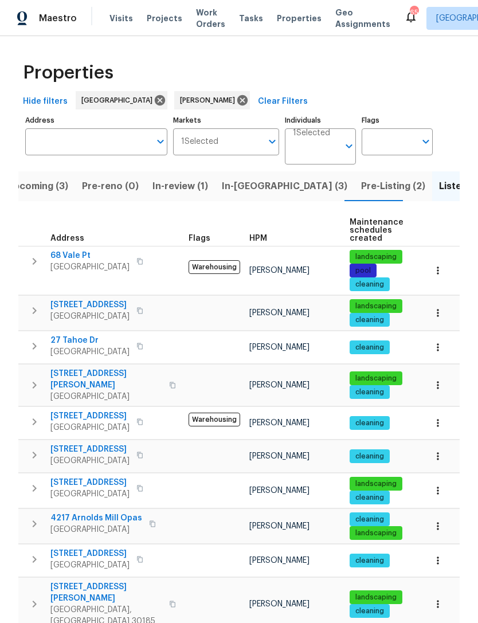
click at [361, 194] on span "Pre-Listing (2)" at bounding box center [393, 186] width 64 height 16
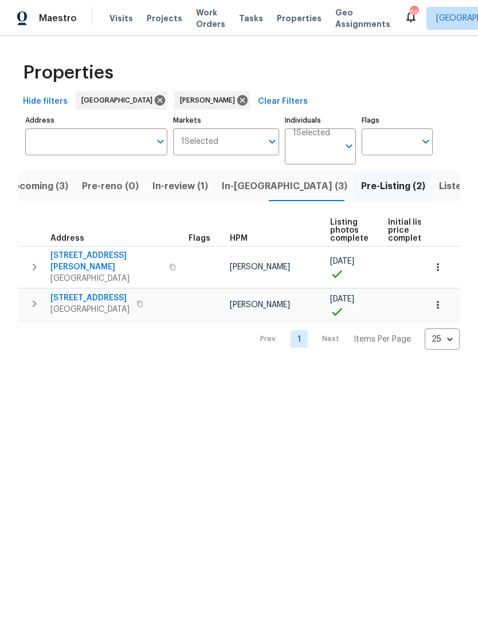
click at [38, 298] on icon "button" at bounding box center [34, 304] width 14 height 14
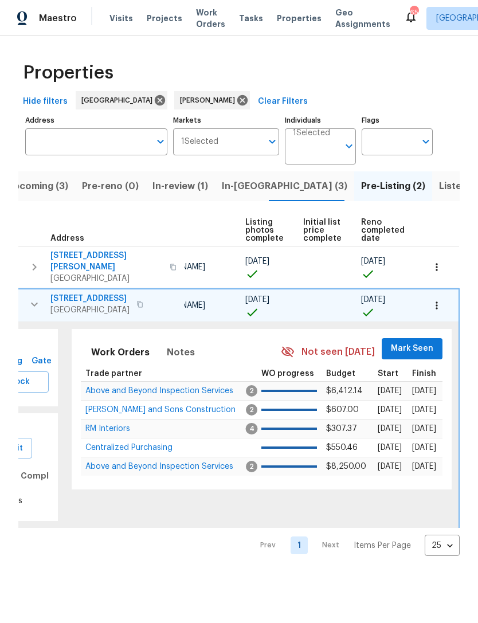
scroll to position [0, 77]
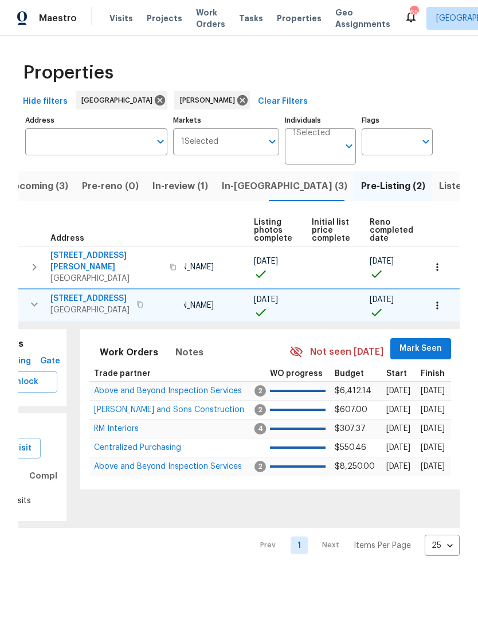
click at [424, 341] on span "Mark Seen" at bounding box center [420, 348] width 42 height 14
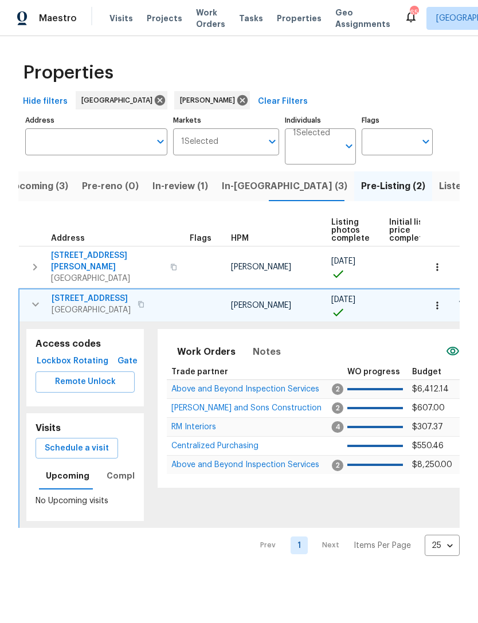
scroll to position [0, 0]
click at [222, 391] on span "Above and Beyond Inspection Services" at bounding box center [245, 389] width 148 height 8
click at [224, 388] on span "Above and Beyond Inspection Services" at bounding box center [245, 389] width 148 height 8
click at [236, 96] on icon at bounding box center [242, 100] width 13 height 13
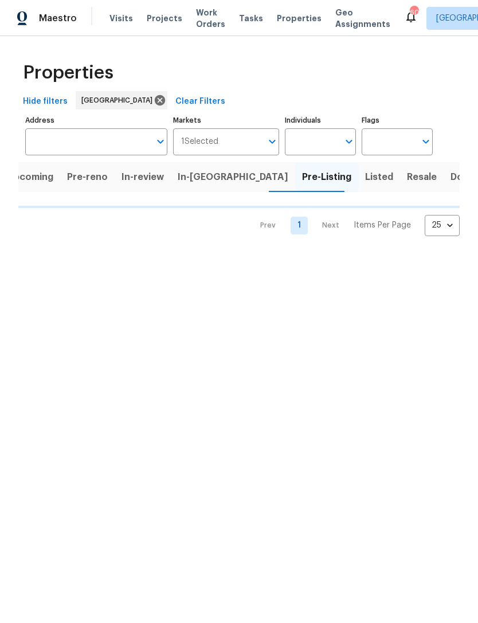
scroll to position [0, 10]
click at [117, 138] on input "Address" at bounding box center [87, 141] width 125 height 27
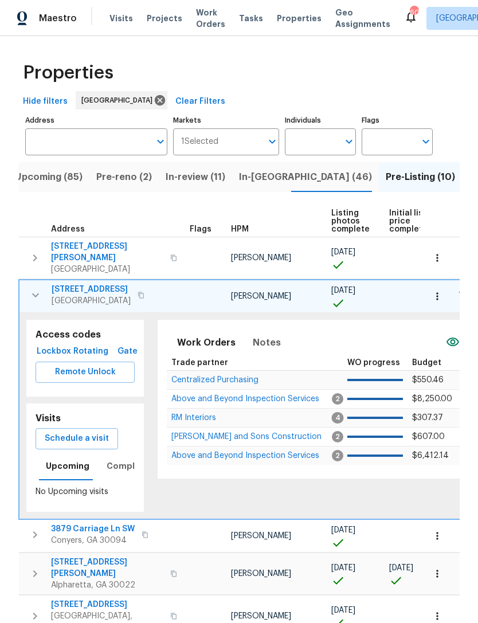
click at [100, 150] on input "Address" at bounding box center [87, 141] width 125 height 27
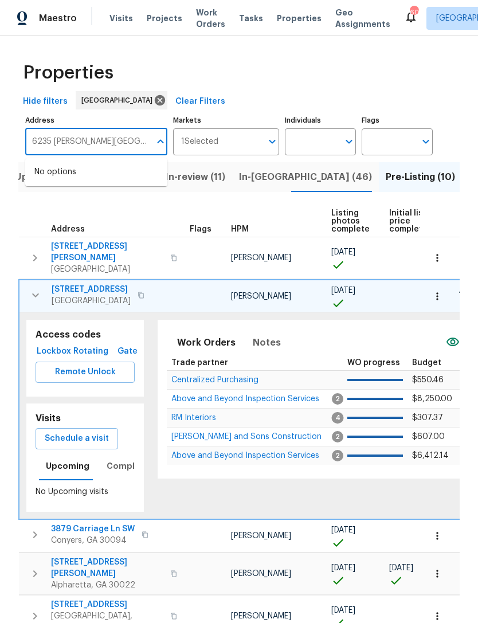
type input "6235 [PERSON_NAME] Farms"
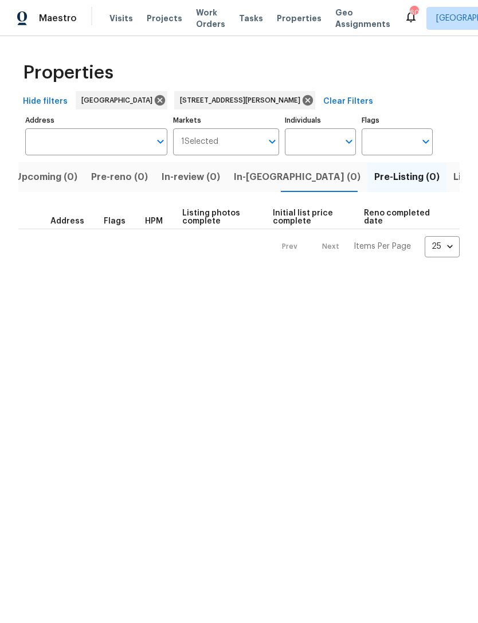
type input "[STREET_ADDRESS][PERSON_NAME]"
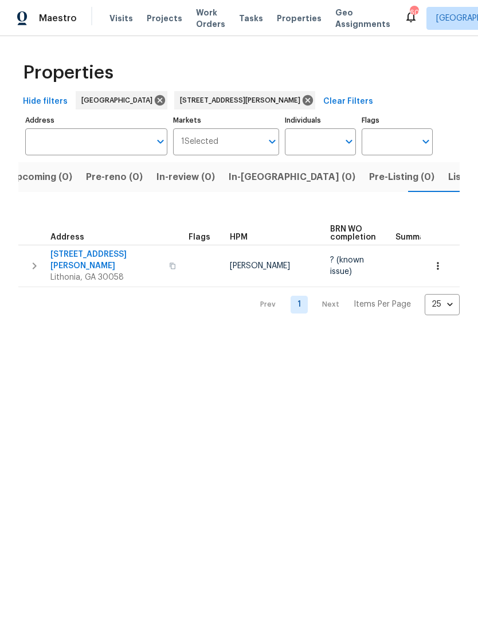
type input "[STREET_ADDRESS][PERSON_NAME]"
click at [25, 263] on button "button" at bounding box center [34, 266] width 23 height 34
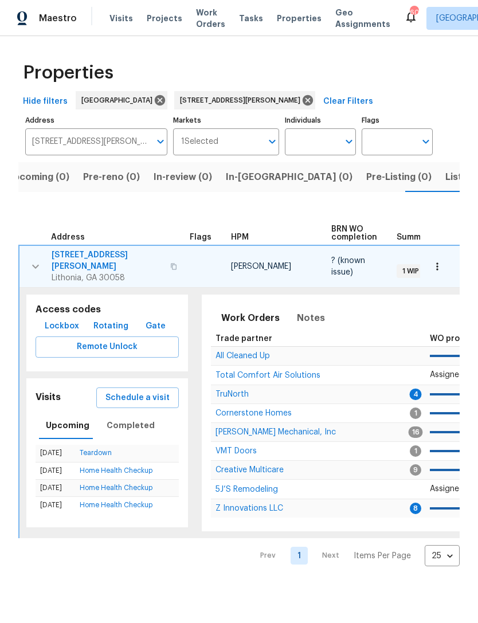
click at [57, 322] on span "Lockbox" at bounding box center [62, 326] width 34 height 14
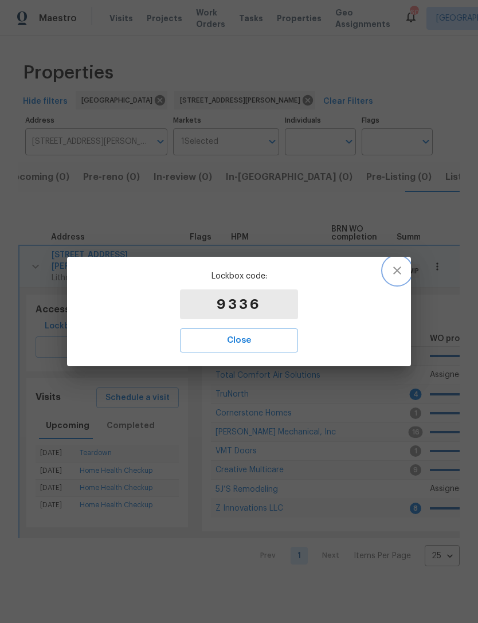
click at [400, 269] on icon "button" at bounding box center [397, 270] width 14 height 14
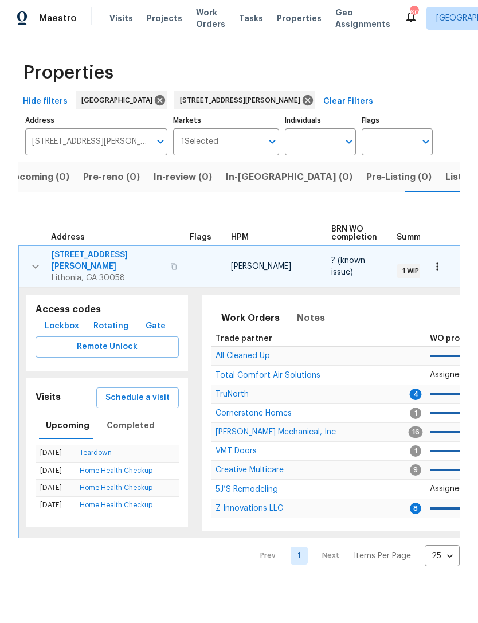
click at [53, 319] on span "Lockbox" at bounding box center [62, 326] width 34 height 14
click at [37, 264] on icon "button" at bounding box center [36, 266] width 14 height 14
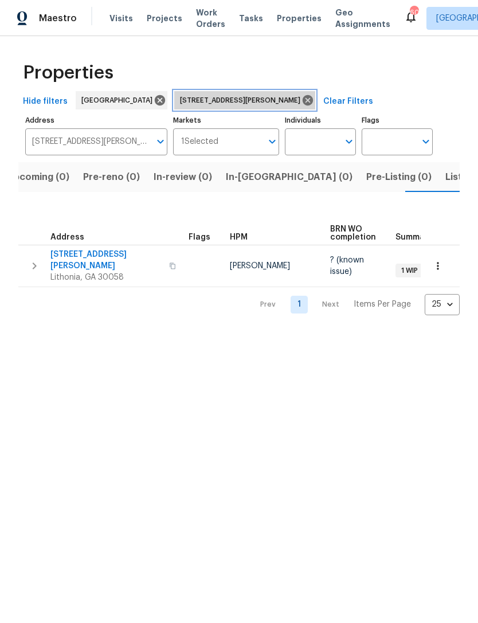
click at [302, 100] on icon at bounding box center [307, 100] width 10 height 10
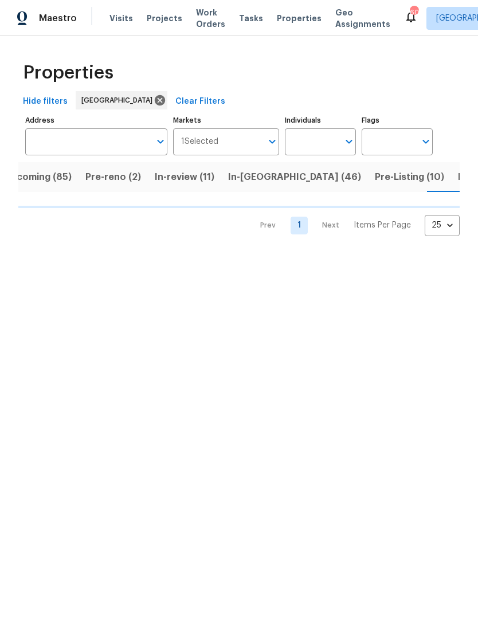
click at [322, 136] on input "Individuals" at bounding box center [312, 141] width 54 height 27
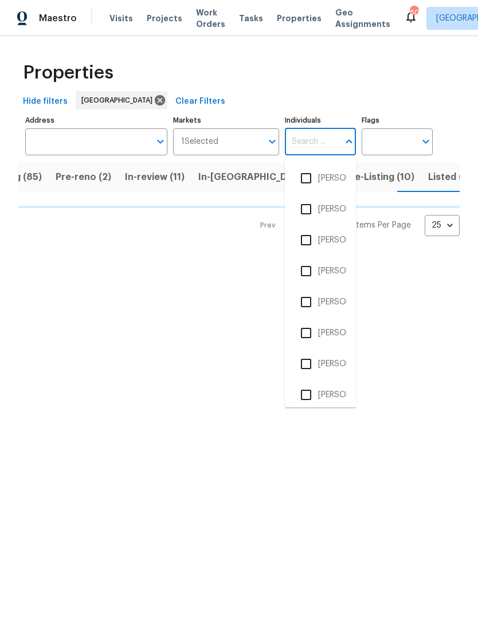
scroll to position [0, 51]
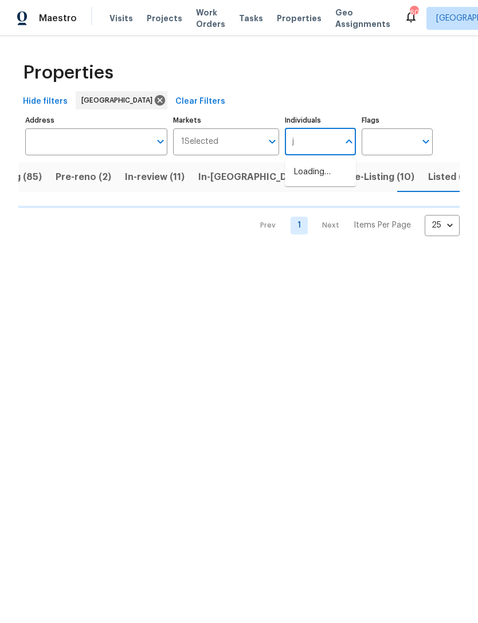
type input "ja"
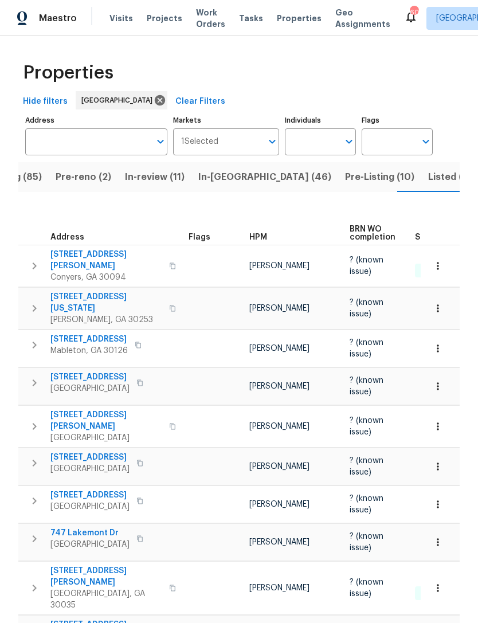
click at [329, 144] on input "Individuals" at bounding box center [312, 141] width 54 height 27
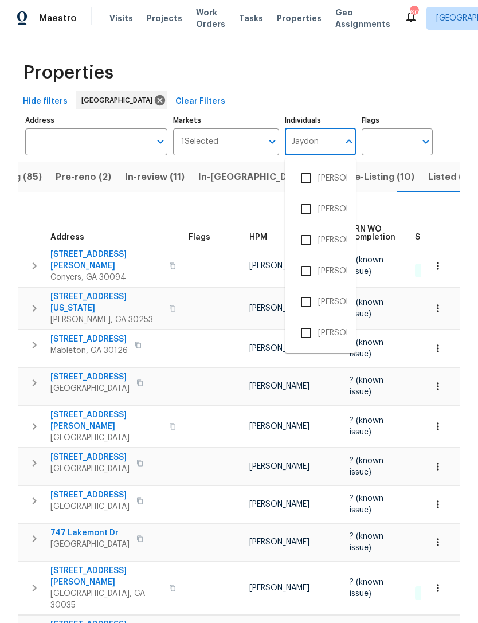
type input "Jaydon"
click at [314, 182] on input "checkbox" at bounding box center [306, 178] width 24 height 24
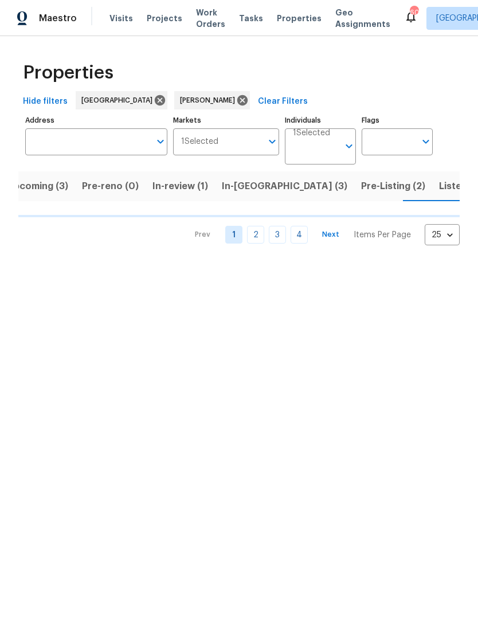
scroll to position [0, 18]
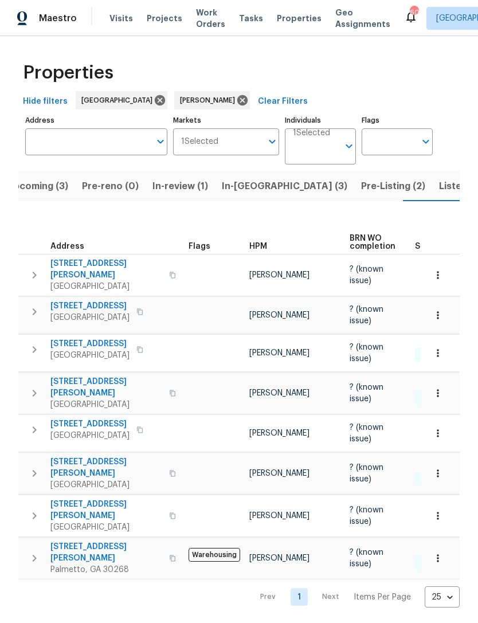
click at [422, 91] on div "Hide filters Atlanta Jaydon Entrekin Clear Filters" at bounding box center [238, 101] width 441 height 21
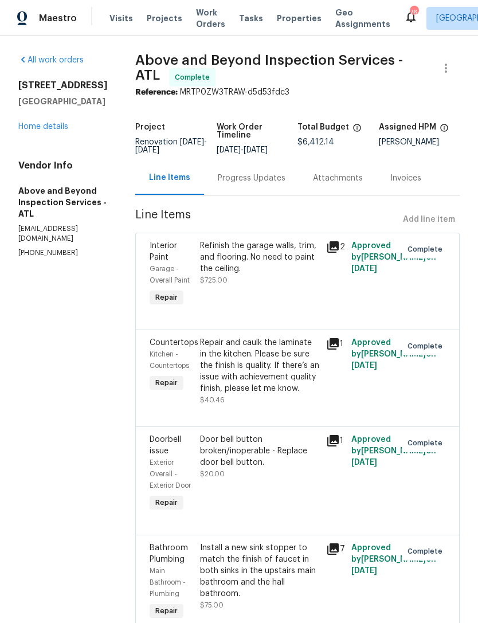
click at [40, 123] on link "Home details" at bounding box center [43, 127] width 50 height 8
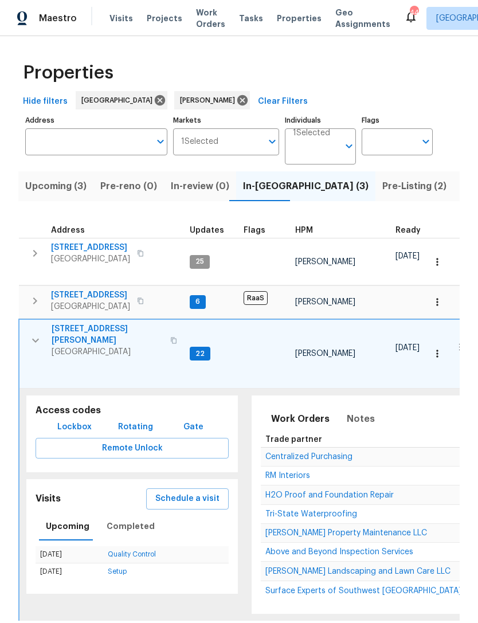
click at [40, 258] on icon "button" at bounding box center [35, 253] width 14 height 14
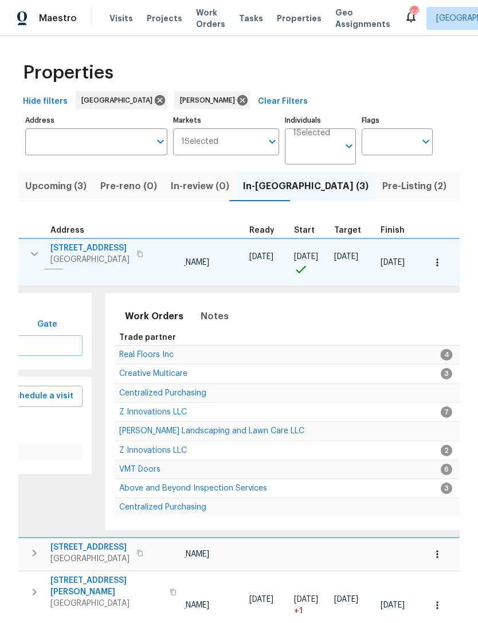
scroll to position [0, 422]
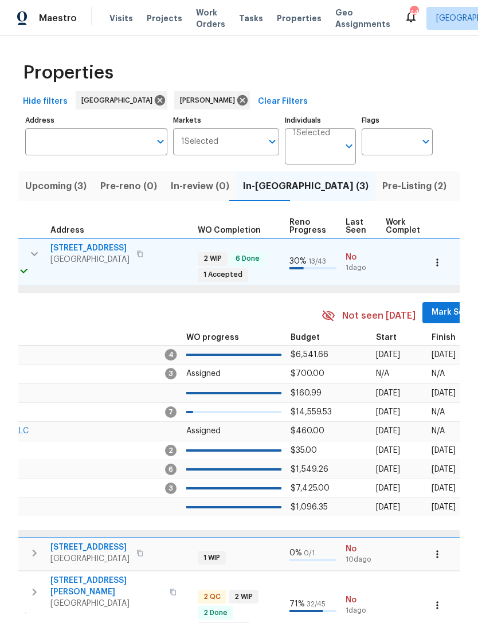
click at [435, 312] on span "Mark Seen" at bounding box center [452, 312] width 42 height 14
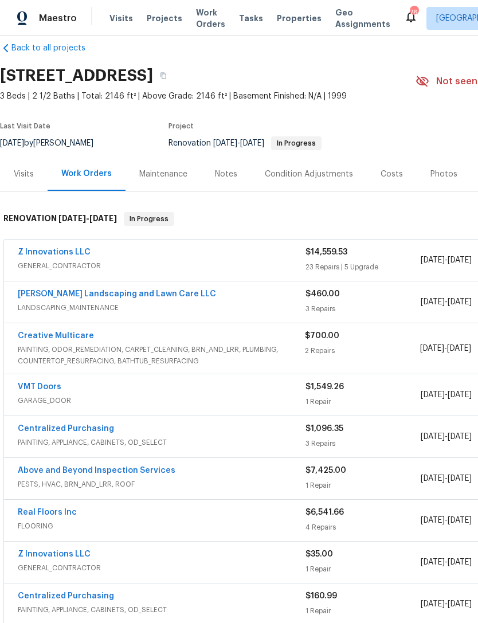
scroll to position [17, 0]
click at [41, 336] on link "Creative Multicare" at bounding box center [56, 335] width 76 height 8
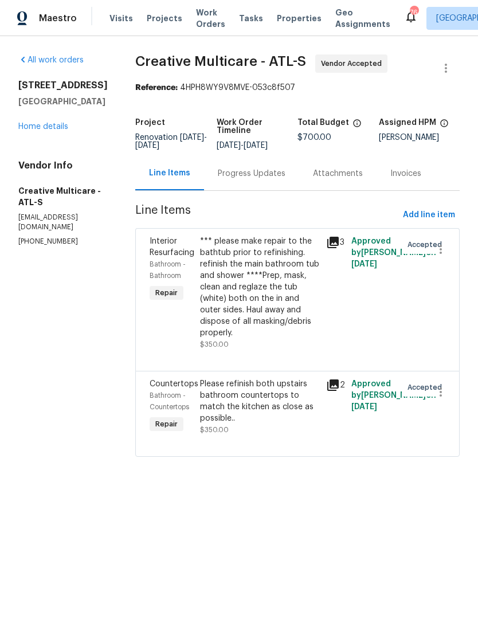
click at [258, 296] on div "*** please make repair to the bathtub prior to refinishing. refinish the main b…" at bounding box center [259, 286] width 119 height 103
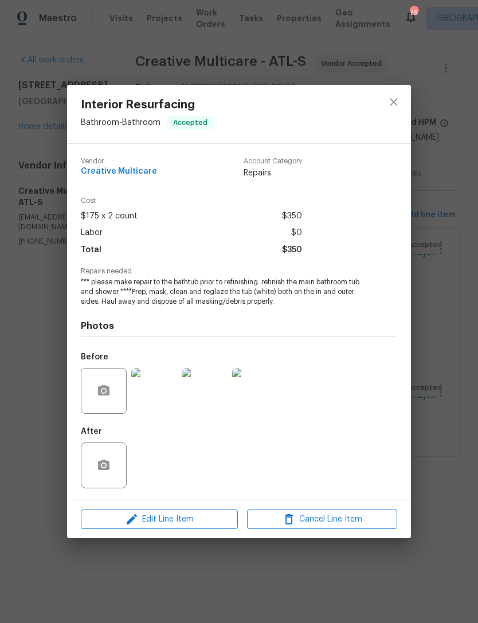
click at [153, 403] on img at bounding box center [154, 391] width 46 height 46
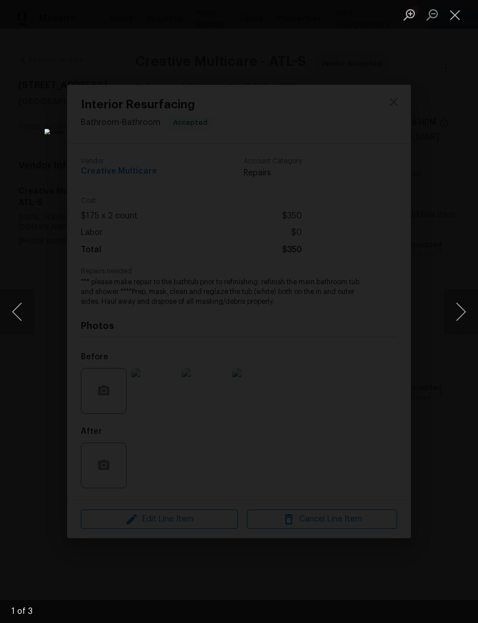
click at [447, 314] on button "Next image" at bounding box center [460, 312] width 34 height 46
click at [455, 309] on button "Next image" at bounding box center [460, 312] width 34 height 46
click at [444, 17] on button "Close lightbox" at bounding box center [454, 15] width 23 height 20
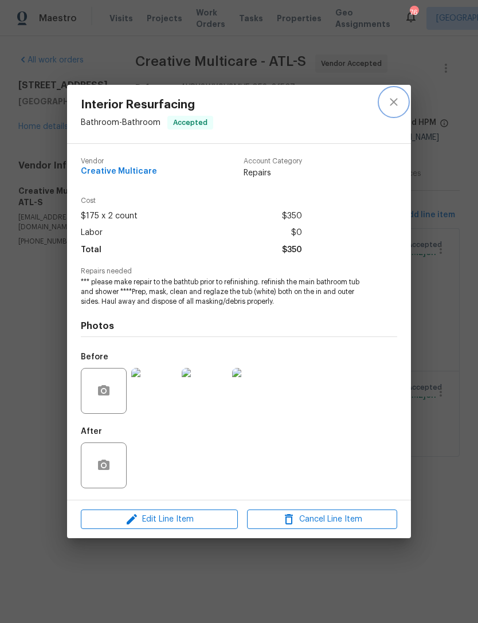
click at [389, 95] on icon "close" at bounding box center [394, 102] width 14 height 14
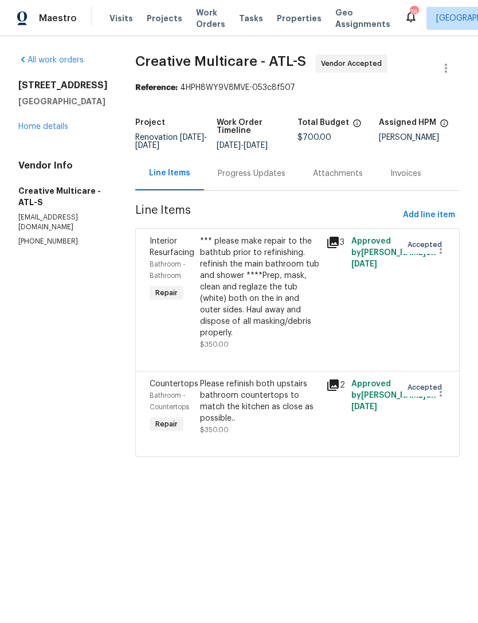
click at [245, 424] on div "Please refinish both upstairs bathroom countertops to match the kitchen as clos…" at bounding box center [259, 401] width 119 height 46
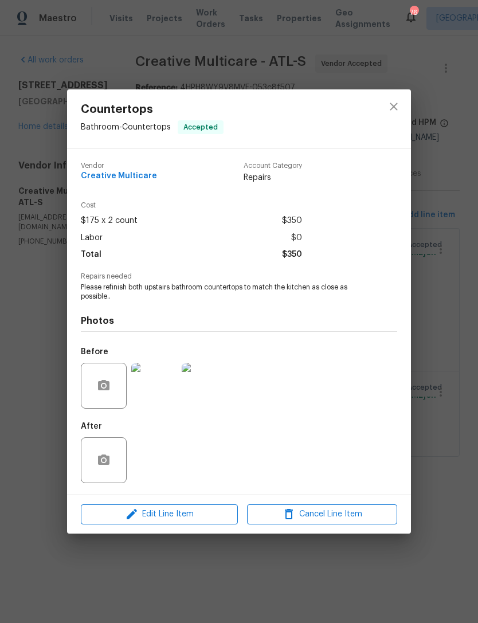
click at [324, 566] on div "Countertops Bathroom - Countertops Accepted Vendor Creative Multicare Account C…" at bounding box center [239, 311] width 478 height 623
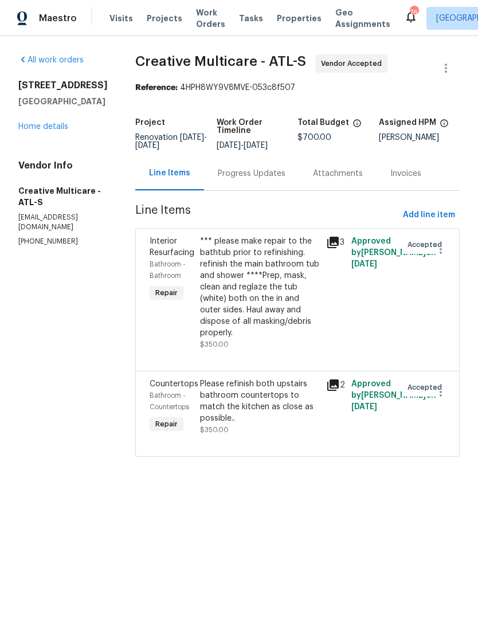
click at [253, 336] on div "*** please make repair to the bathtub prior to refinishing. refinish the main b…" at bounding box center [259, 286] width 119 height 103
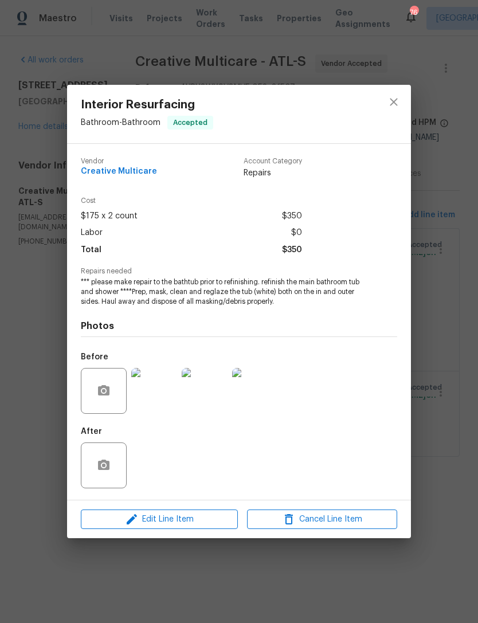
click at [159, 400] on img at bounding box center [154, 391] width 46 height 46
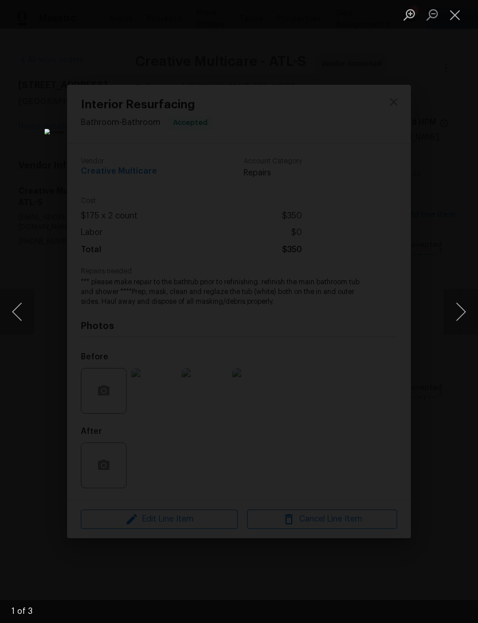
click at [454, 320] on button "Next image" at bounding box center [460, 312] width 34 height 46
click at [462, 318] on button "Next image" at bounding box center [460, 312] width 34 height 46
click at [453, 315] on button "Next image" at bounding box center [460, 312] width 34 height 46
click at [455, 314] on button "Next image" at bounding box center [460, 312] width 34 height 46
click at [456, 24] on button "Close lightbox" at bounding box center [454, 15] width 23 height 20
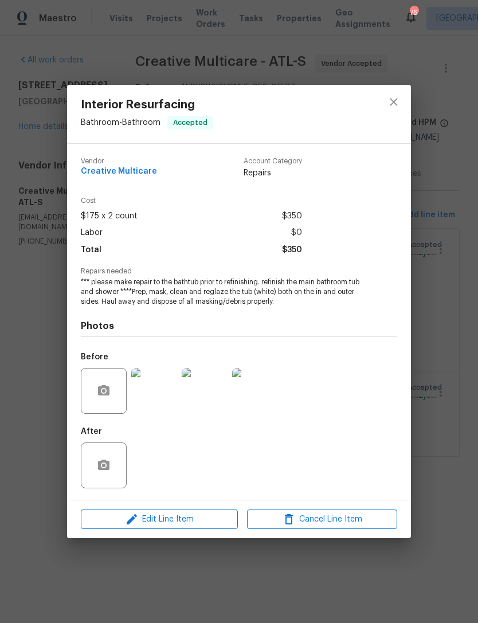
click at [164, 395] on img at bounding box center [154, 391] width 46 height 46
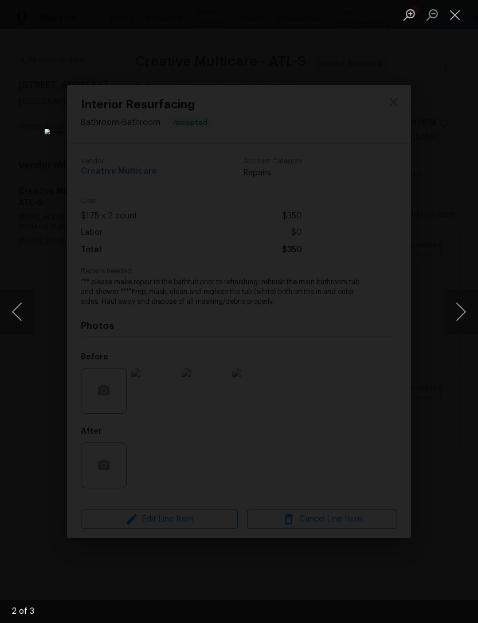
click at [449, 319] on button "Next image" at bounding box center [460, 312] width 34 height 46
click at [455, 311] on button "Next image" at bounding box center [460, 312] width 34 height 46
click at [454, 19] on button "Close lightbox" at bounding box center [454, 15] width 23 height 20
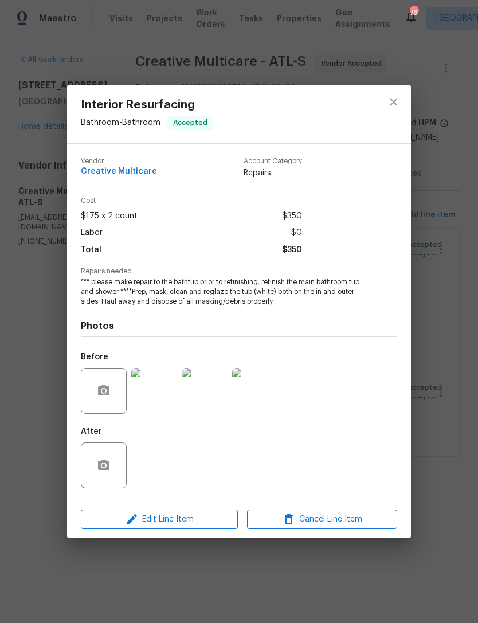
click at [158, 388] on img at bounding box center [154, 391] width 46 height 46
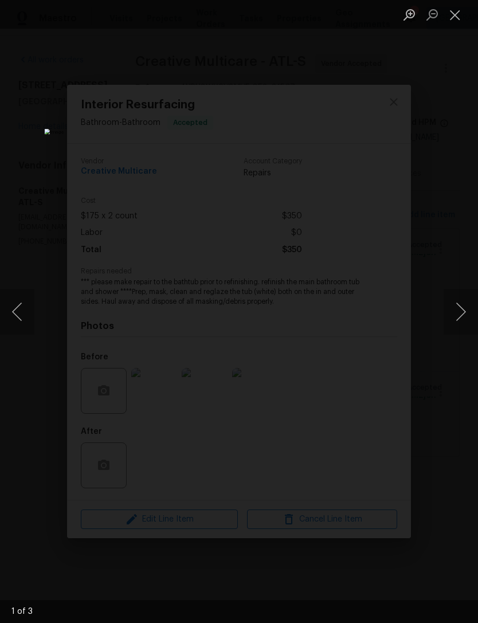
click at [448, 306] on button "Next image" at bounding box center [460, 312] width 34 height 46
click at [447, 305] on button "Next image" at bounding box center [460, 312] width 34 height 46
click at [452, 318] on button "Next image" at bounding box center [460, 312] width 34 height 46
click at [462, 369] on div "Lightbox" at bounding box center [239, 311] width 478 height 623
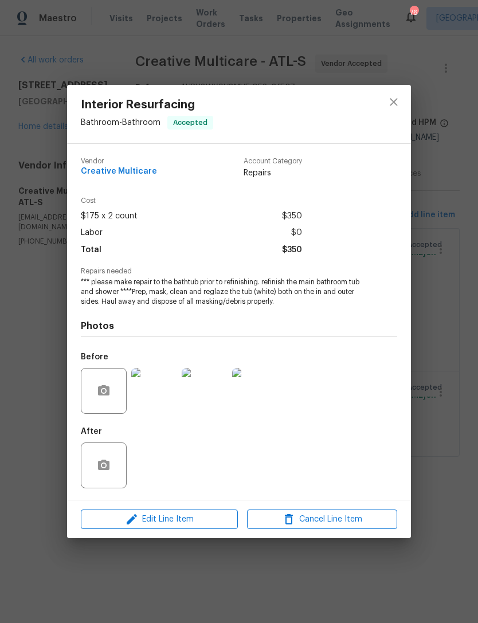
click at [451, 392] on div "Interior Resurfacing Bathroom - Bathroom Accepted Vendor Creative Multicare Acc…" at bounding box center [239, 311] width 478 height 623
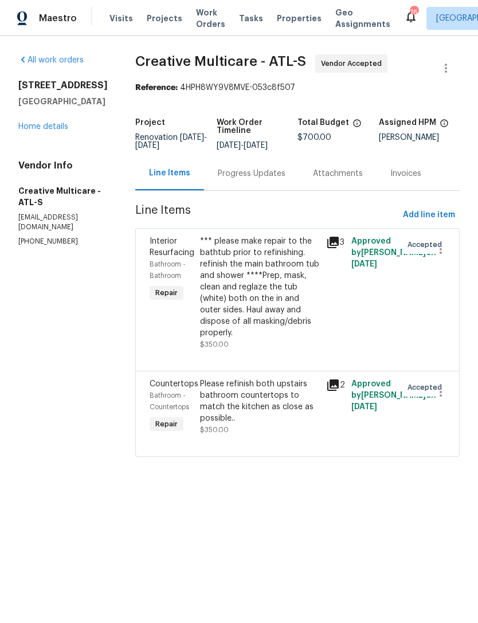
click at [259, 350] on div "*** please make repair to the bathtub prior to refinishing. refinish the main b…" at bounding box center [259, 292] width 119 height 115
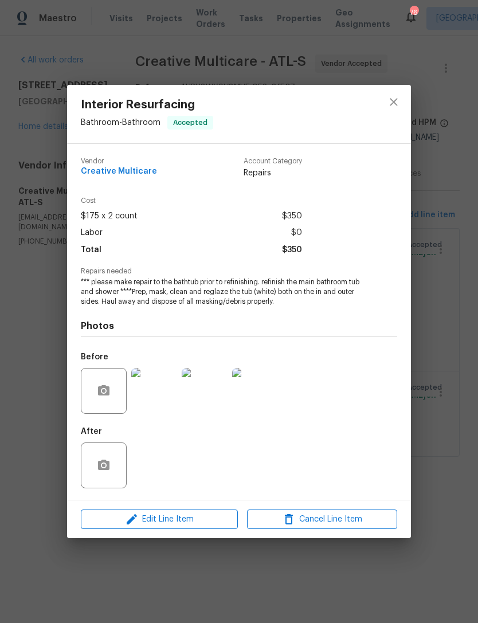
click at [163, 398] on img at bounding box center [154, 391] width 46 height 46
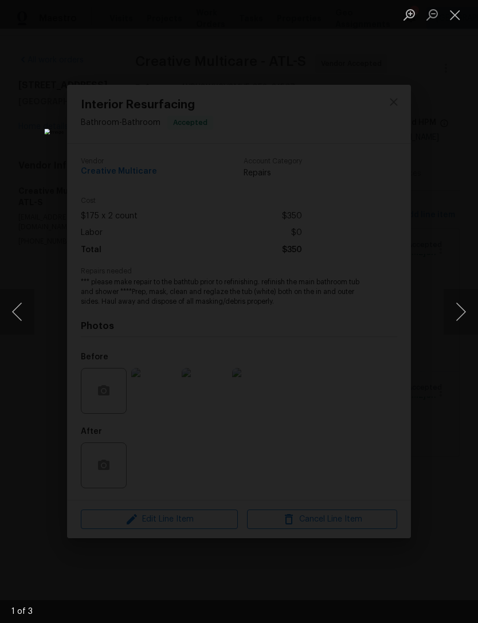
click at [459, 24] on button "Close lightbox" at bounding box center [454, 15] width 23 height 20
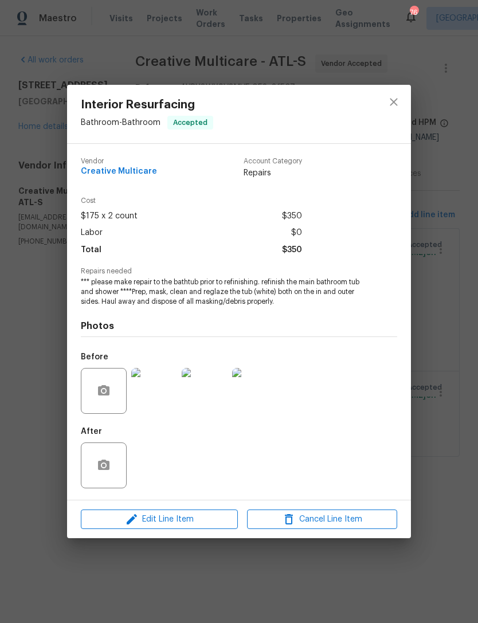
click at [150, 395] on img at bounding box center [154, 391] width 46 height 46
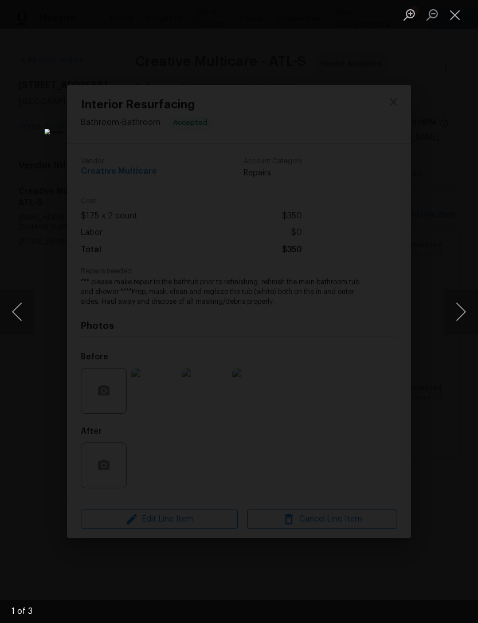
click at [450, 313] on button "Next image" at bounding box center [460, 312] width 34 height 46
click at [454, 320] on button "Next image" at bounding box center [460, 312] width 34 height 46
click at [450, 383] on div "Lightbox" at bounding box center [239, 311] width 478 height 623
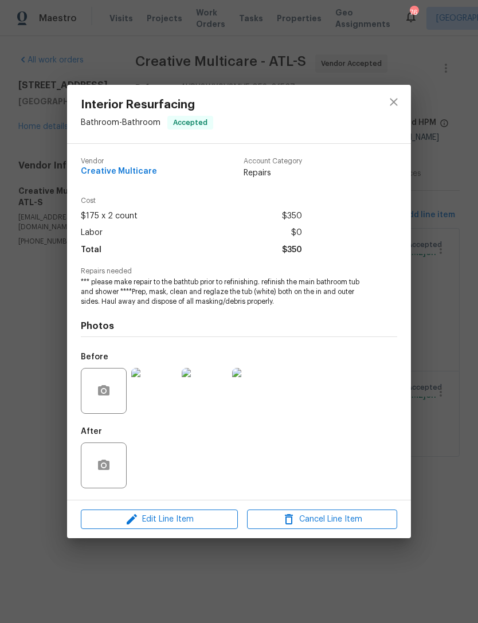
click at [443, 407] on div "Interior Resurfacing Bathroom - Bathroom Accepted Vendor Creative Multicare Acc…" at bounding box center [239, 311] width 478 height 623
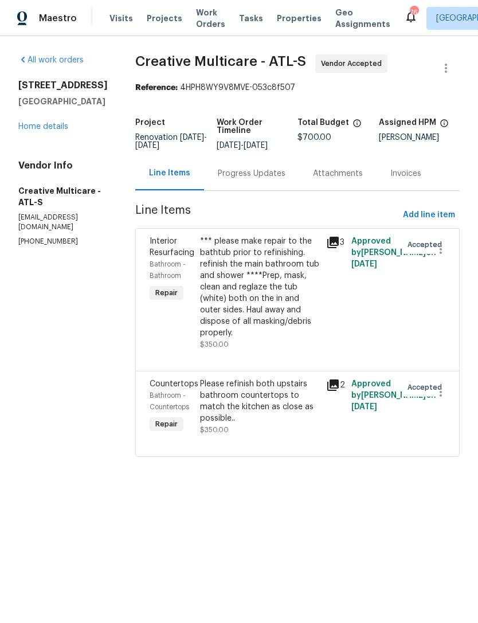
click at [247, 339] on div "*** please make repair to the bathtub prior to refinishing. refinish the main b…" at bounding box center [259, 286] width 119 height 103
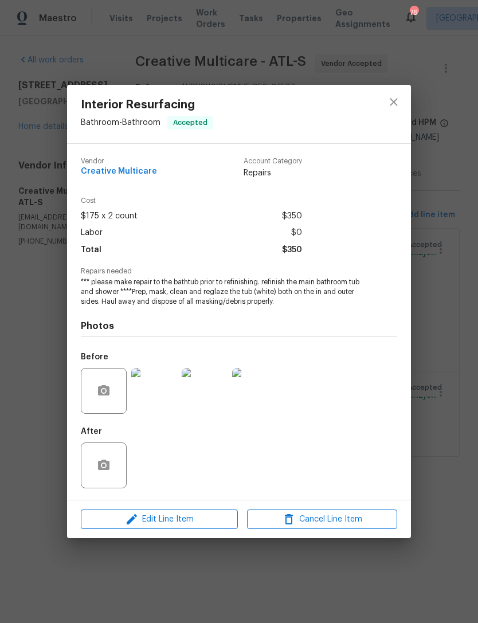
click at [154, 396] on img at bounding box center [154, 391] width 46 height 46
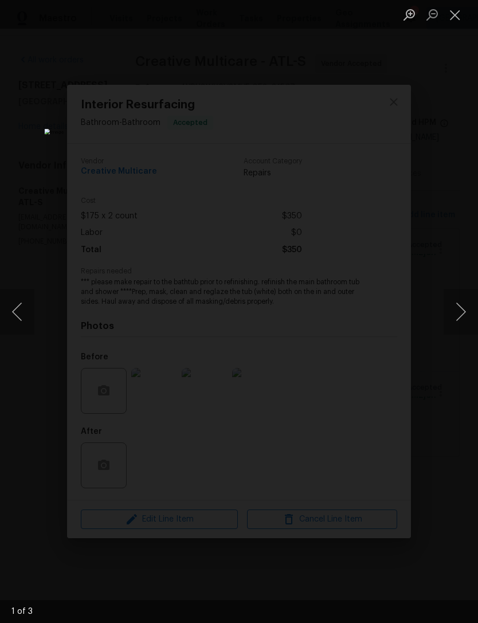
click at [449, 362] on div "Lightbox" at bounding box center [239, 311] width 478 height 623
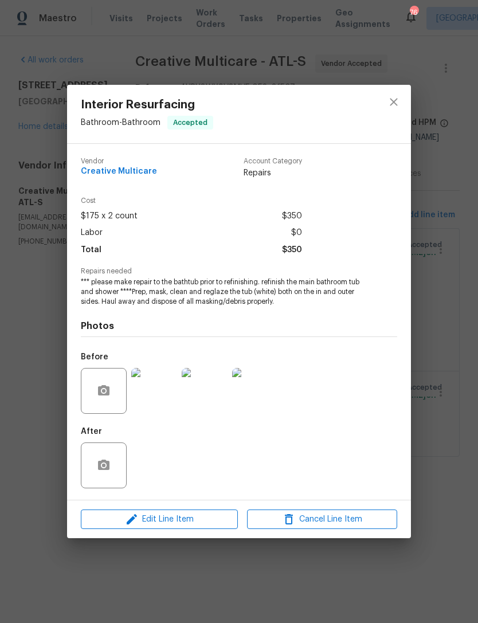
click at [252, 410] on img at bounding box center [255, 391] width 46 height 46
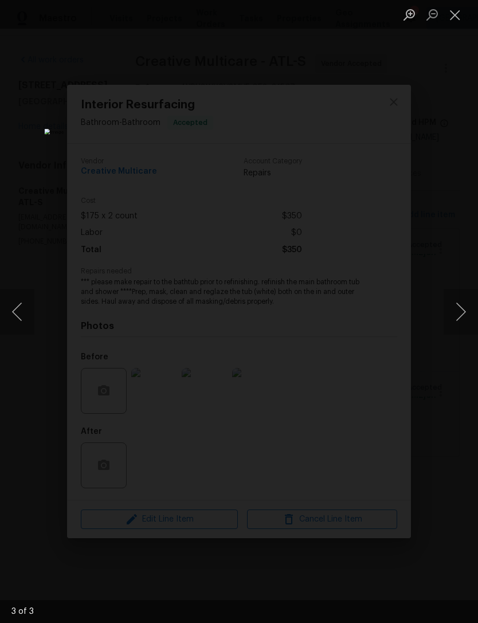
click at [447, 379] on div "Lightbox" at bounding box center [239, 311] width 478 height 623
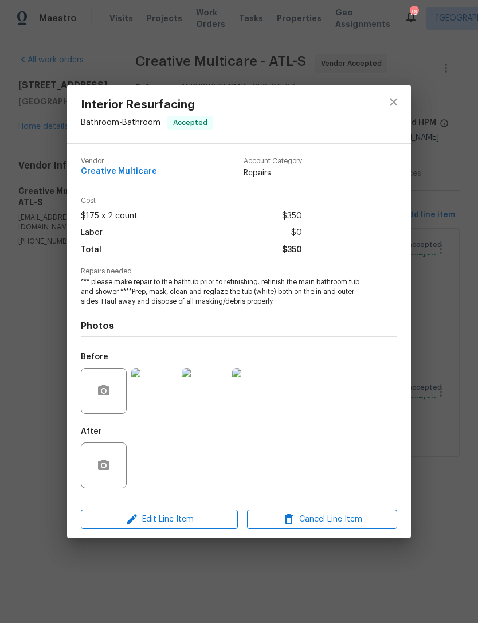
click at [433, 442] on div "Interior Resurfacing Bathroom - Bathroom Accepted Vendor Creative Multicare Acc…" at bounding box center [239, 311] width 478 height 623
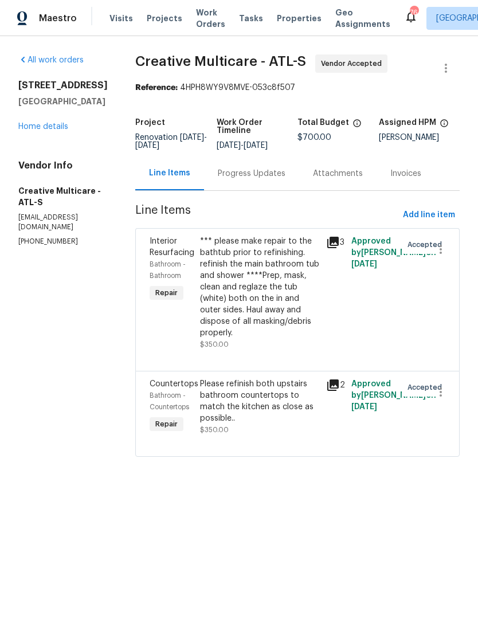
click at [253, 315] on div "*** please make repair to the bathtub prior to refinishing. refinish the main b…" at bounding box center [259, 286] width 119 height 103
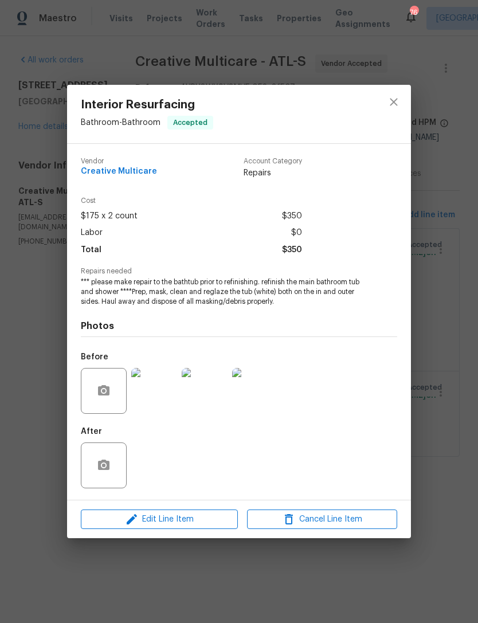
click at [157, 405] on img at bounding box center [154, 391] width 46 height 46
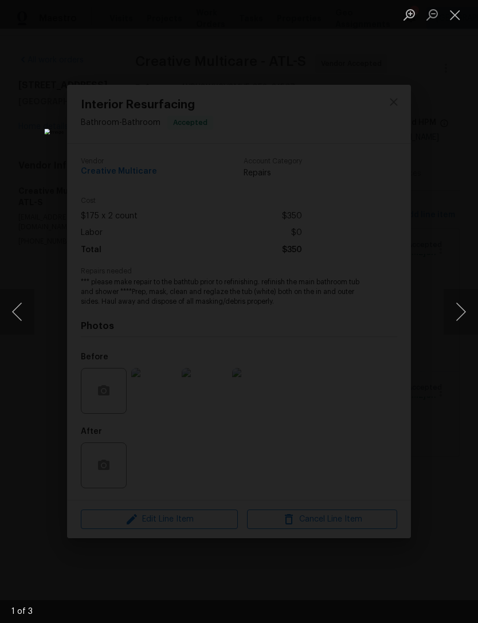
click at [456, 313] on button "Next image" at bounding box center [460, 312] width 34 height 46
click at [446, 322] on button "Next image" at bounding box center [460, 312] width 34 height 46
click at [451, 310] on button "Next image" at bounding box center [460, 312] width 34 height 46
click at [447, 399] on div "Lightbox" at bounding box center [239, 311] width 478 height 623
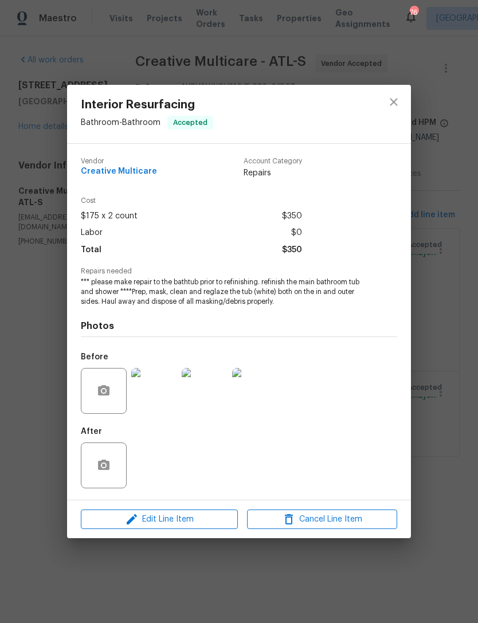
click at [426, 348] on div "Interior Resurfacing Bathroom - Bathroom Accepted Vendor Creative Multicare Acc…" at bounding box center [239, 311] width 478 height 623
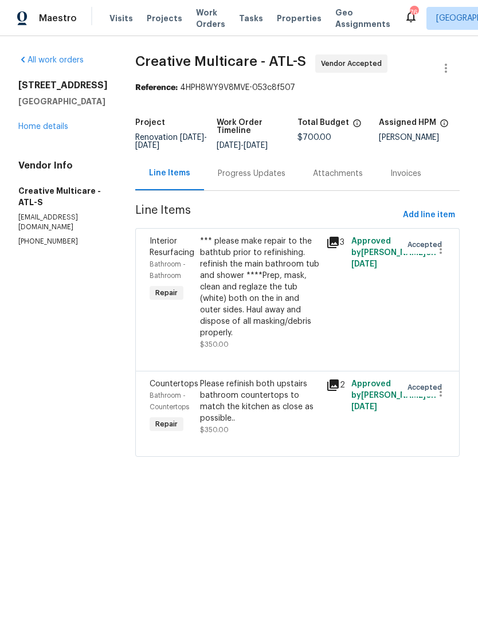
click at [234, 339] on div "*** please make repair to the bathtub prior to refinishing. refinish the main b…" at bounding box center [259, 286] width 119 height 103
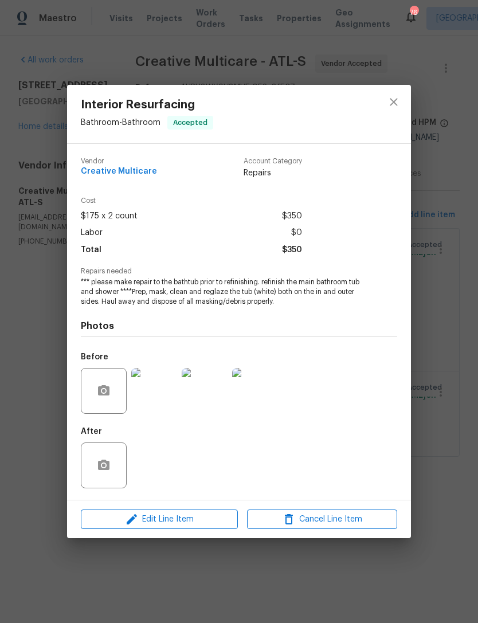
click at [161, 411] on img at bounding box center [154, 391] width 46 height 46
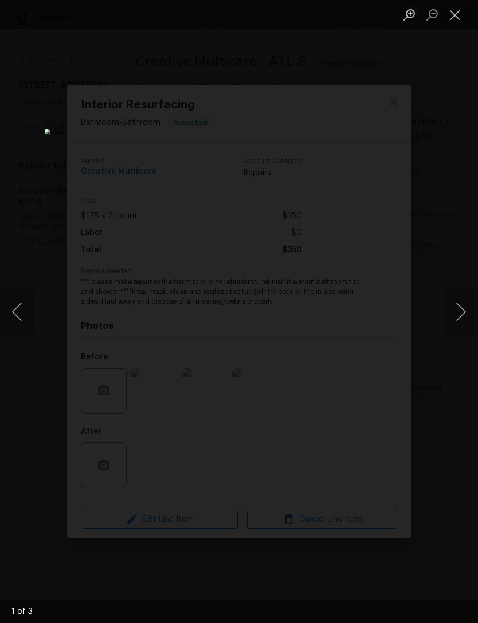
click at [451, 22] on button "Close lightbox" at bounding box center [454, 15] width 23 height 20
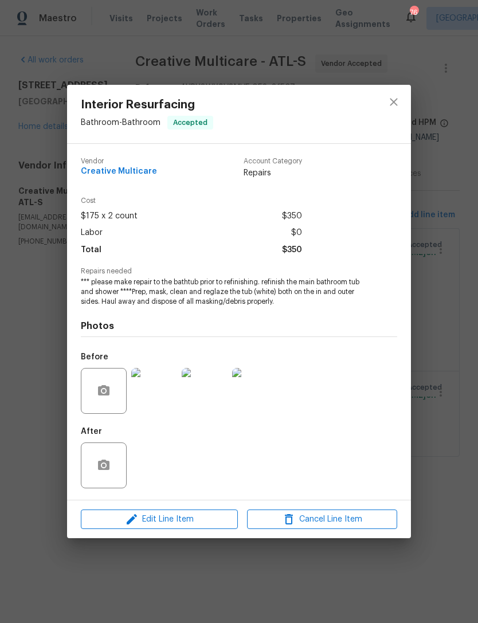
click at [436, 408] on div "Interior Resurfacing Bathroom - Bathroom Accepted Vendor Creative Multicare Acc…" at bounding box center [239, 311] width 478 height 623
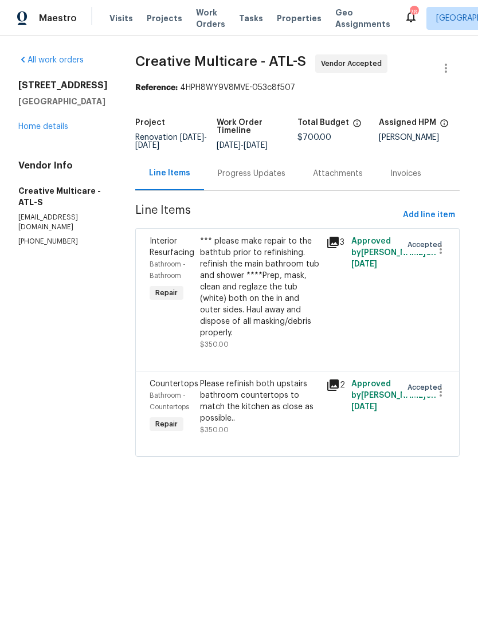
click at [278, 325] on div "*** please make repair to the bathtub prior to refinishing. refinish the main b…" at bounding box center [259, 286] width 119 height 103
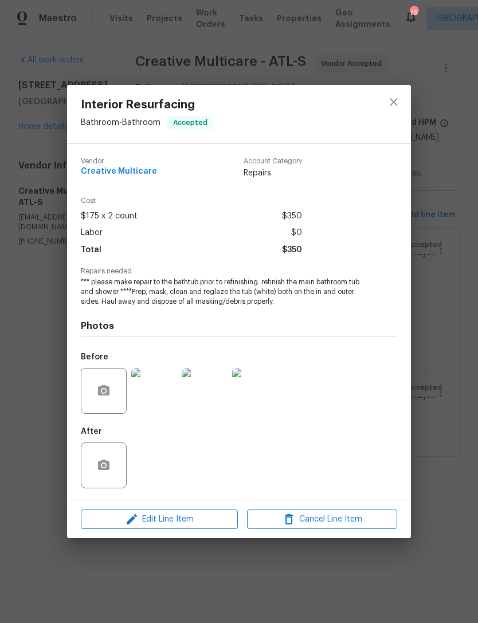
click at [148, 398] on img at bounding box center [154, 391] width 46 height 46
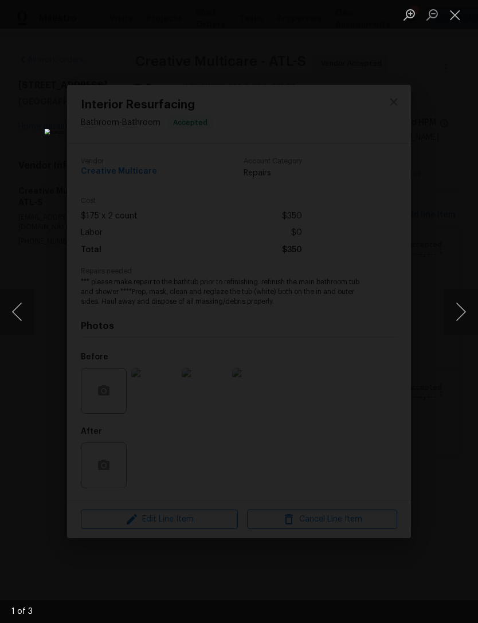
click at [445, 316] on button "Next image" at bounding box center [460, 312] width 34 height 46
click at [458, 334] on button "Next image" at bounding box center [460, 312] width 34 height 46
click at [450, 316] on button "Next image" at bounding box center [460, 312] width 34 height 46
click at [457, 384] on div "Lightbox" at bounding box center [239, 311] width 478 height 623
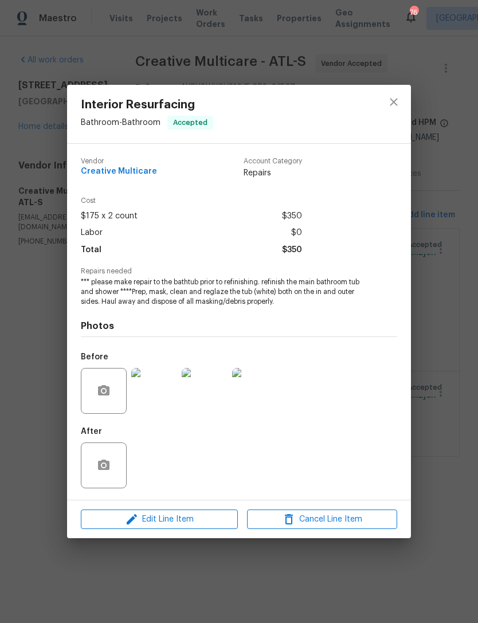
click at [459, 397] on div "Interior Resurfacing Bathroom - Bathroom Accepted Vendor Creative Multicare Acc…" at bounding box center [239, 311] width 478 height 623
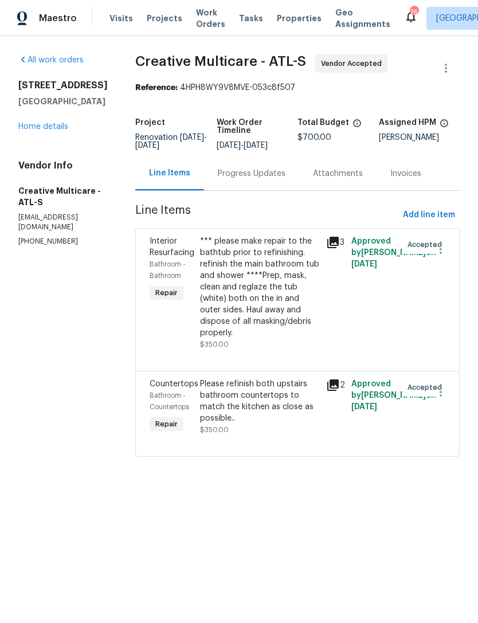
click at [37, 129] on link "Home details" at bounding box center [43, 127] width 50 height 8
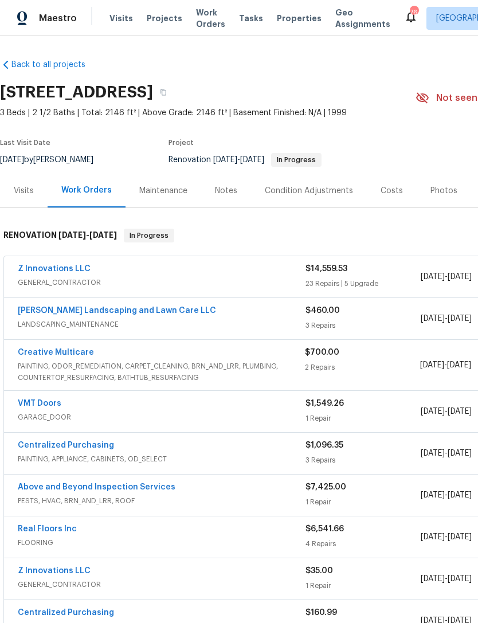
click at [218, 199] on div "Notes" at bounding box center [226, 191] width 50 height 34
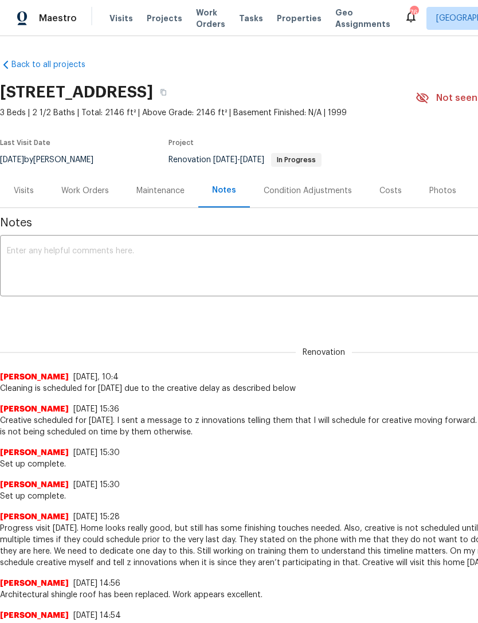
click at [223, 244] on div "x ​" at bounding box center [323, 267] width 647 height 58
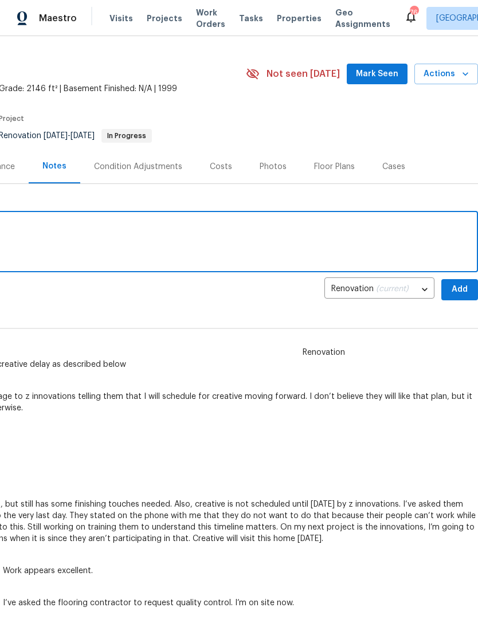
scroll to position [24, 170]
type textarea "Creative is on side for refinishing."
click at [458, 285] on span "Add" at bounding box center [459, 289] width 18 height 14
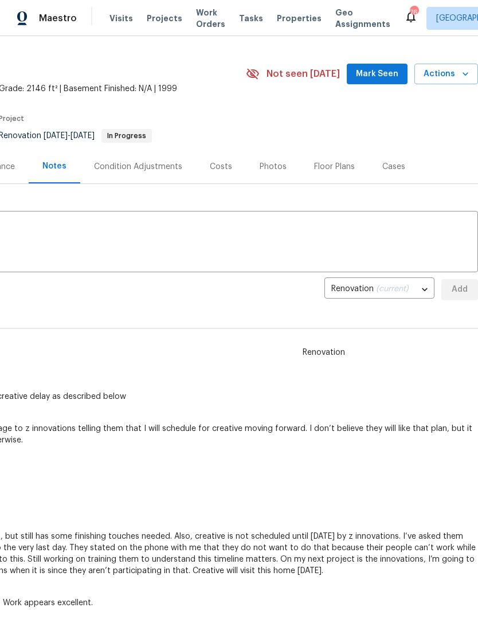
click at [380, 75] on span "Mark Seen" at bounding box center [377, 74] width 42 height 14
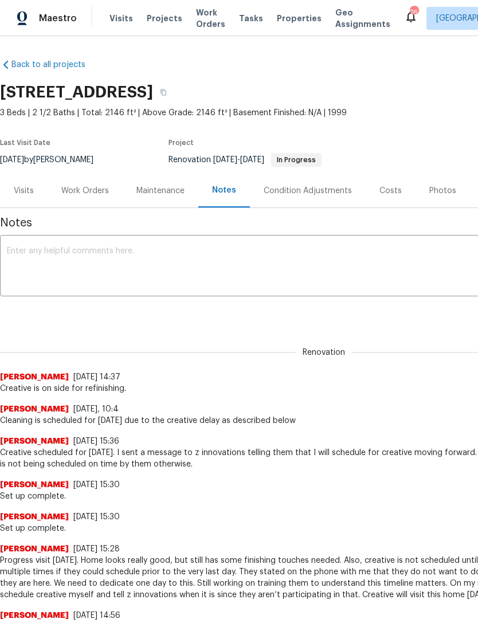
scroll to position [0, 0]
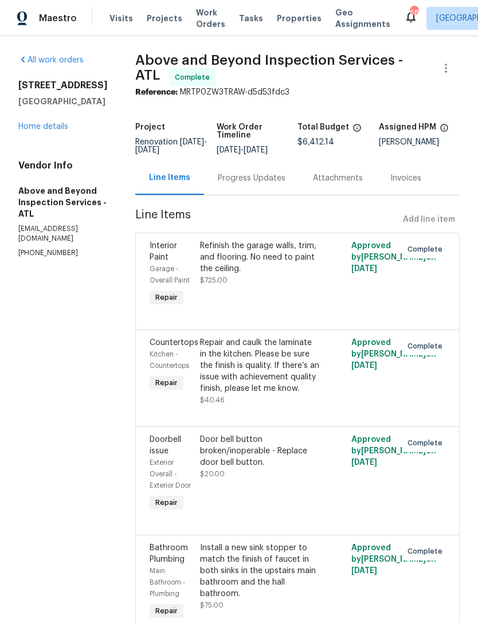
click at [58, 127] on link "Home details" at bounding box center [43, 127] width 50 height 8
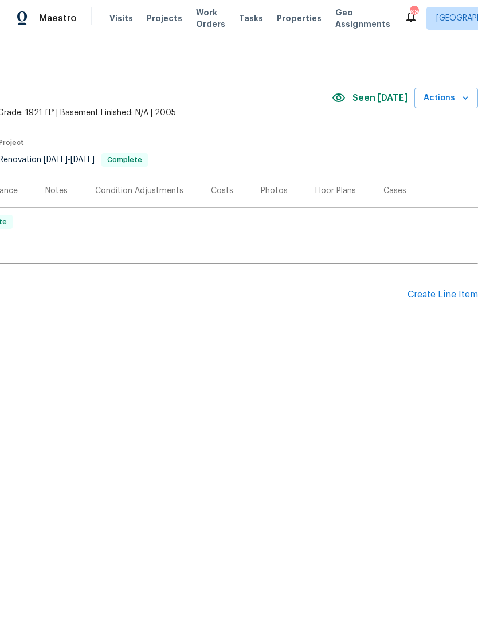
scroll to position [0, 170]
click at [446, 293] on div "Create Line Item" at bounding box center [442, 294] width 70 height 11
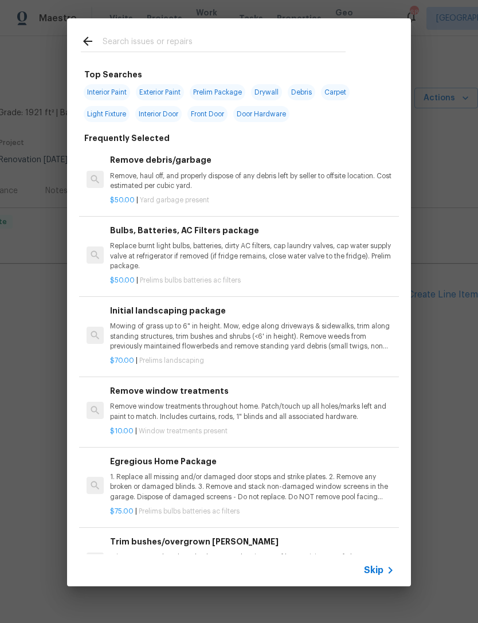
click at [183, 39] on input "text" at bounding box center [224, 42] width 243 height 17
type input "Paint"
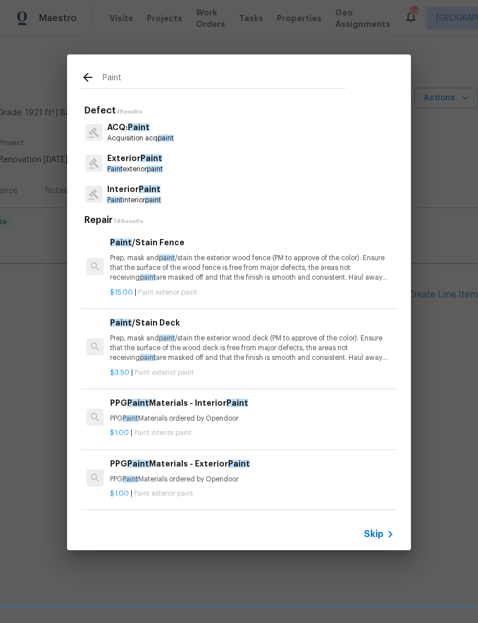
click at [144, 334] on p "Prep, mask and paint /stain the exterior wood deck (PM to approve of the color)…" at bounding box center [252, 347] width 284 height 29
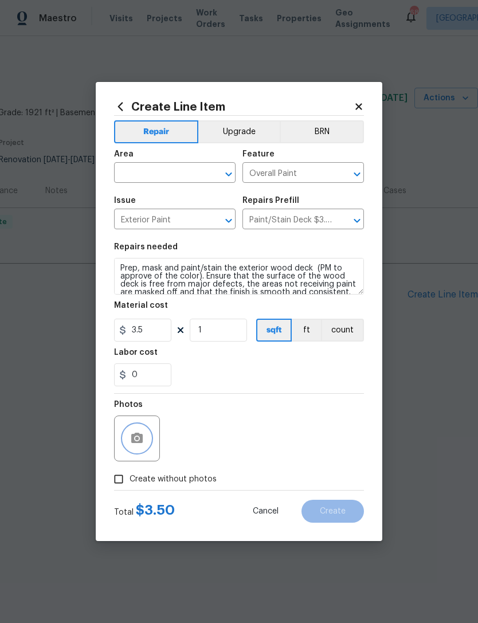
click at [134, 445] on icon "button" at bounding box center [137, 438] width 14 height 14
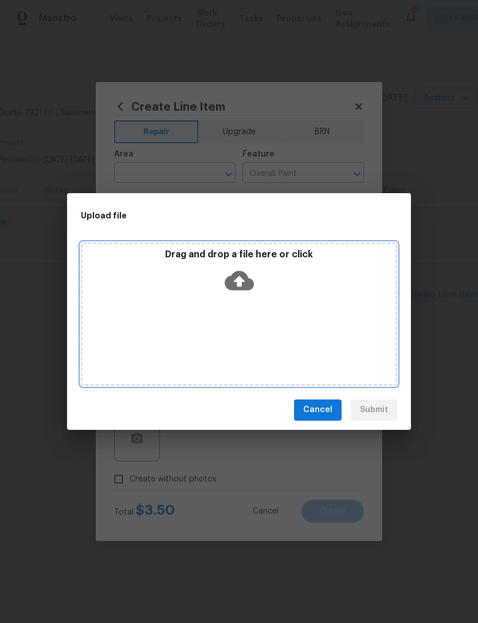
click at [248, 285] on icon at bounding box center [239, 279] width 29 height 19
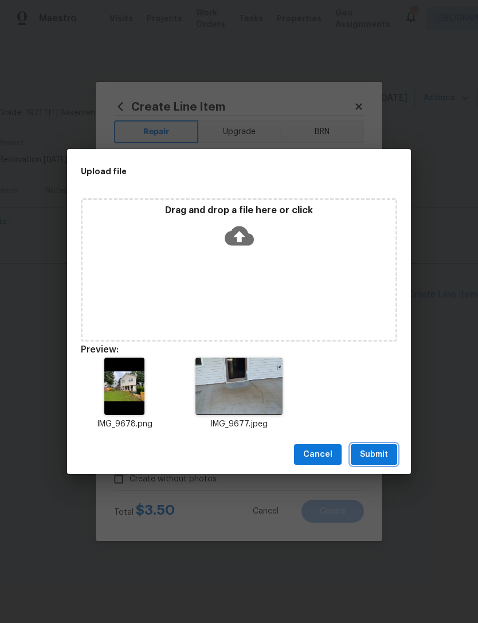
click at [389, 449] on button "Submit" at bounding box center [374, 454] width 46 height 21
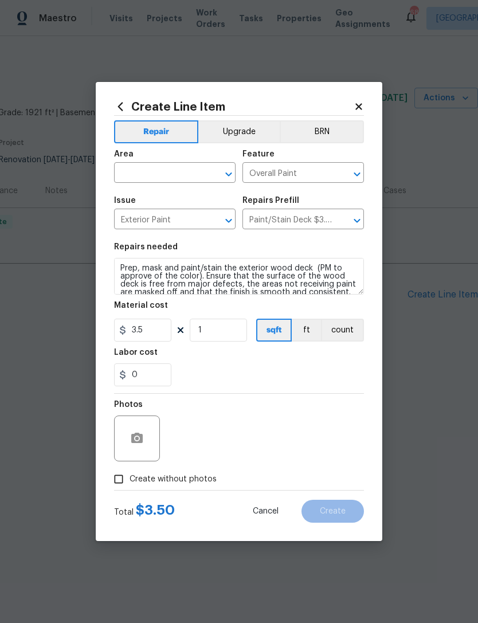
click at [183, 162] on div "Area" at bounding box center [174, 157] width 121 height 15
click at [176, 179] on input "text" at bounding box center [158, 174] width 89 height 18
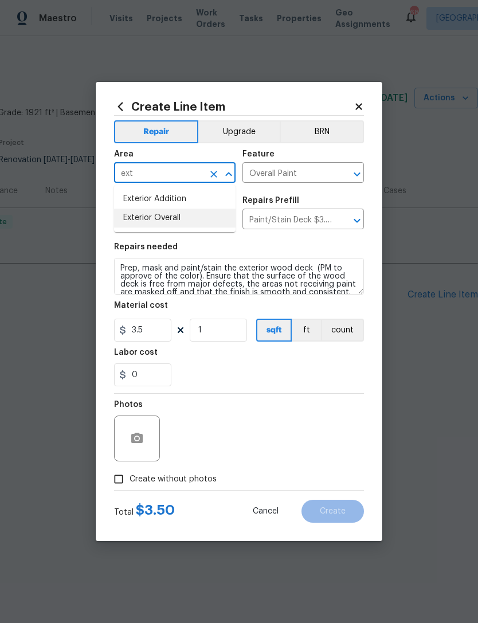
click at [192, 219] on li "Exterior Overall" at bounding box center [174, 218] width 121 height 19
type input "Exterior Overall"
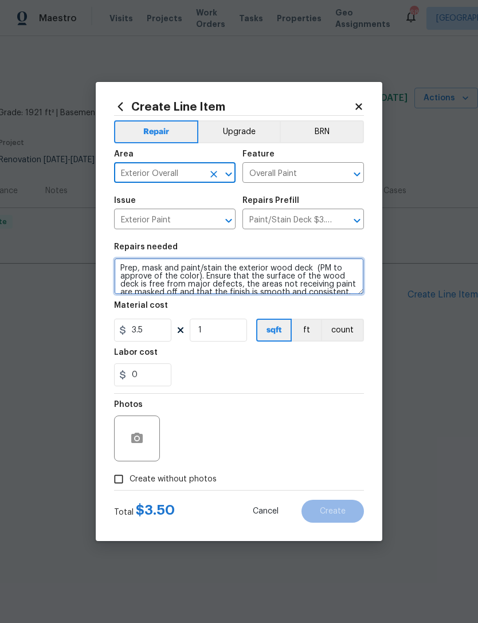
click at [249, 280] on textarea "Prep, mask and paint/stain the exterior wood deck (PM to approve of the color).…" at bounding box center [239, 276] width 250 height 37
click at [257, 277] on textarea "Prep, mask and paint/stain the exterior wood deck (PM to approve of the color).…" at bounding box center [239, 276] width 250 height 37
click at [257, 272] on textarea "Prep, mask and paint/stain the exterior wood deck (PM to approve of the color).…" at bounding box center [239, 276] width 250 height 37
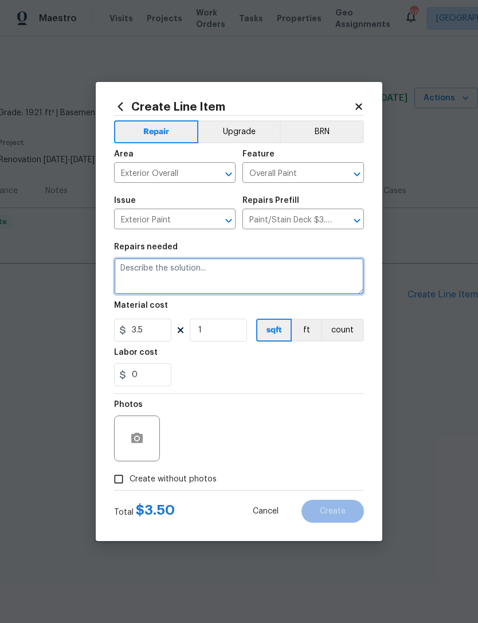
scroll to position [0, 0]
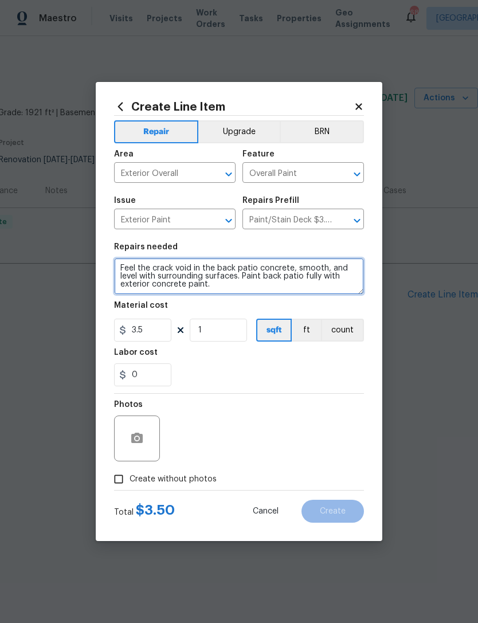
type textarea "Feel the crack void in the back patio concrete, smooth, and level with surround…"
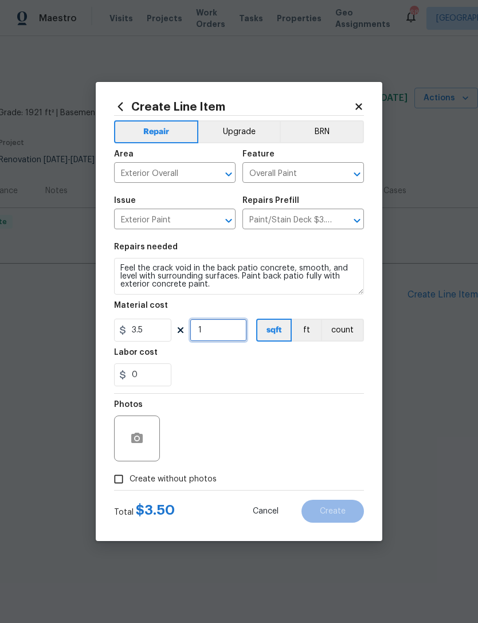
click at [211, 330] on input "1" at bounding box center [218, 329] width 57 height 23
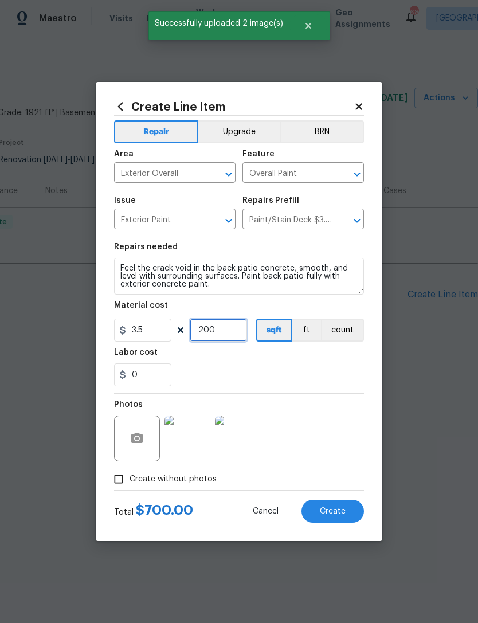
type input "200"
click at [199, 376] on div "0" at bounding box center [239, 374] width 250 height 23
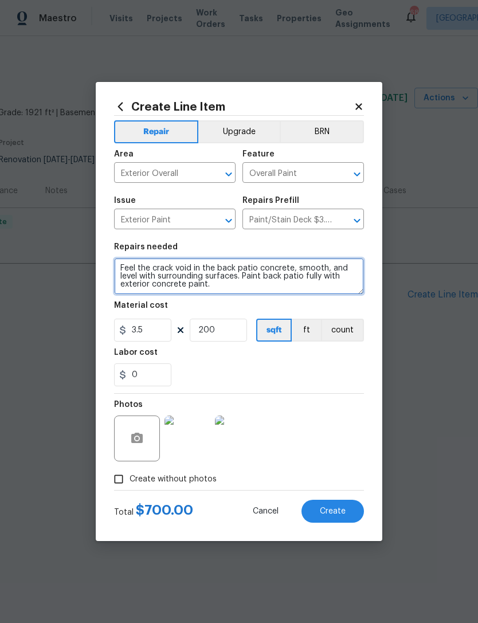
click at [128, 265] on textarea "Feel the crack void in the back patio concrete, smooth, and level with surround…" at bounding box center [239, 276] width 250 height 37
click at [337, 285] on textarea "Fill the crack void in the back patio concrete, smooth, and level with surround…" at bounding box center [239, 276] width 250 height 37
click at [128, 264] on textarea "Full the crack void in the back patio concrete, smooth, and level with surround…" at bounding box center [239, 276] width 250 height 37
click at [214, 273] on textarea "Full the crack void in the back patio concrete, smooth, and level with surround…" at bounding box center [239, 276] width 250 height 37
click at [137, 263] on textarea "Full the crack void in the back patio concrete, smooth, and level with surround…" at bounding box center [239, 276] width 250 height 37
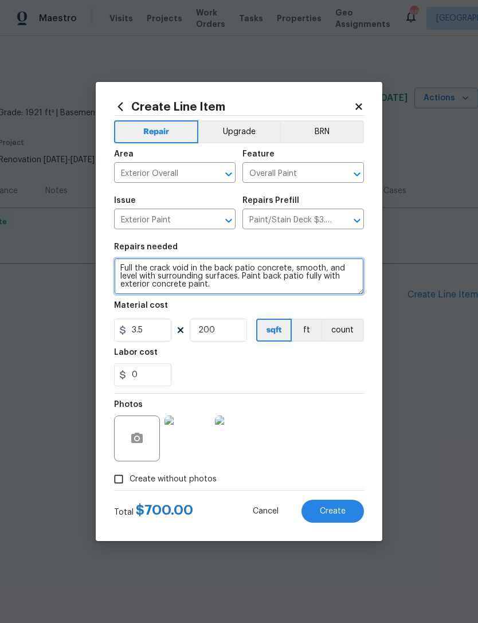
click at [228, 262] on textarea "Full the crack void in the back patio concrete, smooth, and level with surround…" at bounding box center [239, 276] width 250 height 37
click at [210, 278] on textarea "Full the crack void in the back patio concrete, smooth, and level with surround…" at bounding box center [239, 276] width 250 height 37
click at [133, 272] on textarea "Full the crack void in the back patio concrete, smooth, and level with surround…" at bounding box center [239, 276] width 250 height 37
click at [318, 280] on textarea "Fill the crack void in the back patio concrete, smooth, and level with surround…" at bounding box center [239, 276] width 250 height 37
click at [294, 270] on textarea "Fill the crack void in the back patio concrete, smooth, and level with surround…" at bounding box center [239, 276] width 250 height 37
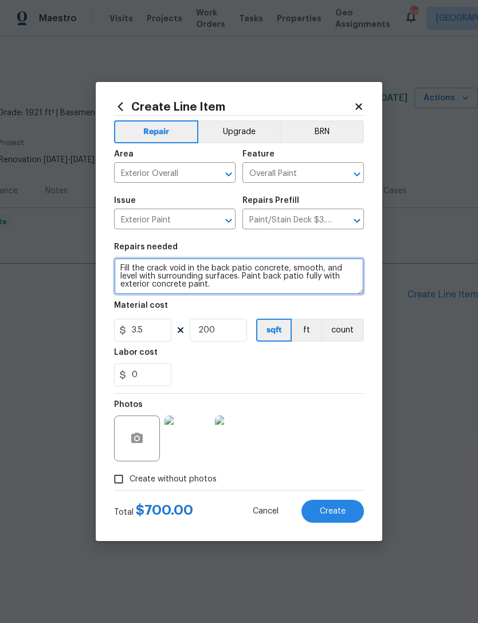
click at [249, 288] on textarea "Fill the crack void in the back patio concrete, smooth, and level with surround…" at bounding box center [239, 276] width 250 height 37
click at [289, 266] on textarea "Fill the crack void in the back patio concrete, smooth, and level with surround…" at bounding box center [239, 276] width 250 height 37
click at [332, 268] on textarea "Fill the crack void in the back patio concrete. smooth, and level with surround…" at bounding box center [239, 276] width 250 height 37
type textarea "Fill the crack void in the back patio concrete. smooth and level with surroundi…"
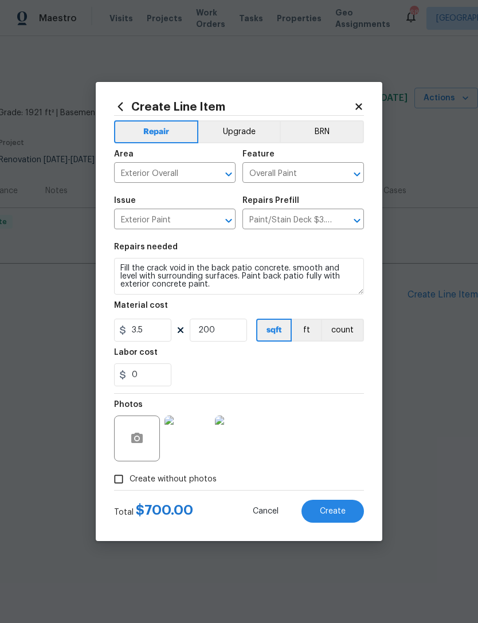
click at [344, 365] on div "0" at bounding box center [239, 374] width 250 height 23
click at [344, 512] on span "Create" at bounding box center [333, 511] width 26 height 9
type input "0"
